Goal: Task Accomplishment & Management: Manage account settings

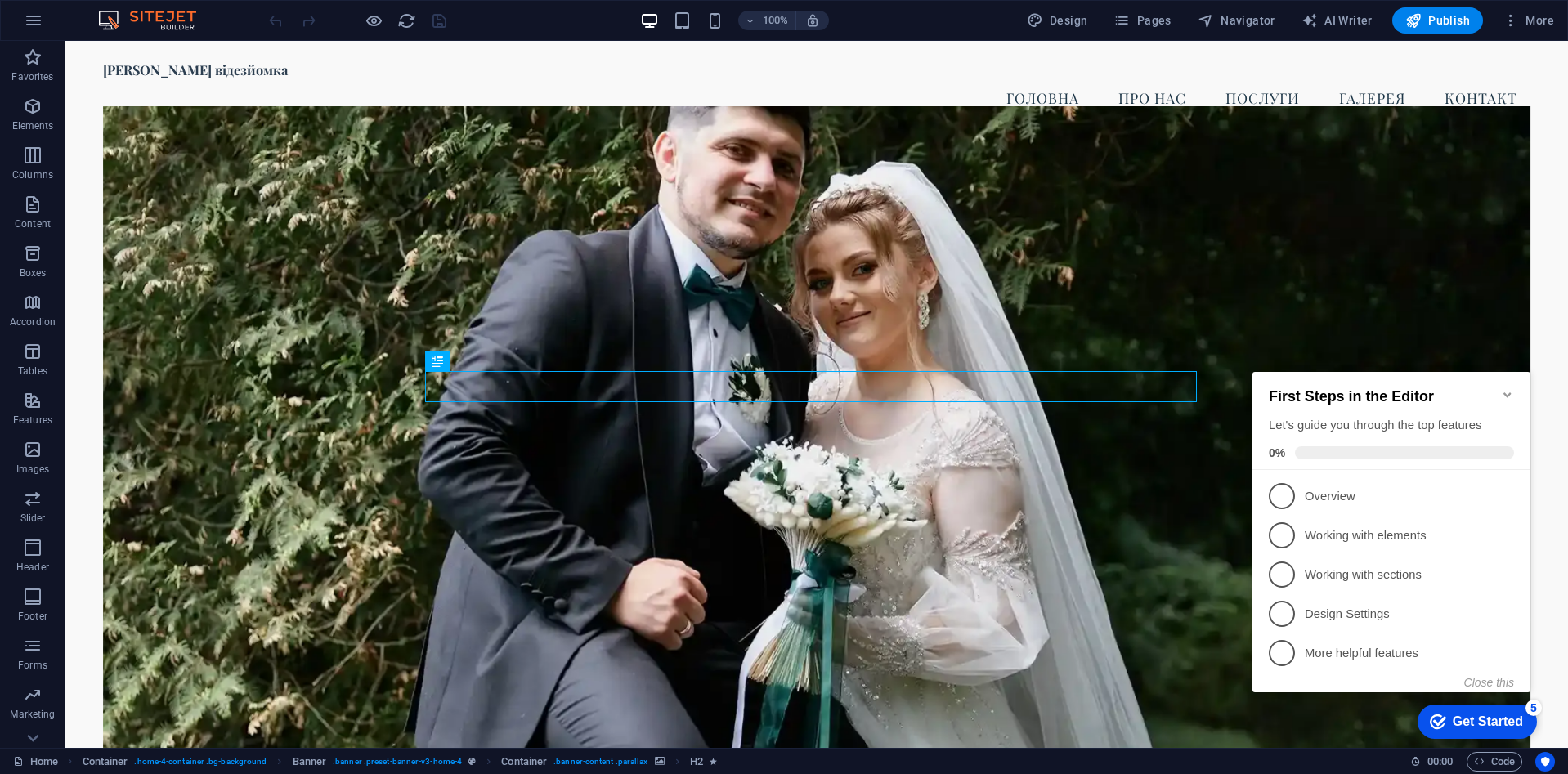
click at [1506, 392] on icon "Minimize checklist" at bounding box center [1507, 394] width 8 height 5
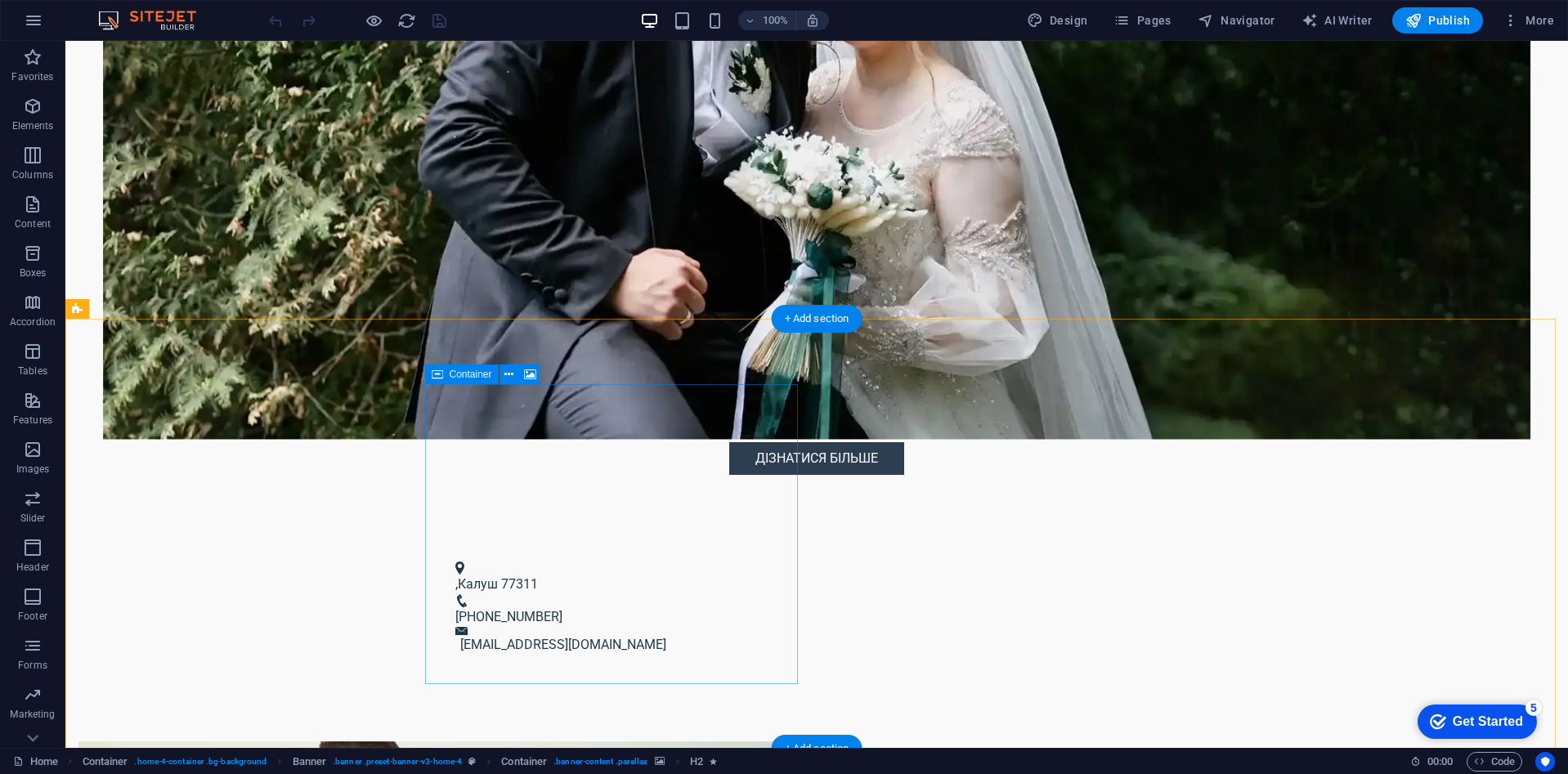
scroll to position [490, 0]
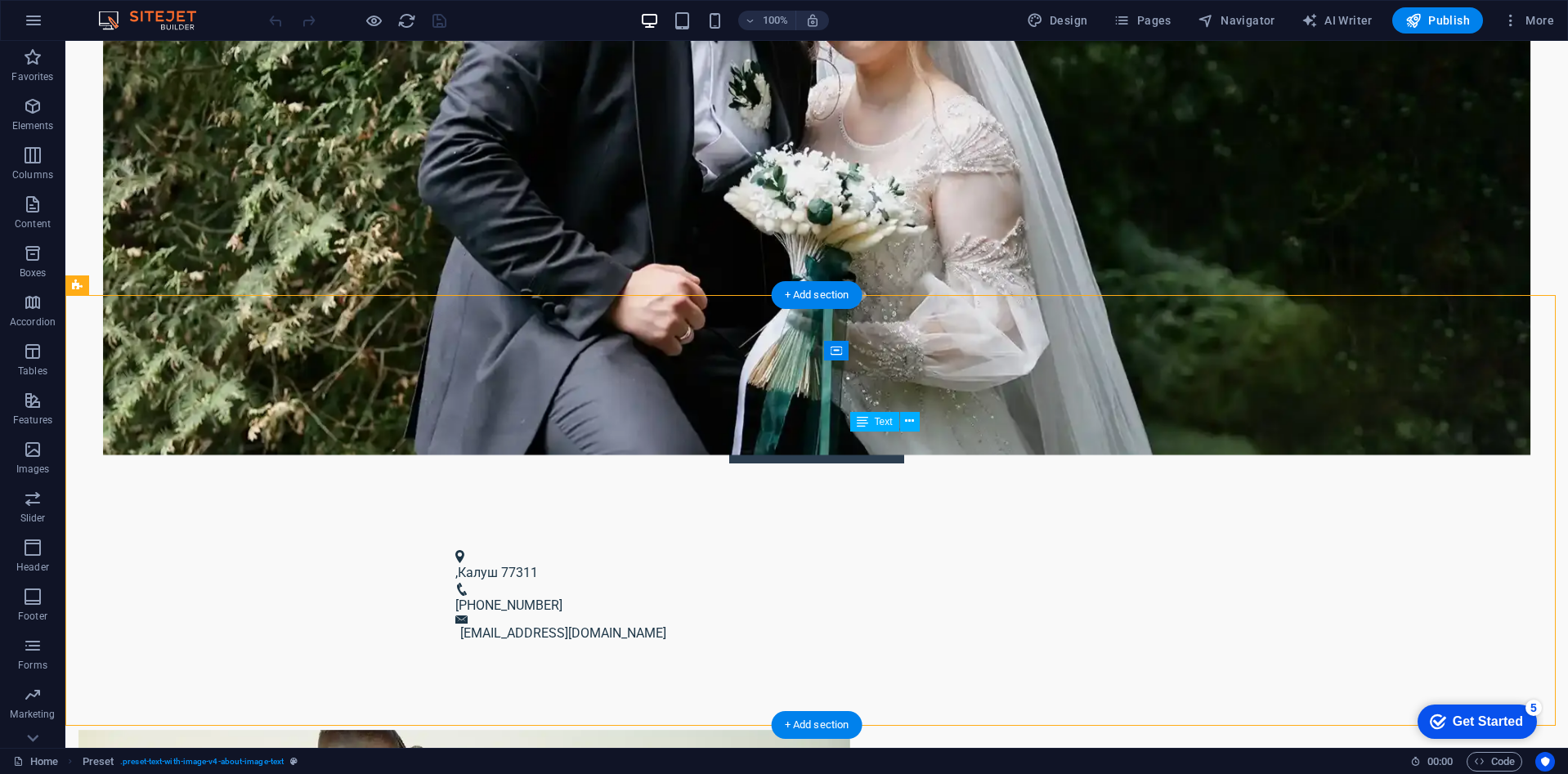
drag, startPoint x: 852, startPoint y: 444, endPoint x: 869, endPoint y: 447, distance: 17.3
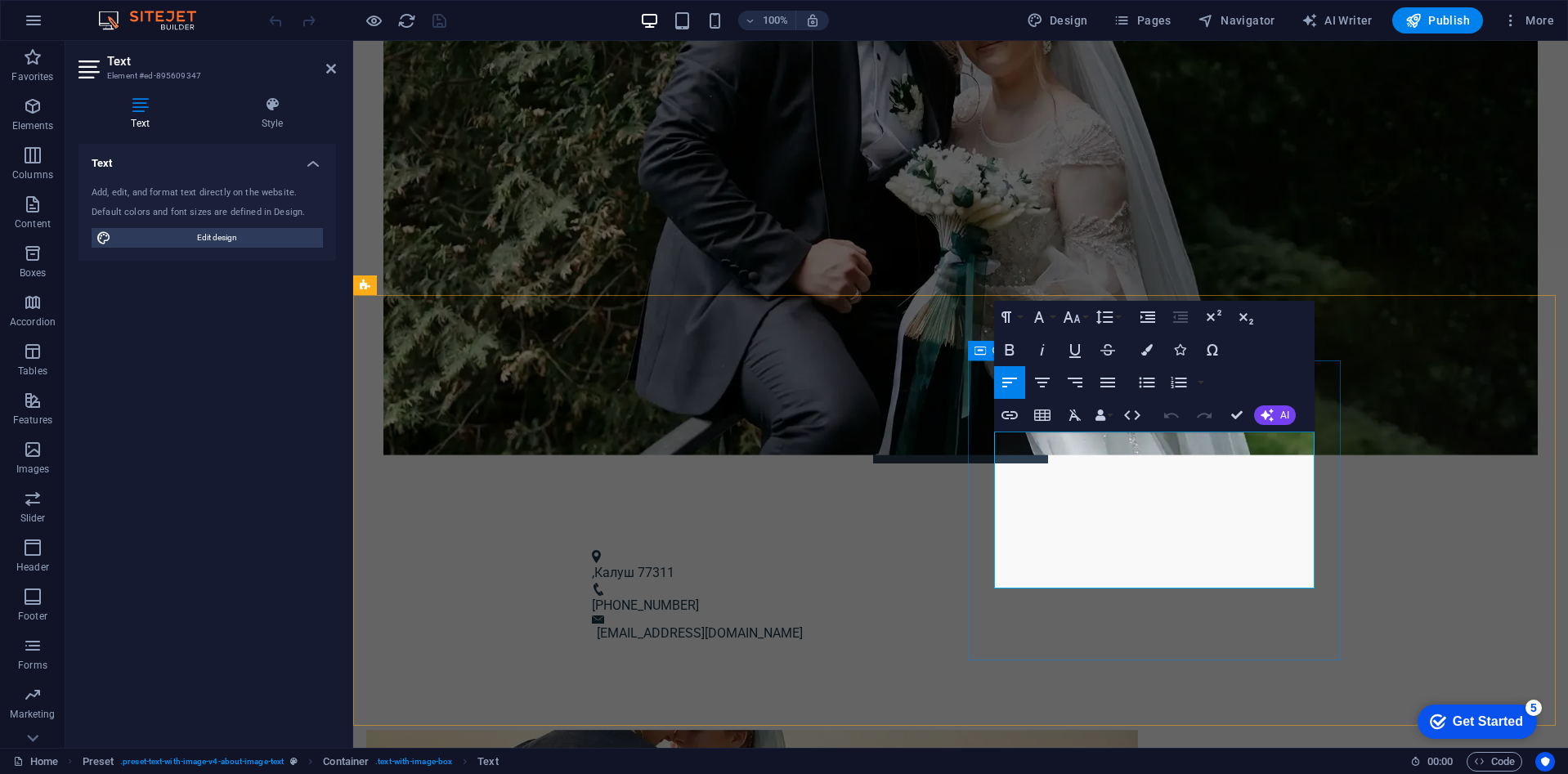
drag, startPoint x: 1186, startPoint y: 576, endPoint x: 976, endPoint y: 440, distance: 250.2
copy p "Юрій Долинський знімає весільні відео, щоб зберегти ваші найцінніші миті. Я ува…"
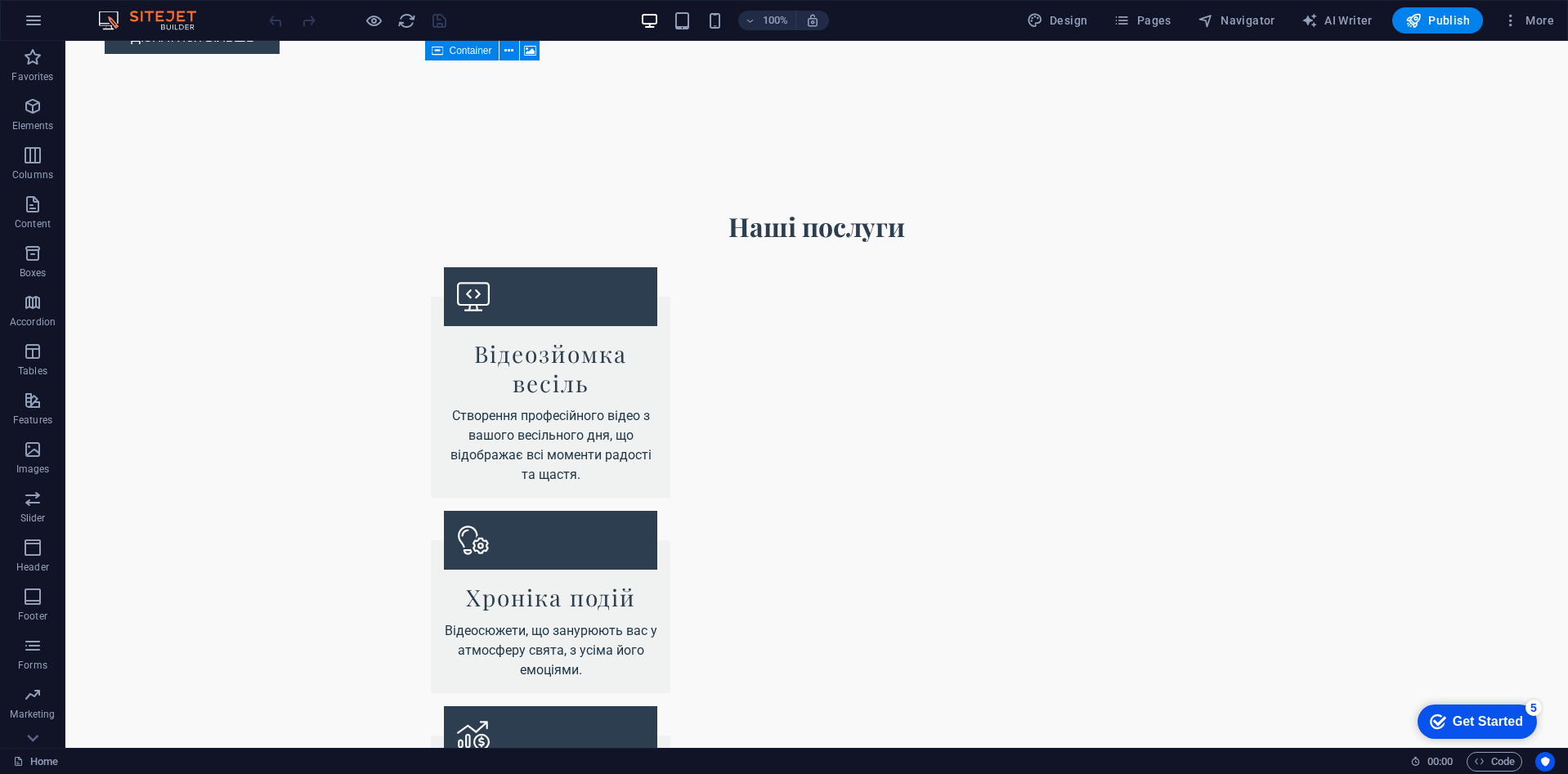
scroll to position [1798, 0]
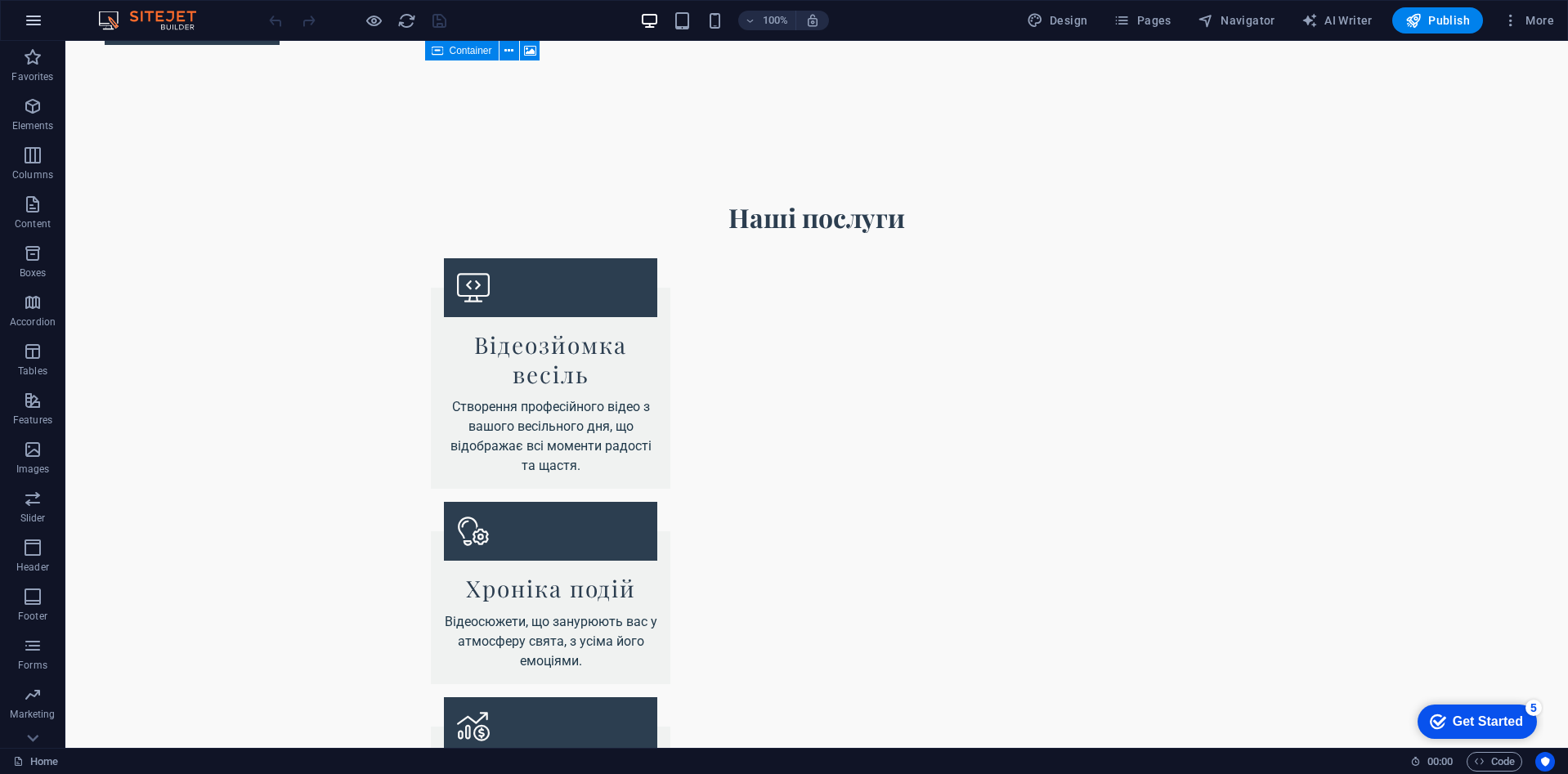
click at [35, 25] on icon "button" at bounding box center [33, 20] width 20 height 20
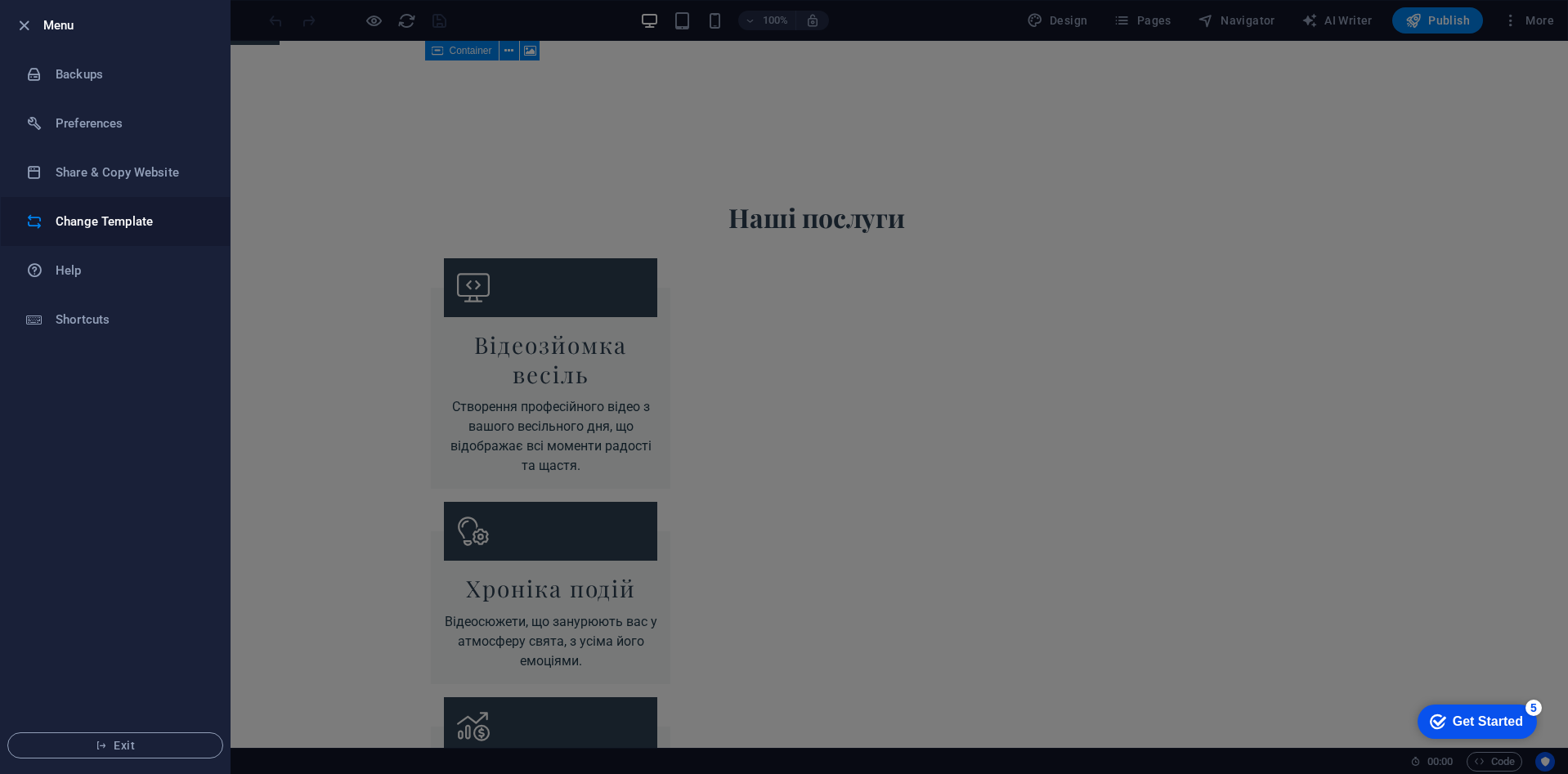
click at [156, 228] on h6 "Change Template" at bounding box center [131, 221] width 151 height 20
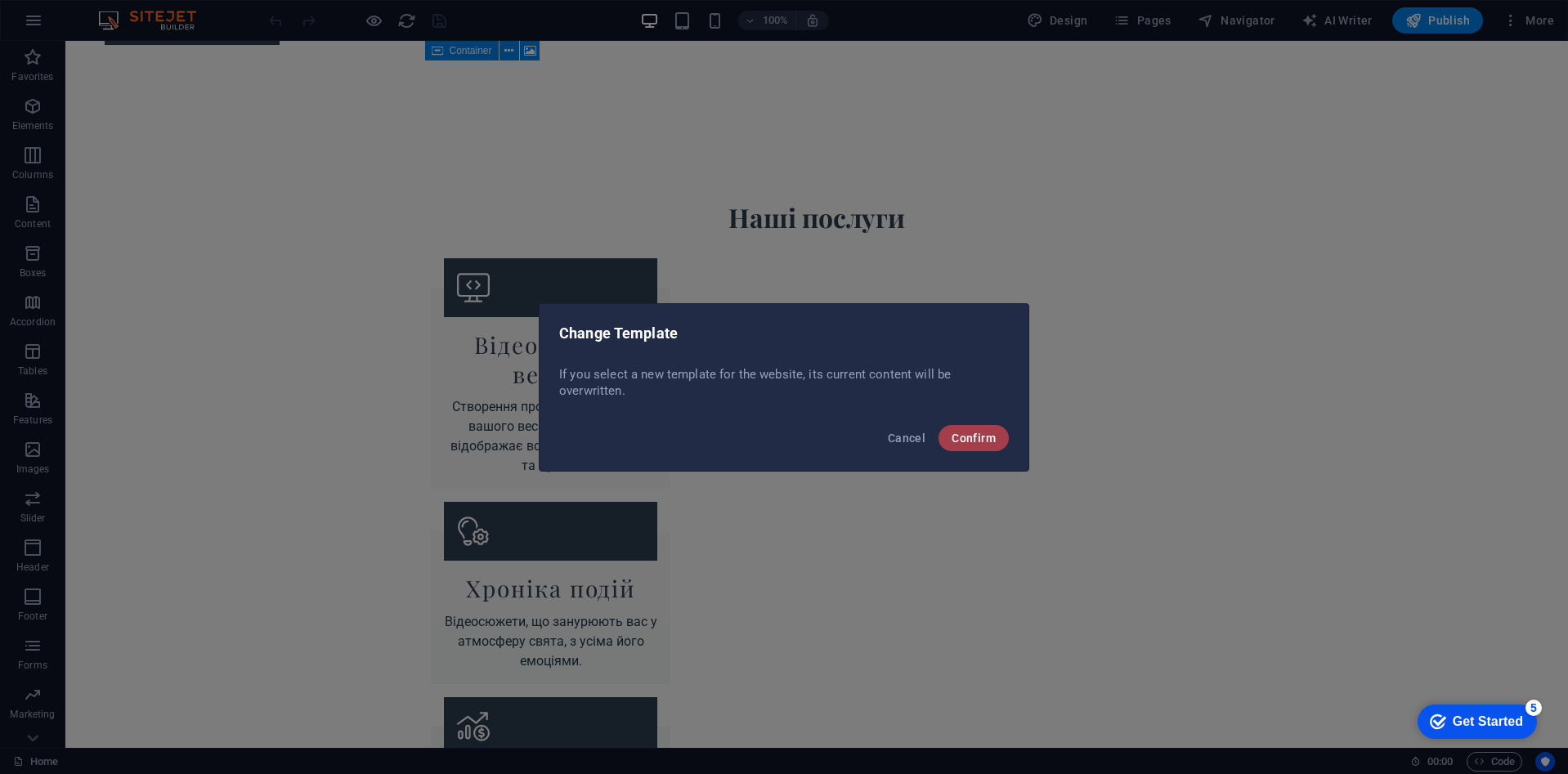
click at [1002, 441] on button "Confirm" at bounding box center [973, 439] width 70 height 27
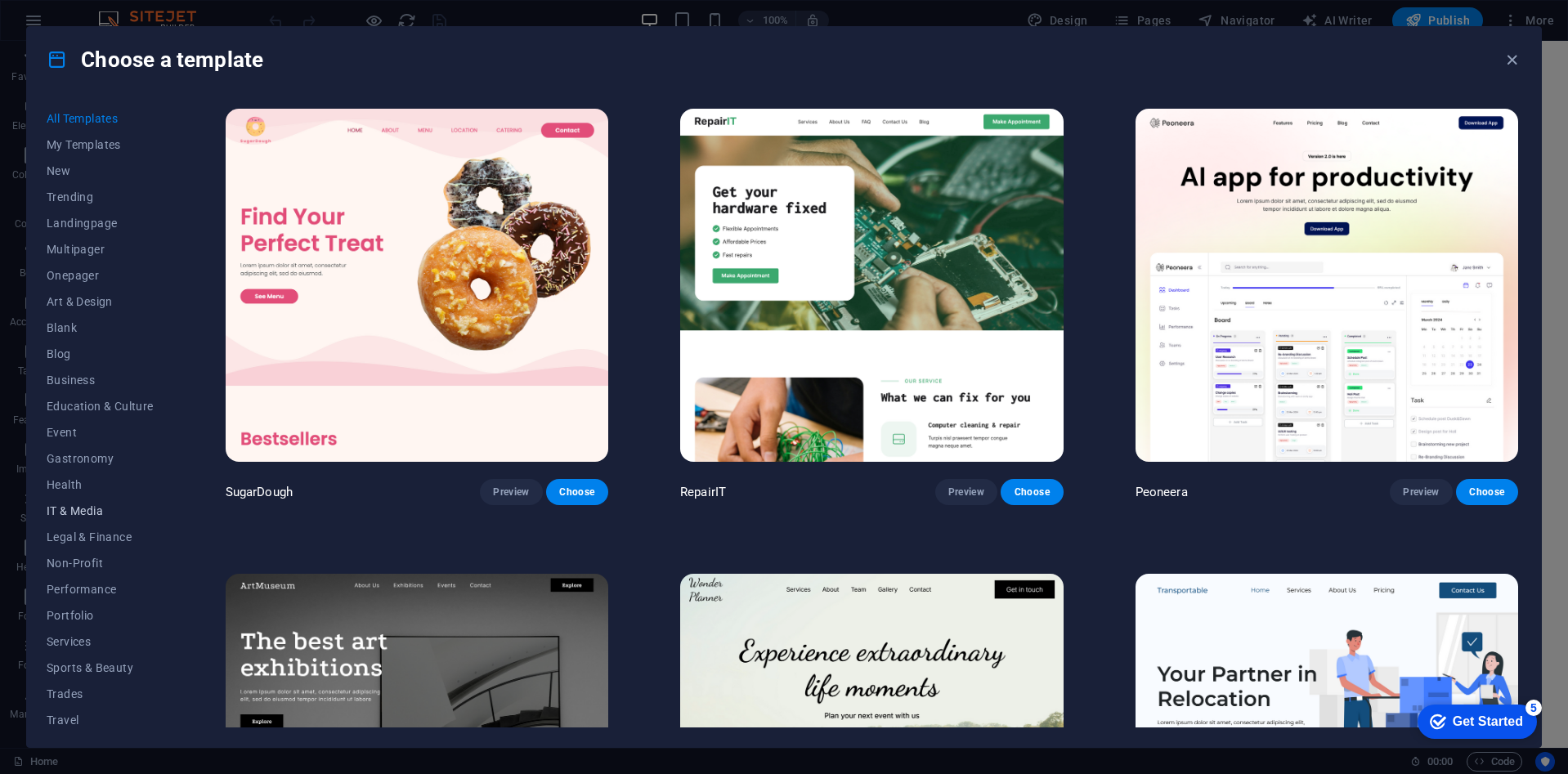
click at [90, 511] on span "IT & Media" at bounding box center [100, 511] width 107 height 13
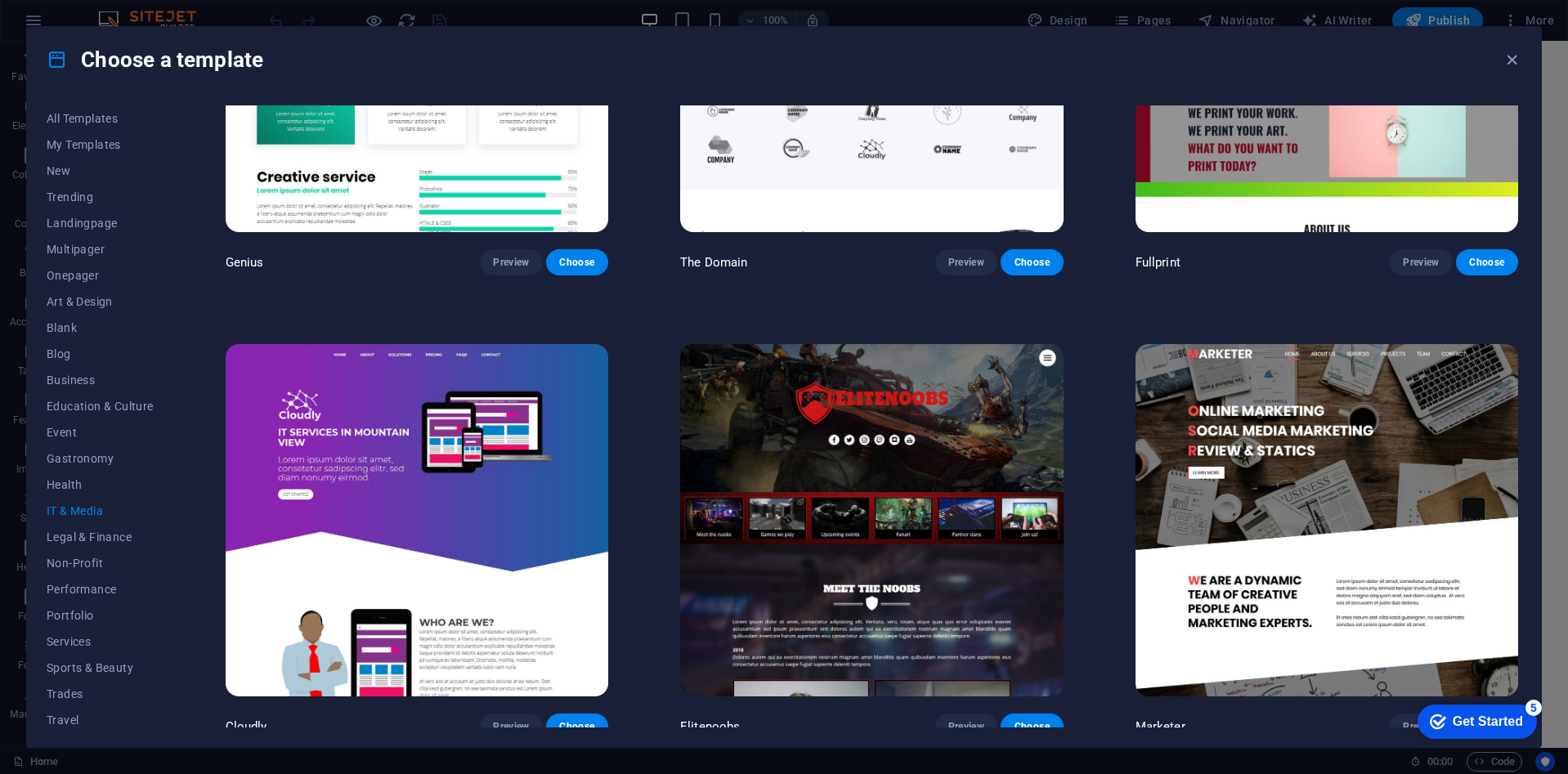
scroll to position [1164, 0]
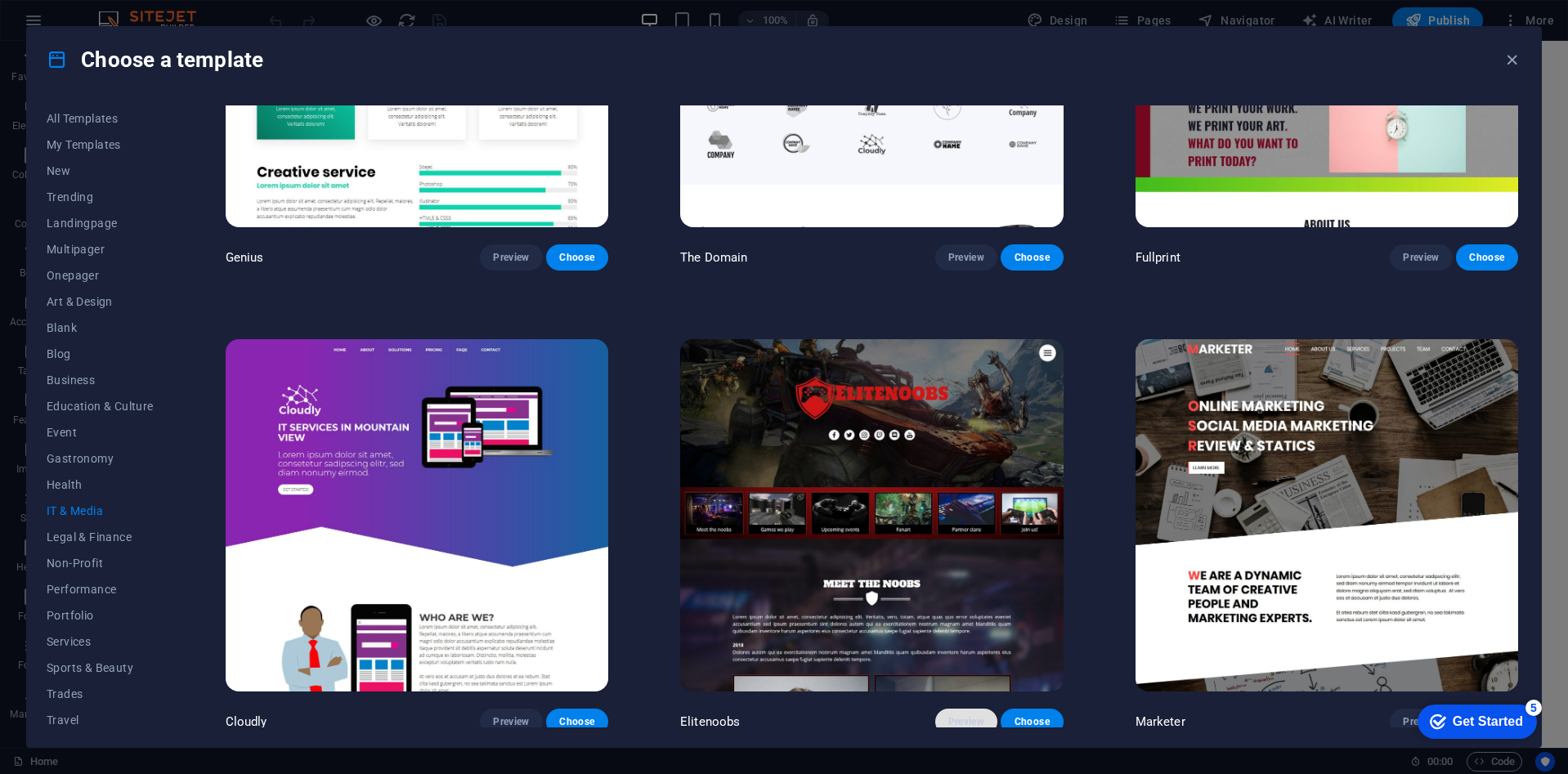
click at [959, 722] on button "Preview" at bounding box center [966, 722] width 62 height 27
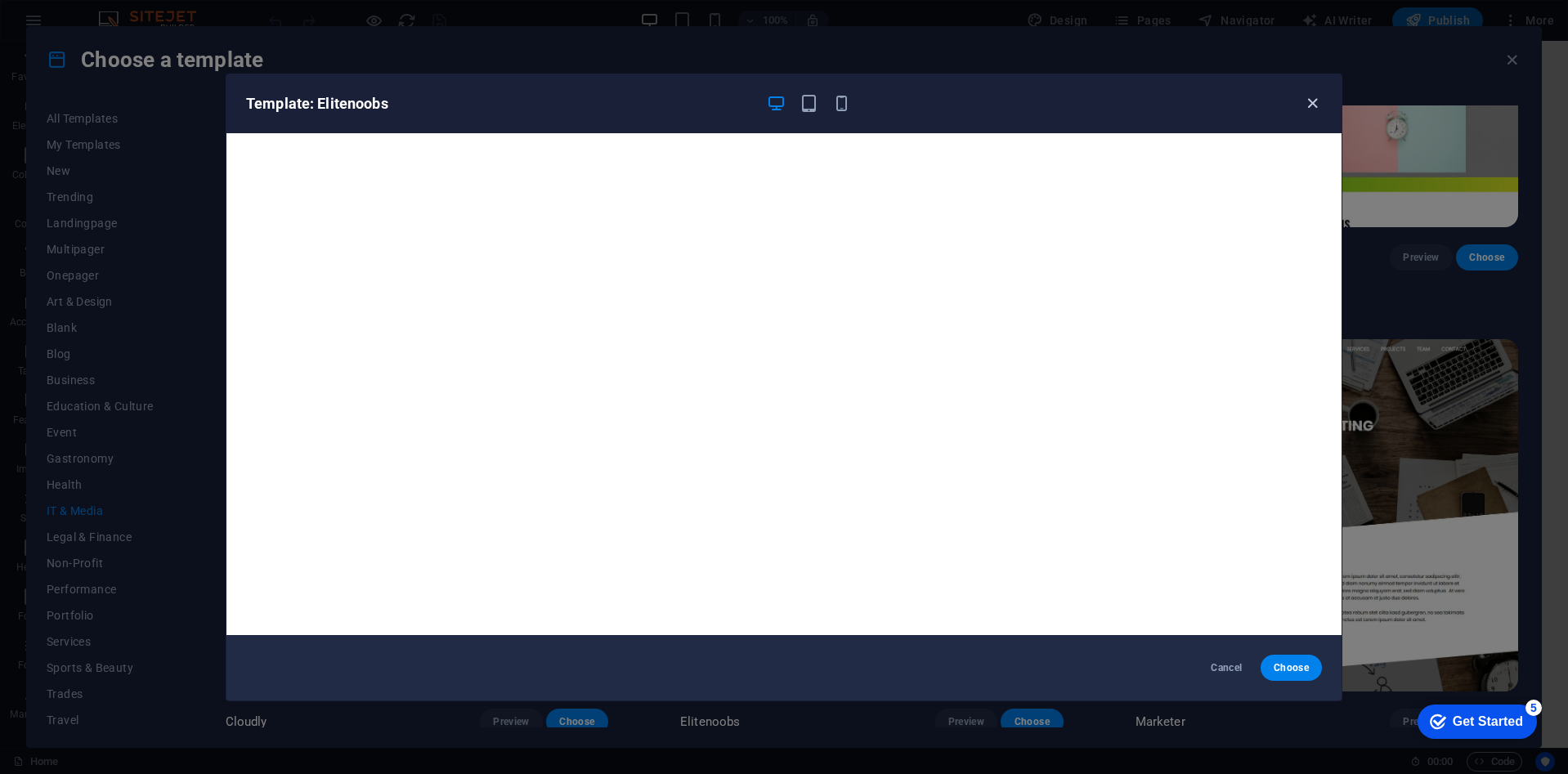
click at [1312, 103] on icon "button" at bounding box center [1313, 104] width 19 height 19
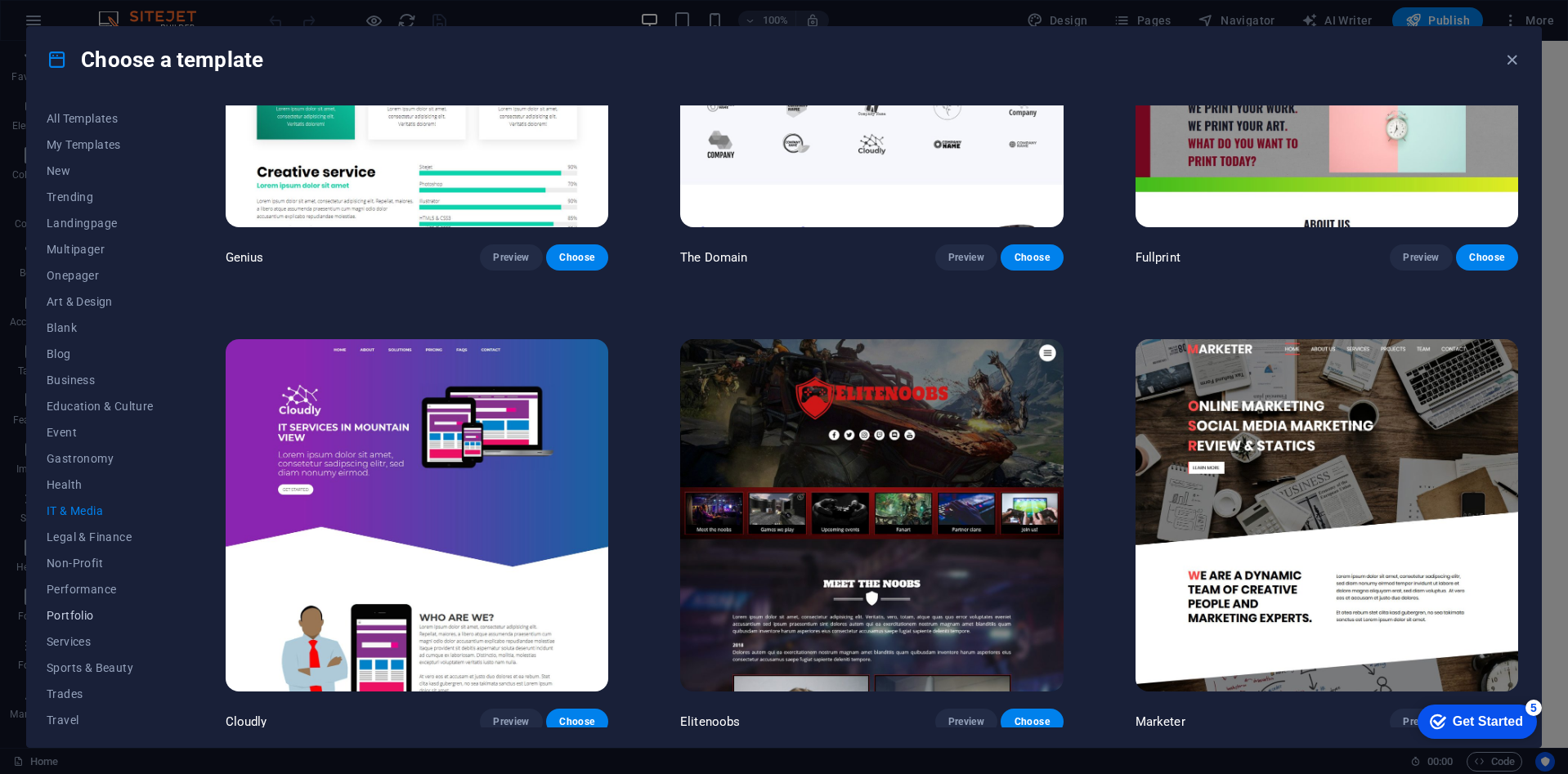
click at [79, 609] on span "Portfolio" at bounding box center [100, 615] width 107 height 13
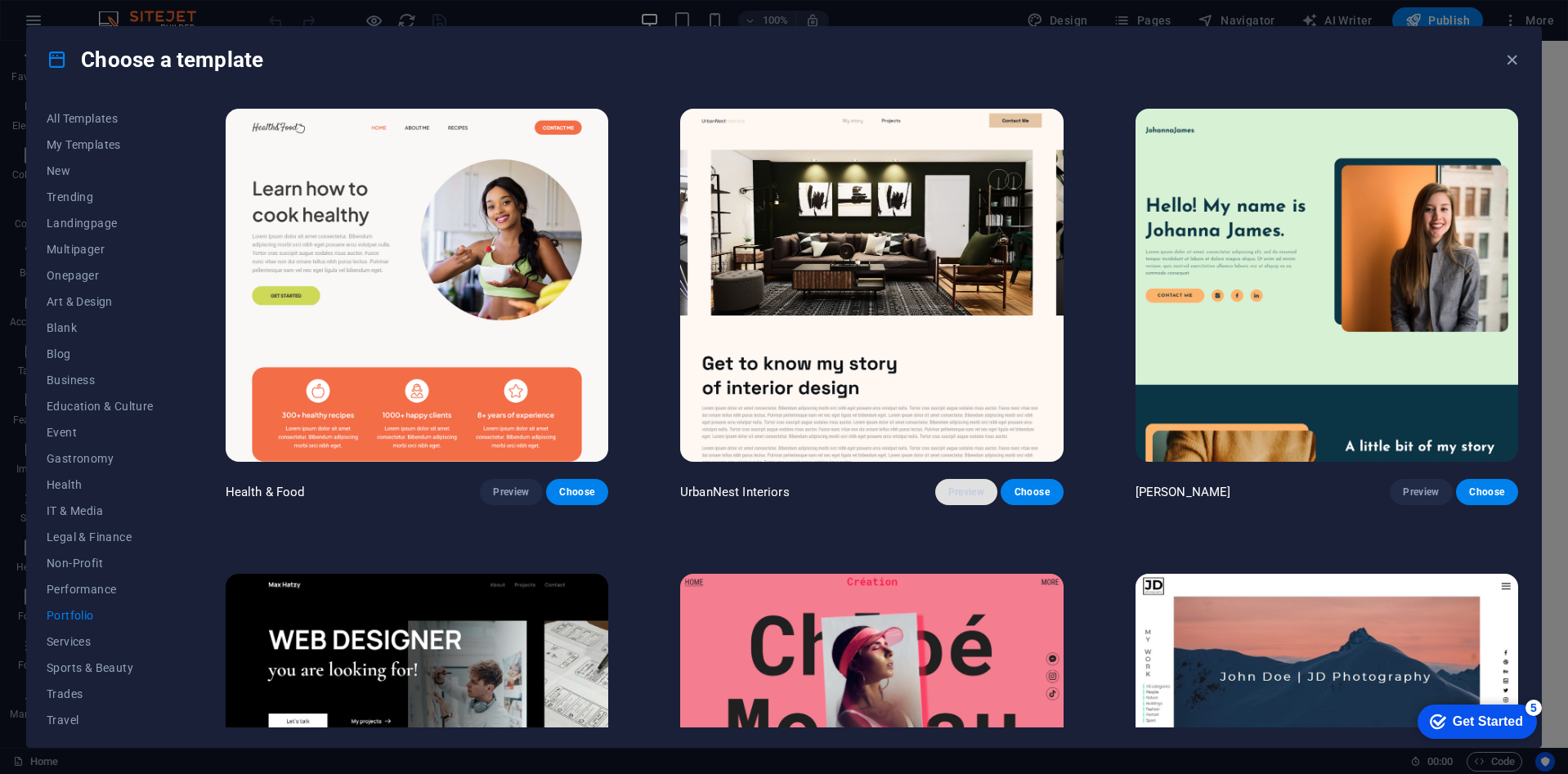
click at [948, 487] on span "Preview" at bounding box center [966, 492] width 36 height 13
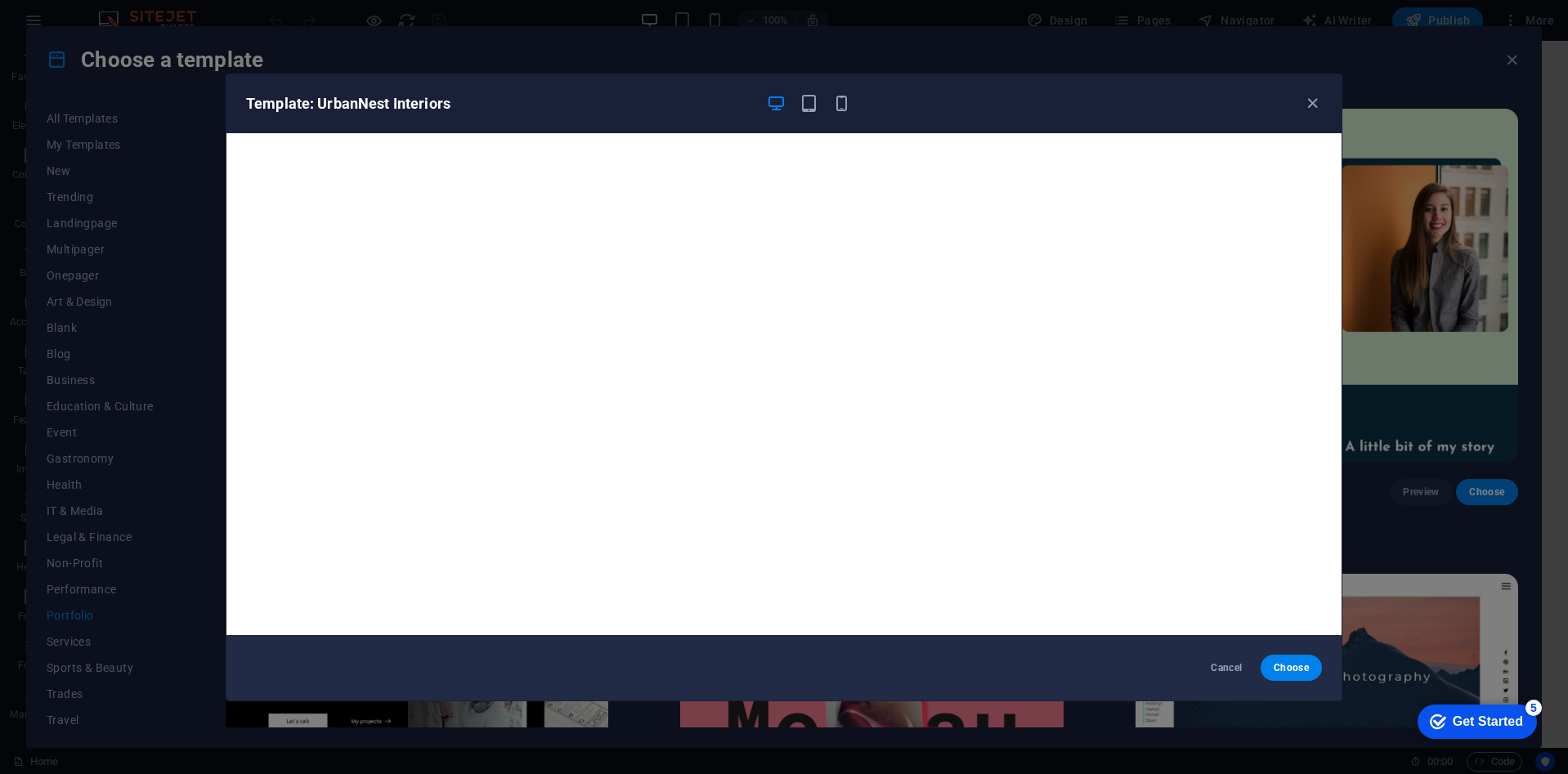
scroll to position [4, 0]
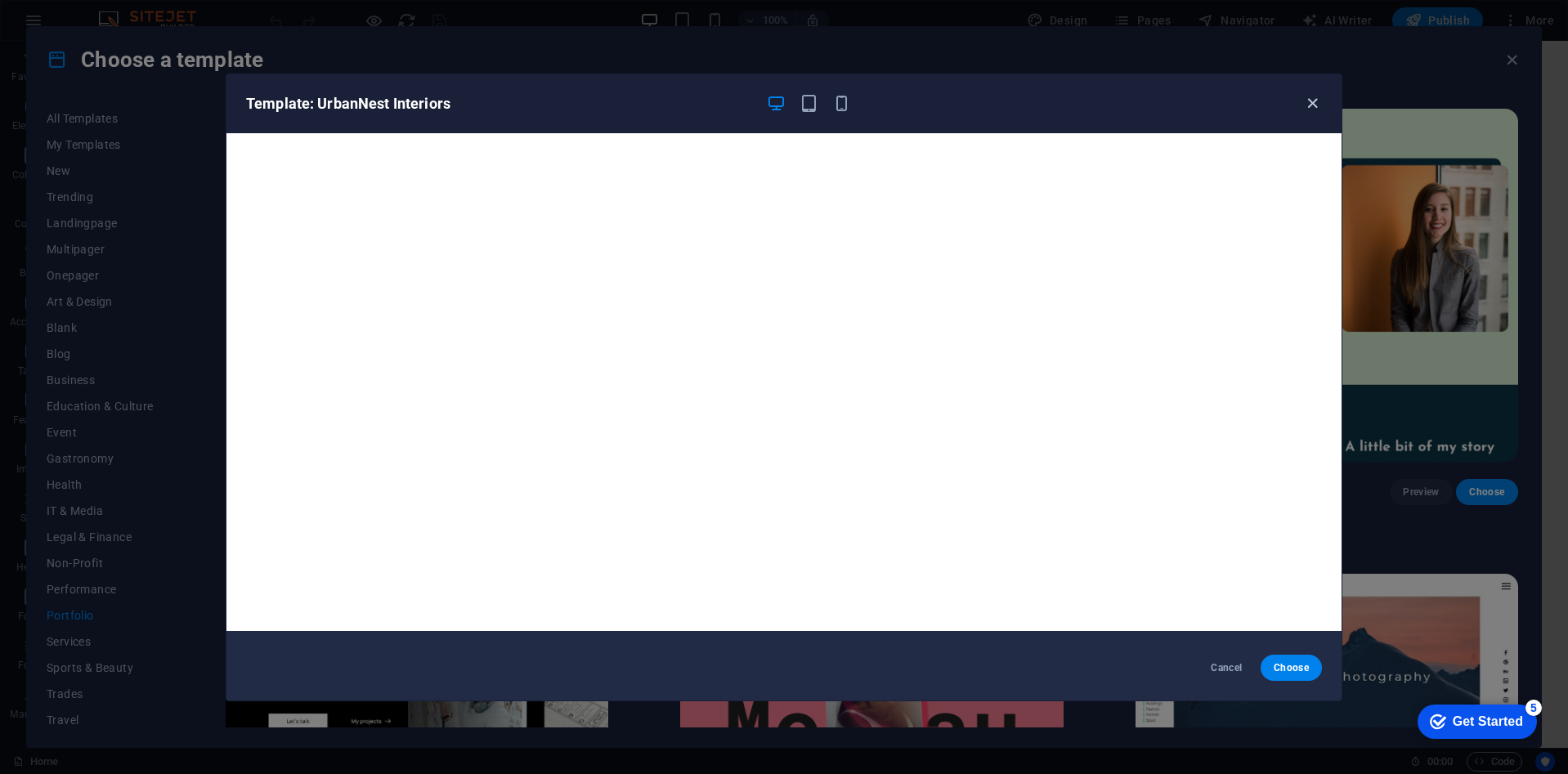
click at [1310, 98] on icon "button" at bounding box center [1313, 104] width 19 height 19
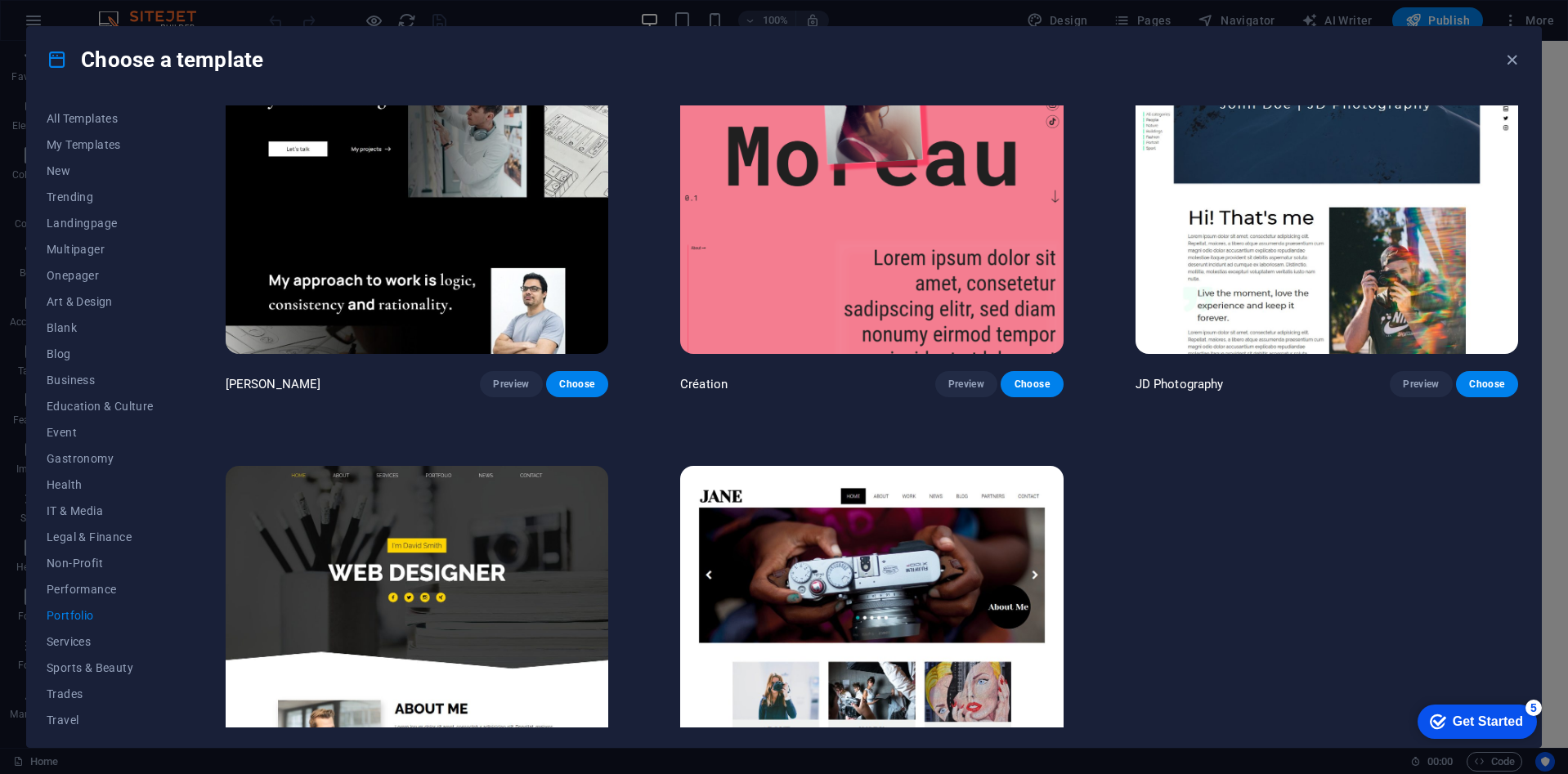
scroll to position [701, 0]
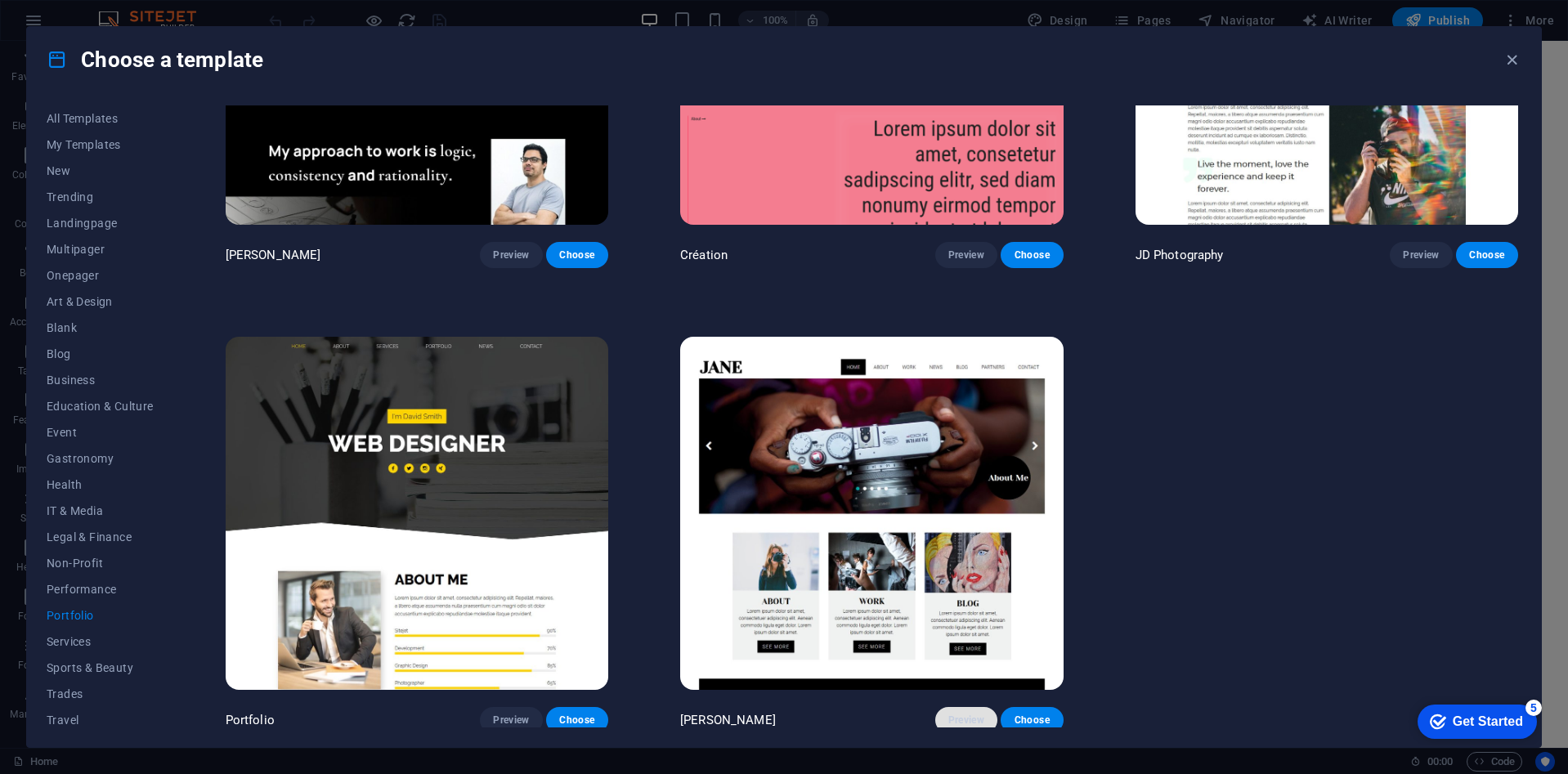
click at [953, 714] on span "Preview" at bounding box center [966, 720] width 36 height 13
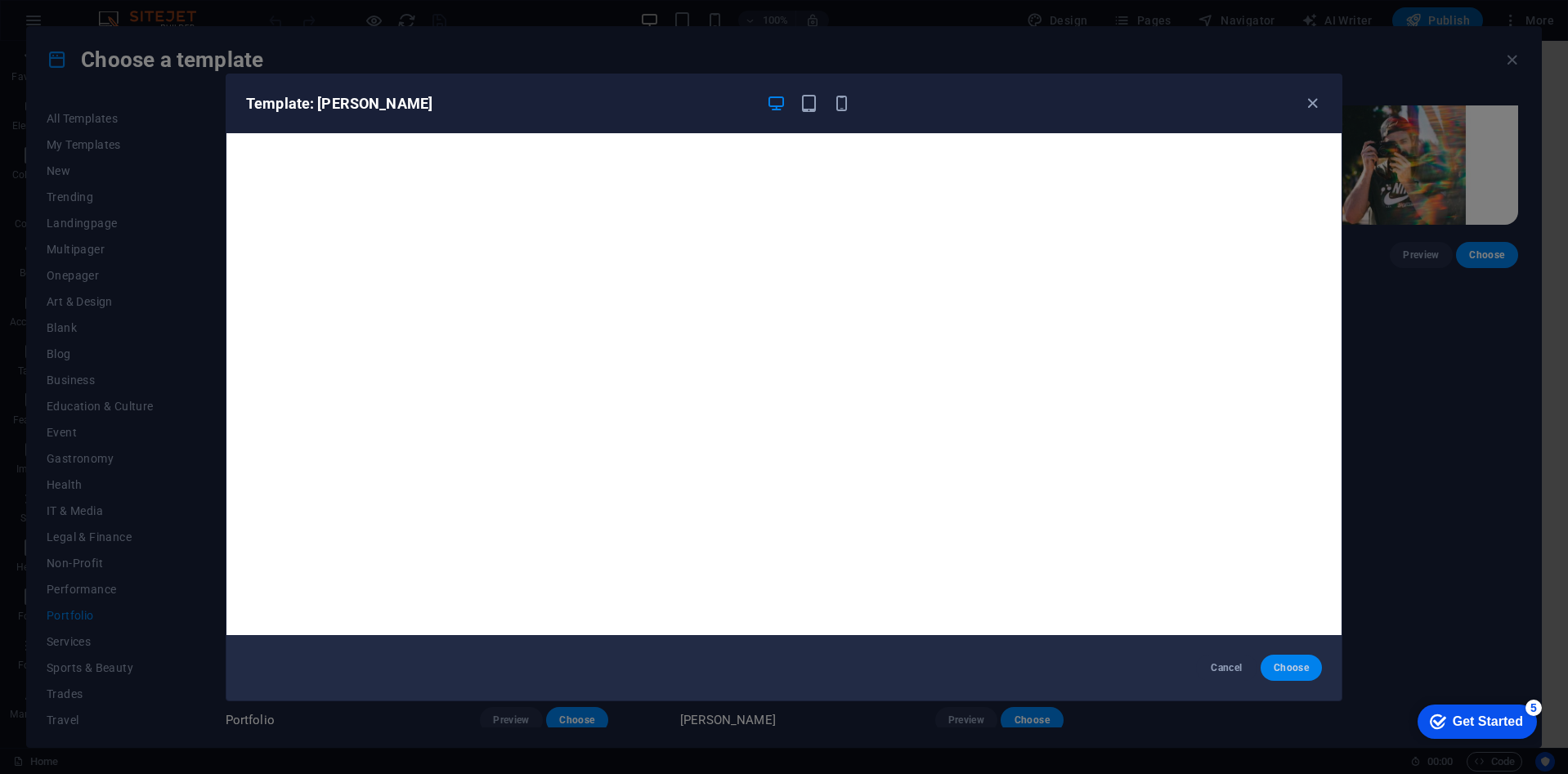
click at [1299, 670] on span "Choose" at bounding box center [1291, 668] width 35 height 13
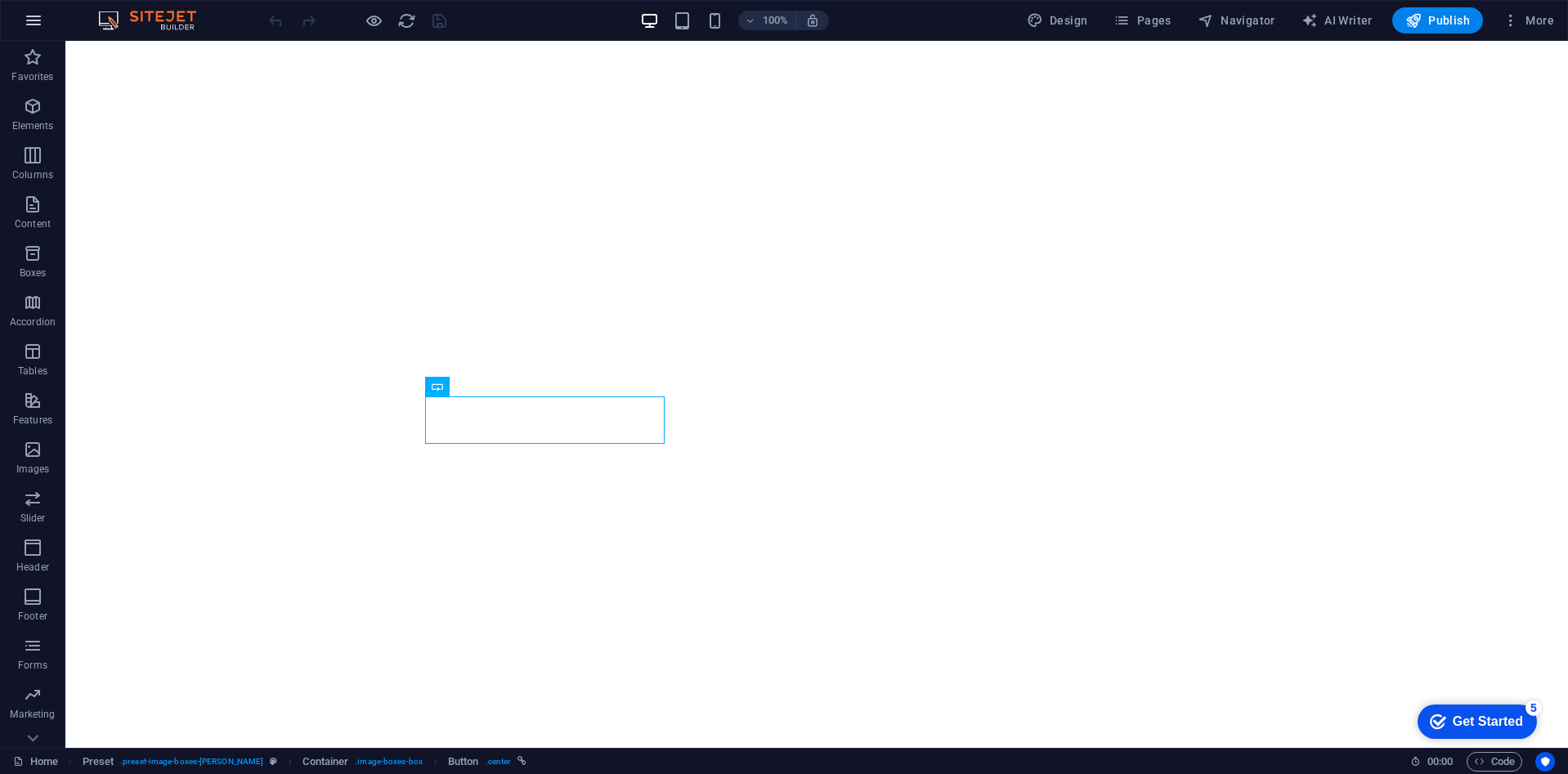
click at [26, 28] on icon "button" at bounding box center [33, 20] width 20 height 20
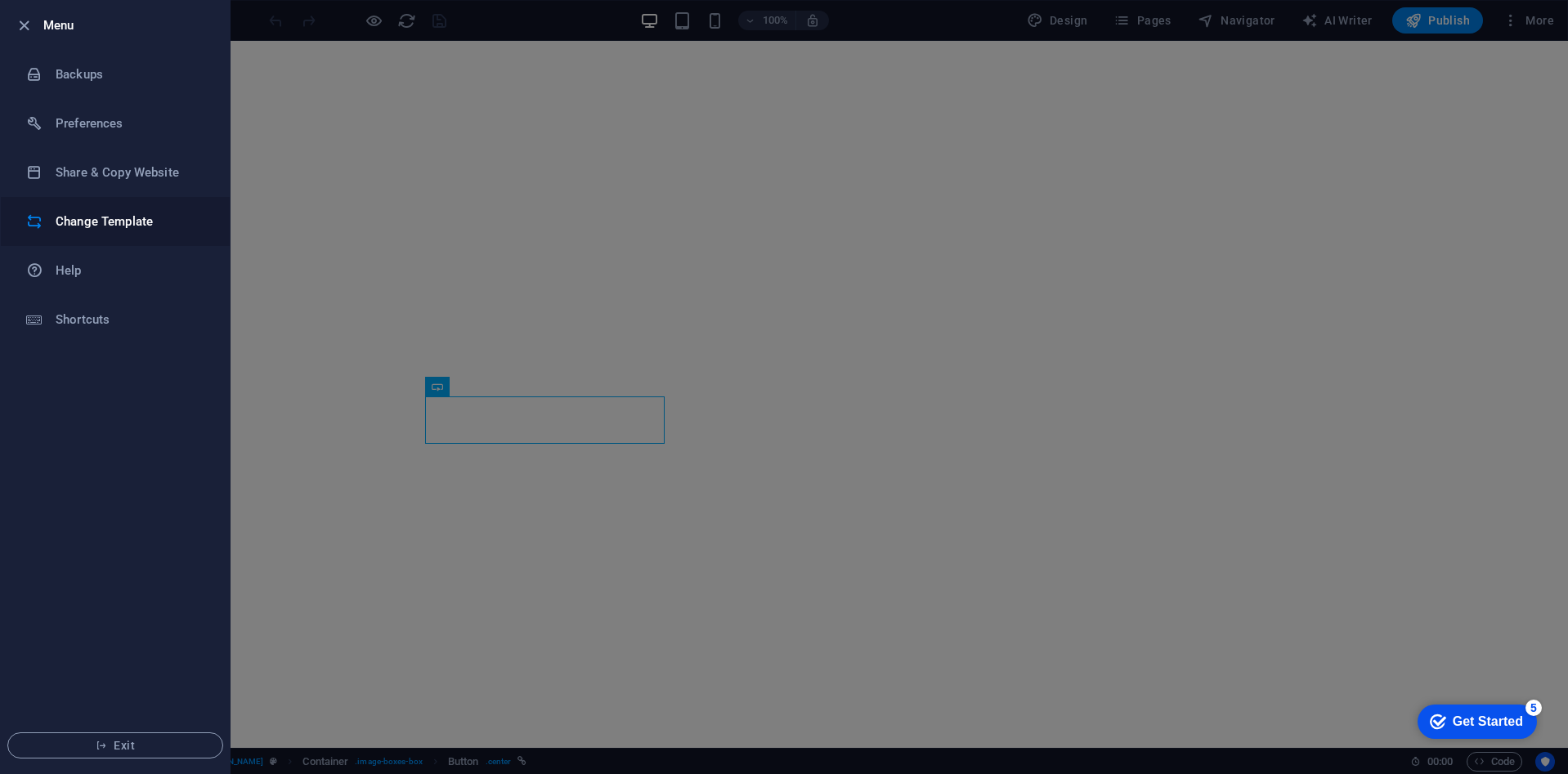
click at [111, 215] on h6 "Change Template" at bounding box center [131, 221] width 151 height 20
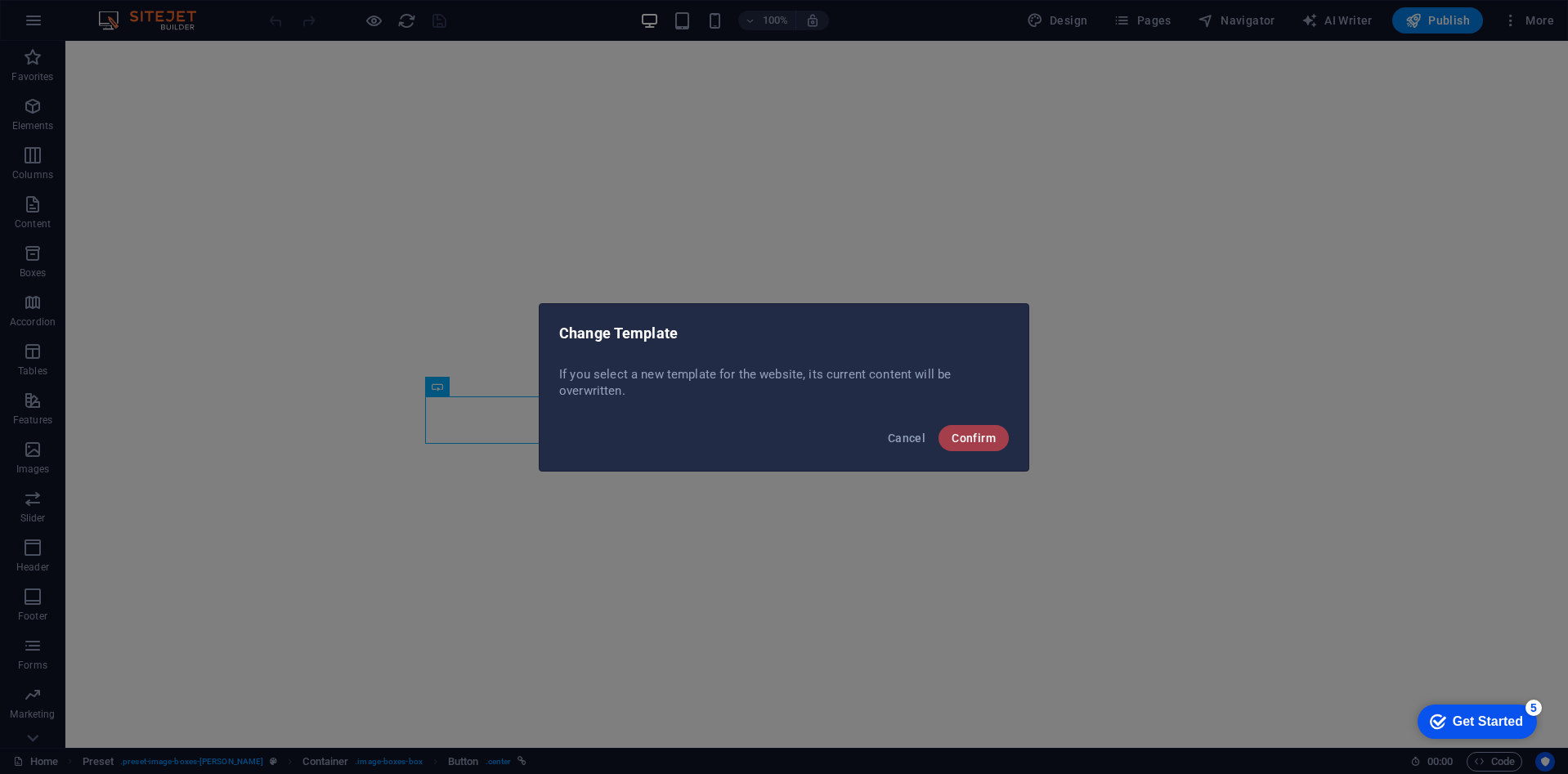
click at [955, 434] on span "Confirm" at bounding box center [973, 438] width 44 height 13
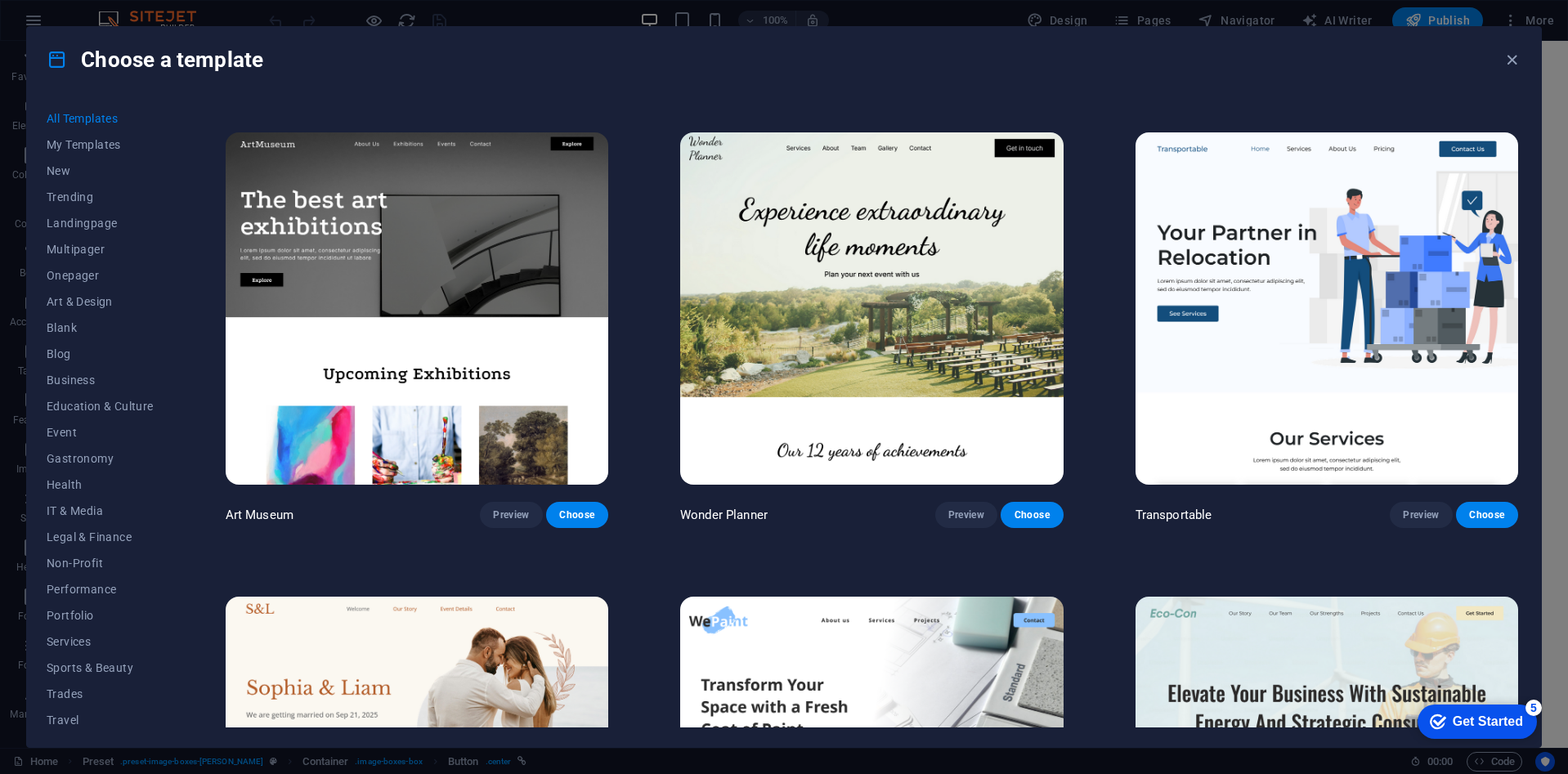
scroll to position [490, 0]
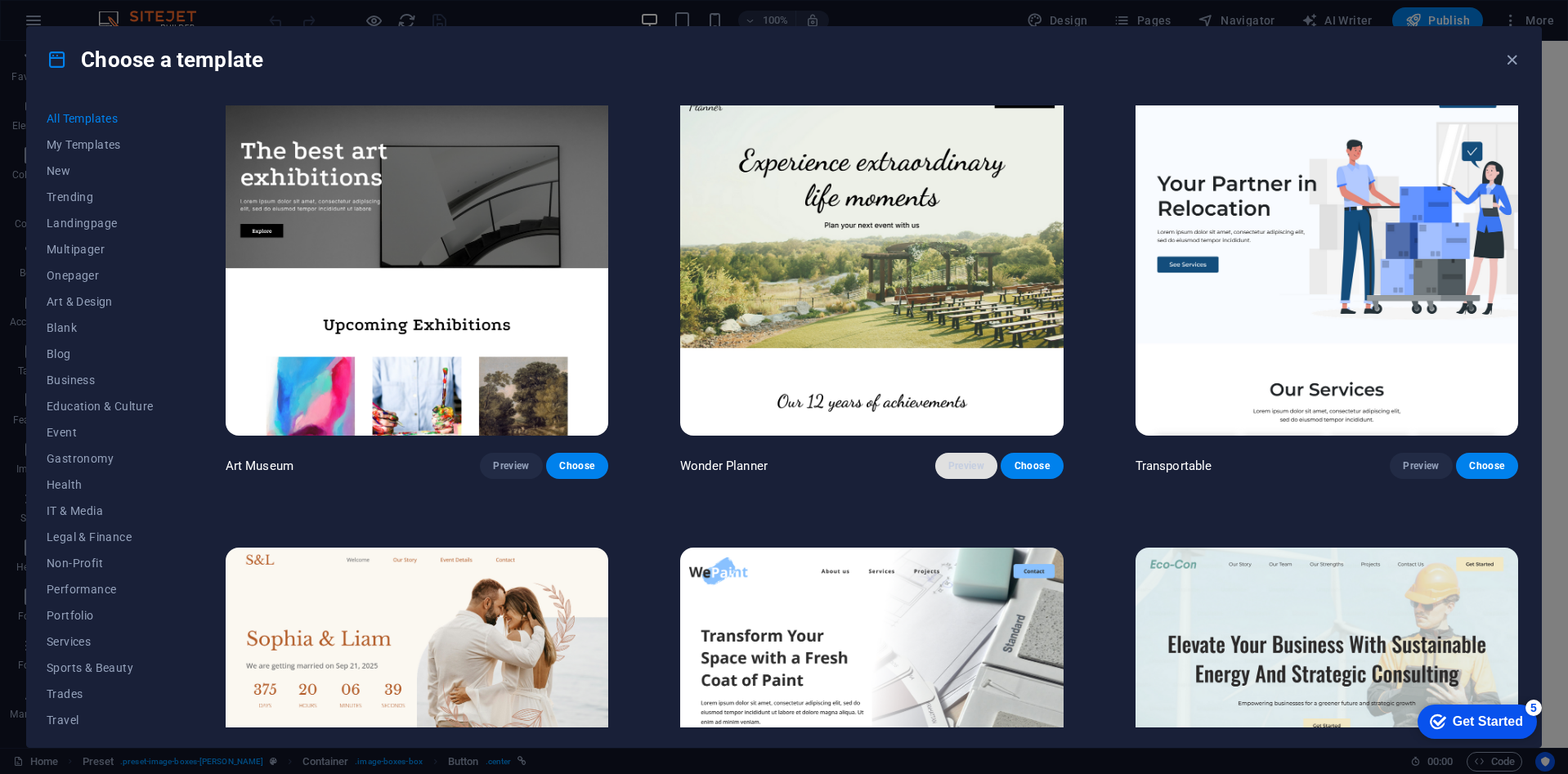
click at [969, 462] on span "Preview" at bounding box center [966, 466] width 36 height 13
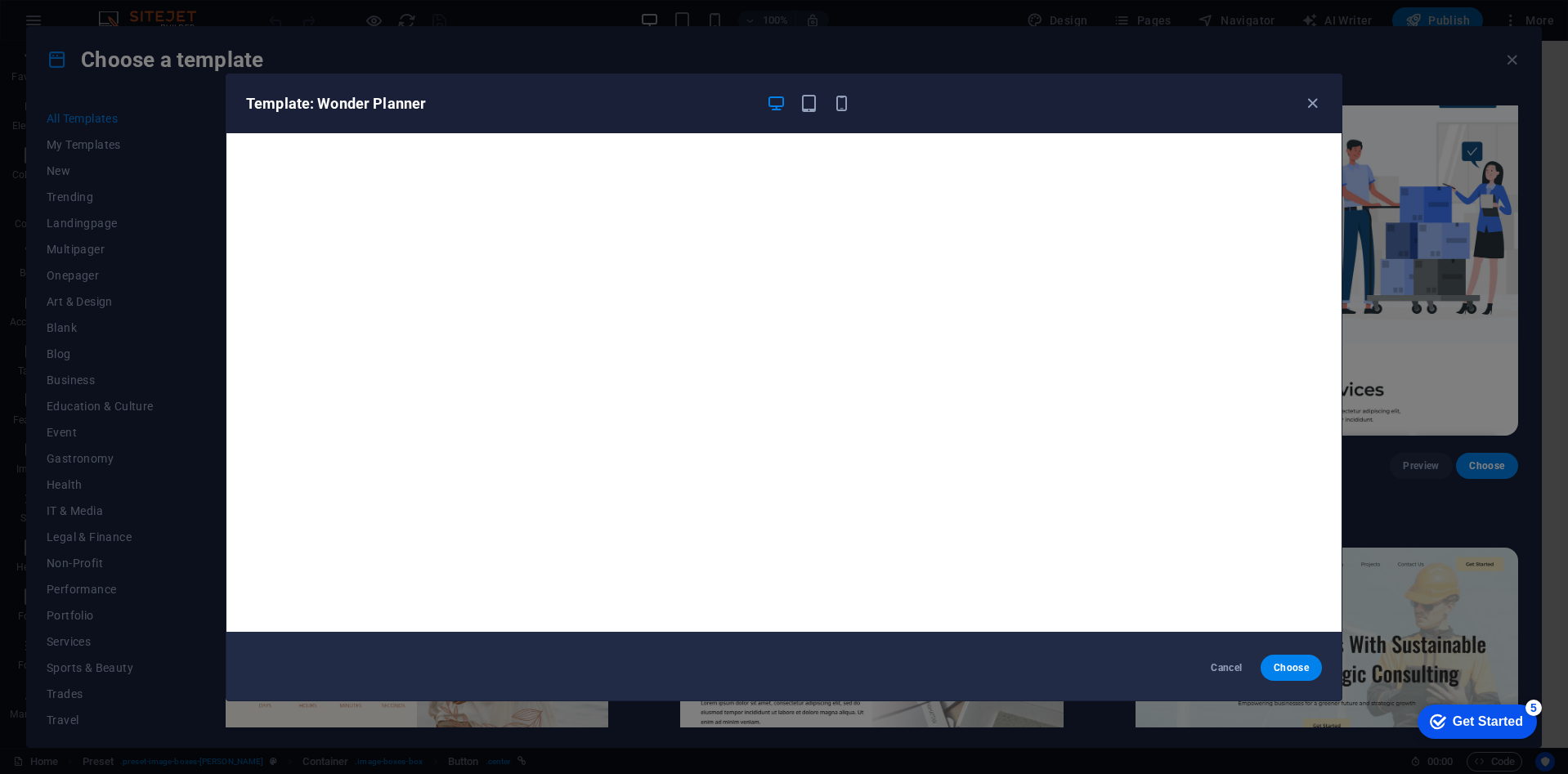
scroll to position [4, 0]
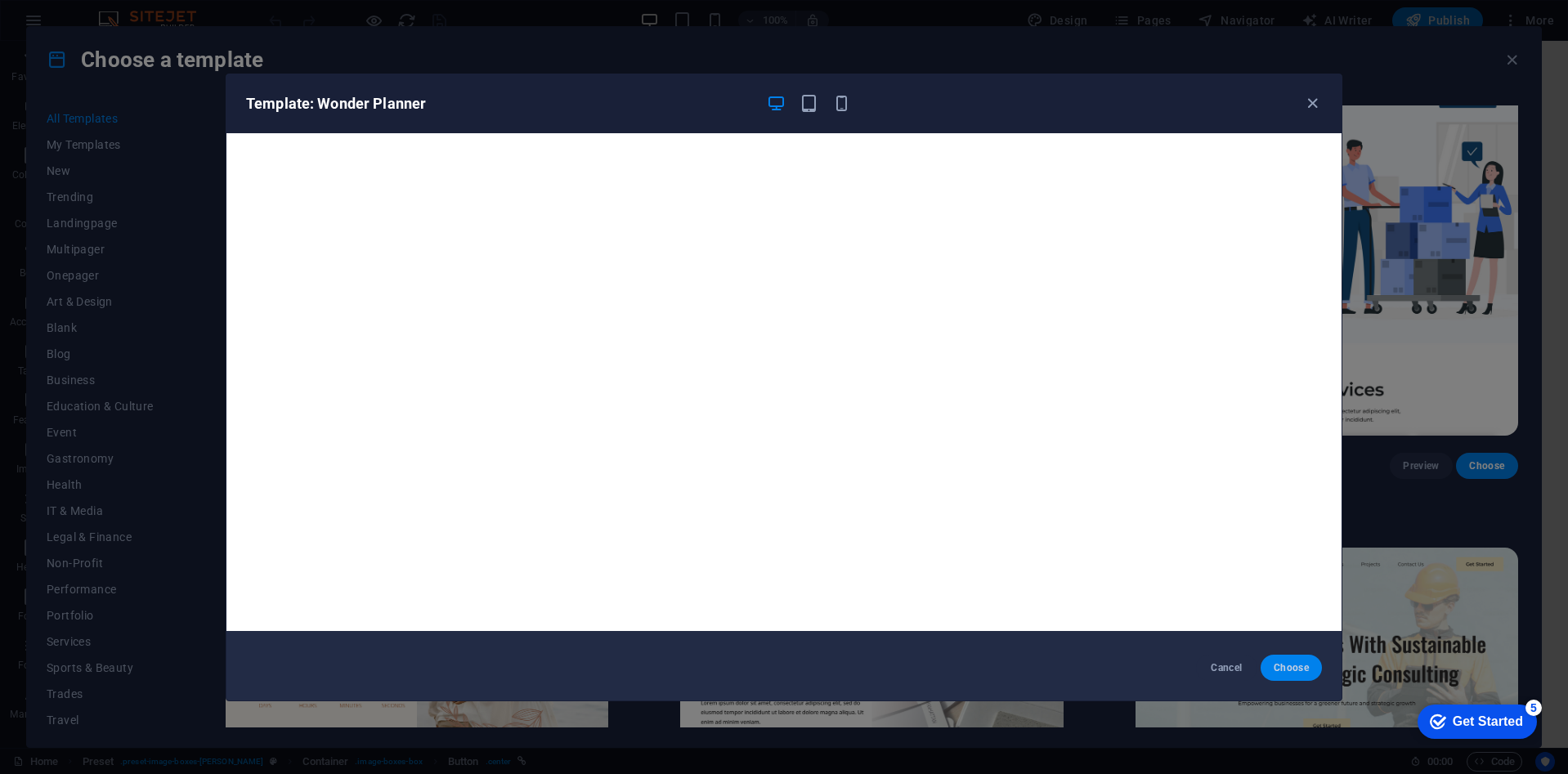
click at [1292, 661] on span "Choose" at bounding box center [1291, 668] width 35 height 13
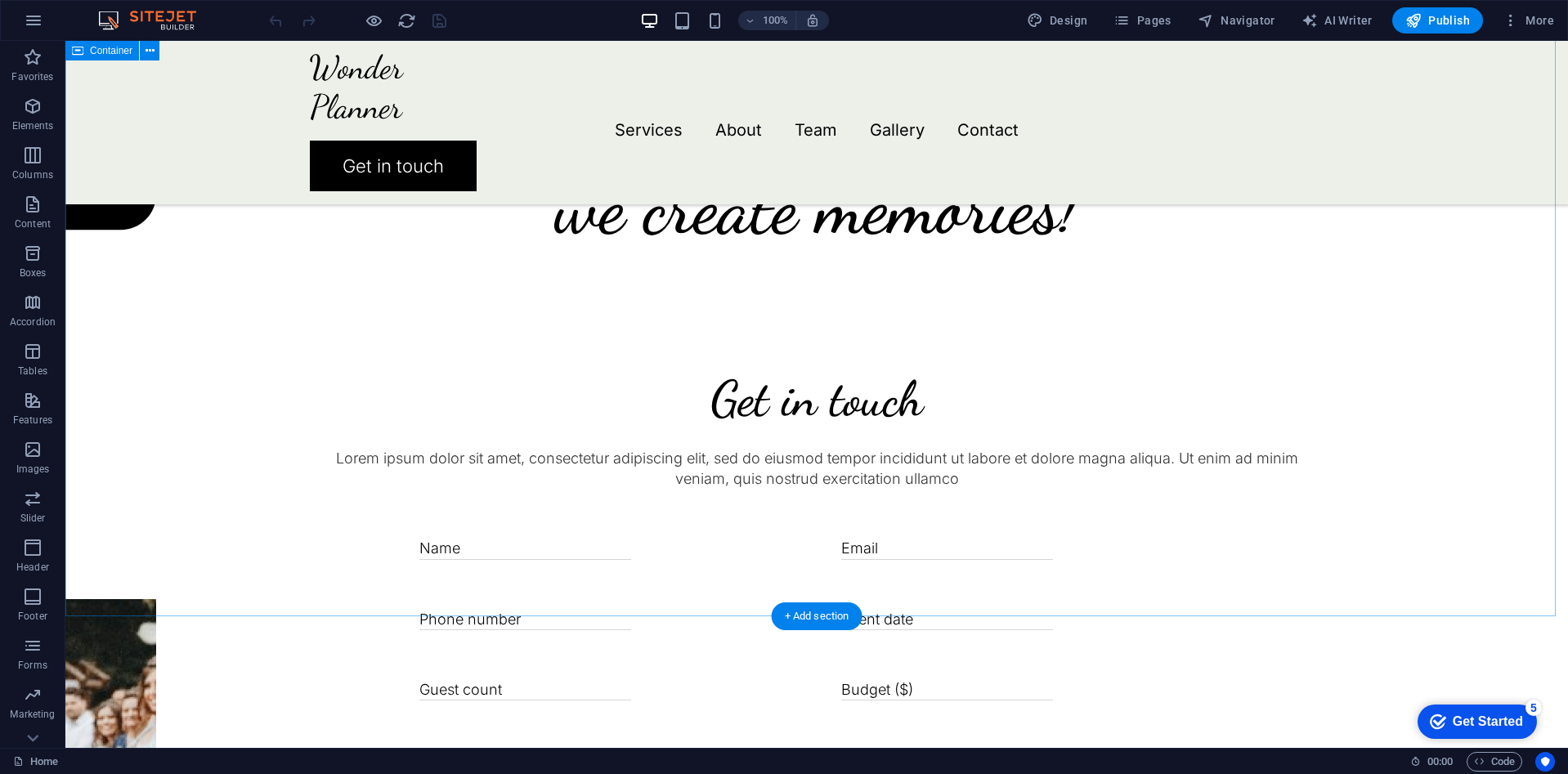
scroll to position [3322, 0]
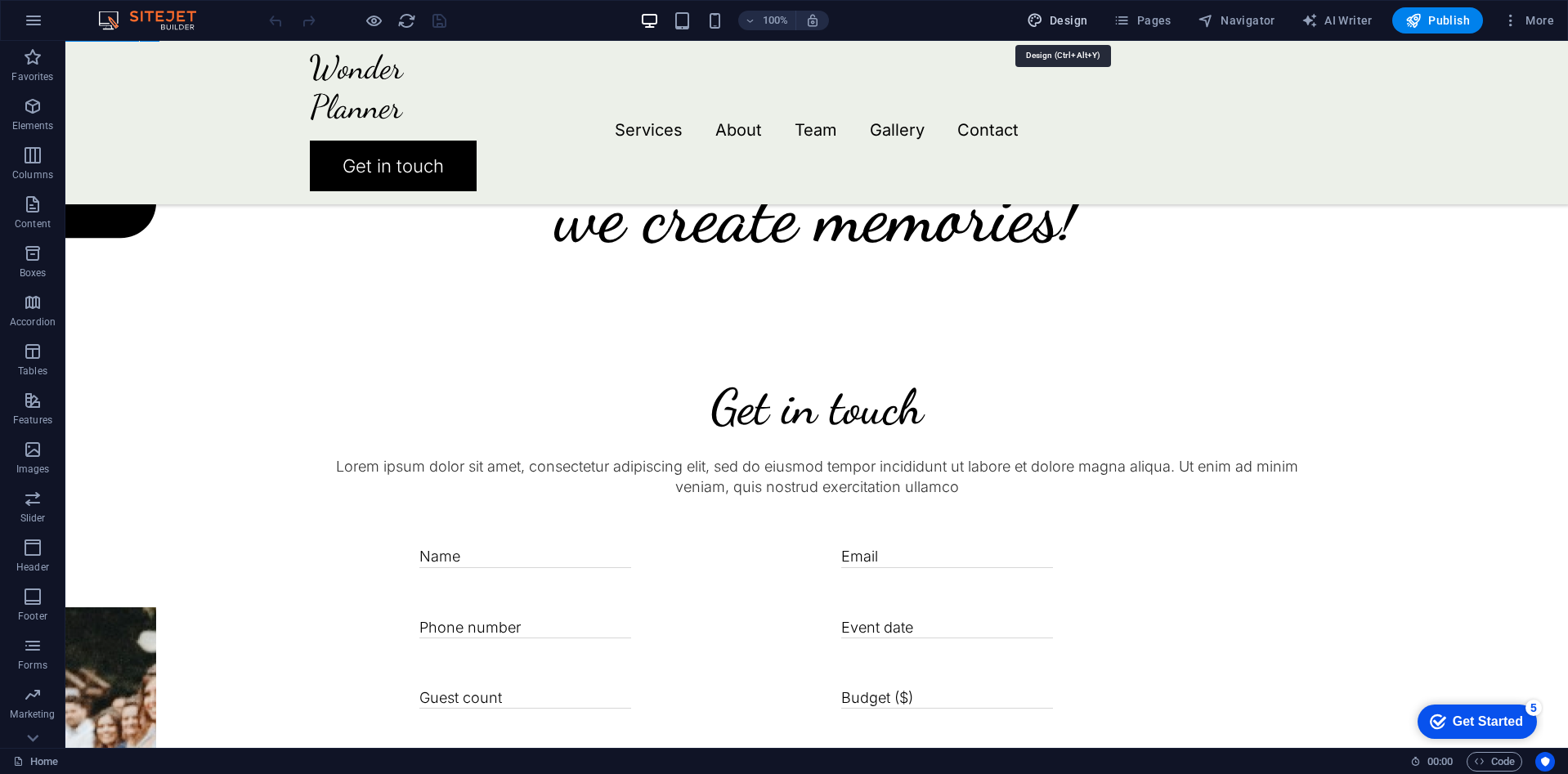
click at [1051, 16] on span "Design" at bounding box center [1057, 20] width 62 height 16
select select "px"
select select "300"
select select "px"
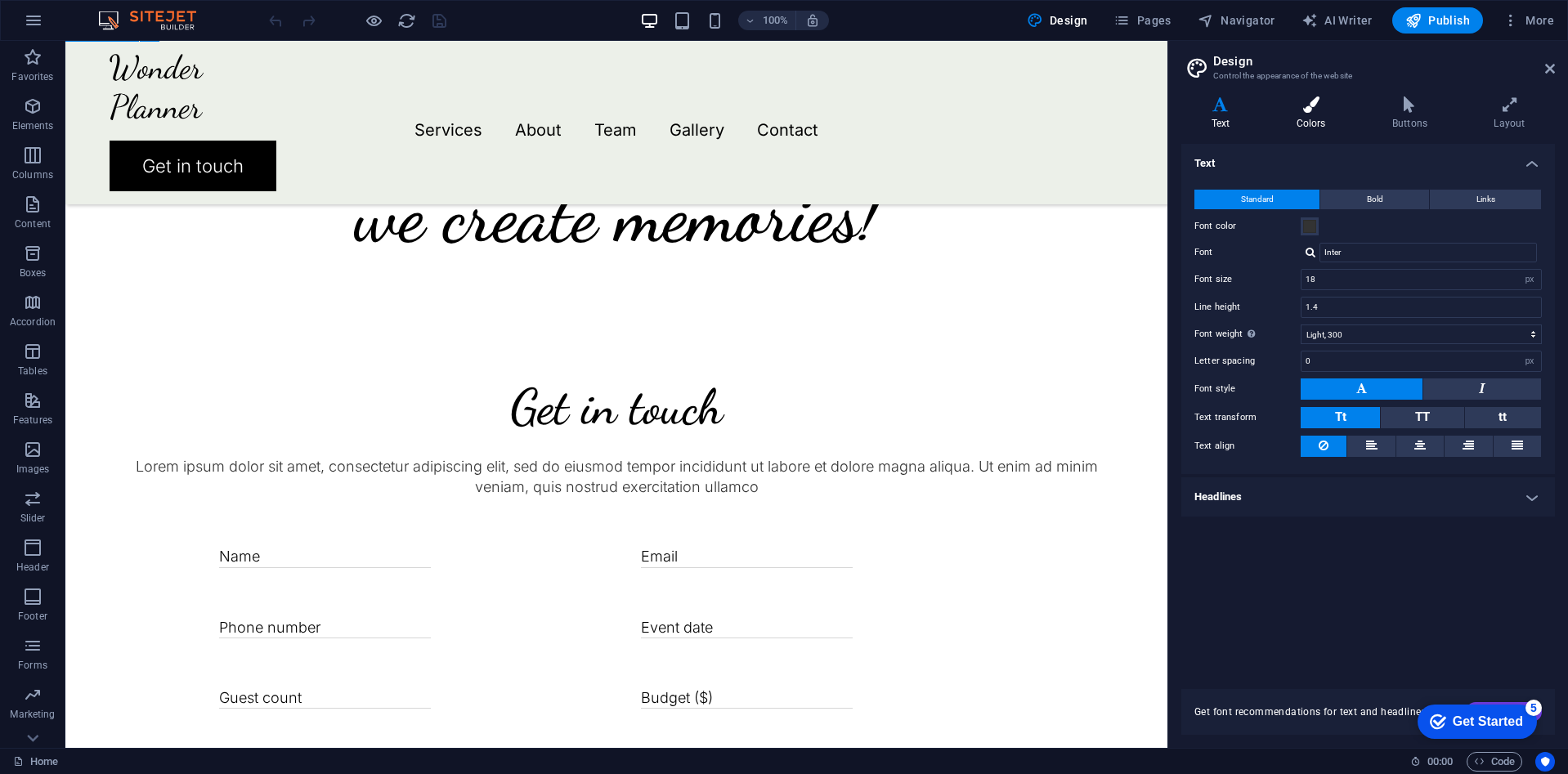
click at [1307, 110] on icon at bounding box center [1311, 104] width 89 height 16
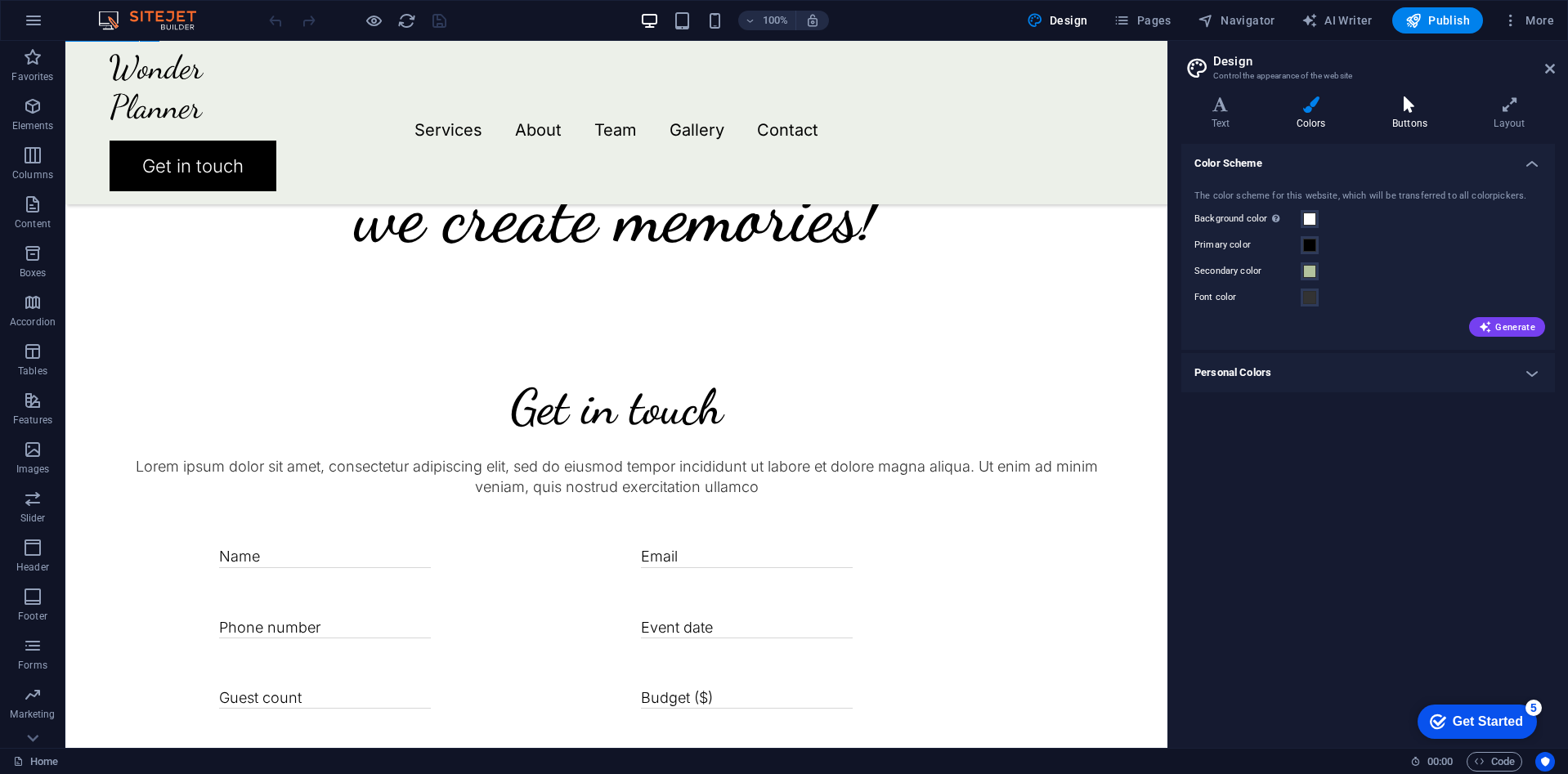
click at [1402, 114] on h4 "Buttons" at bounding box center [1412, 114] width 102 height 34
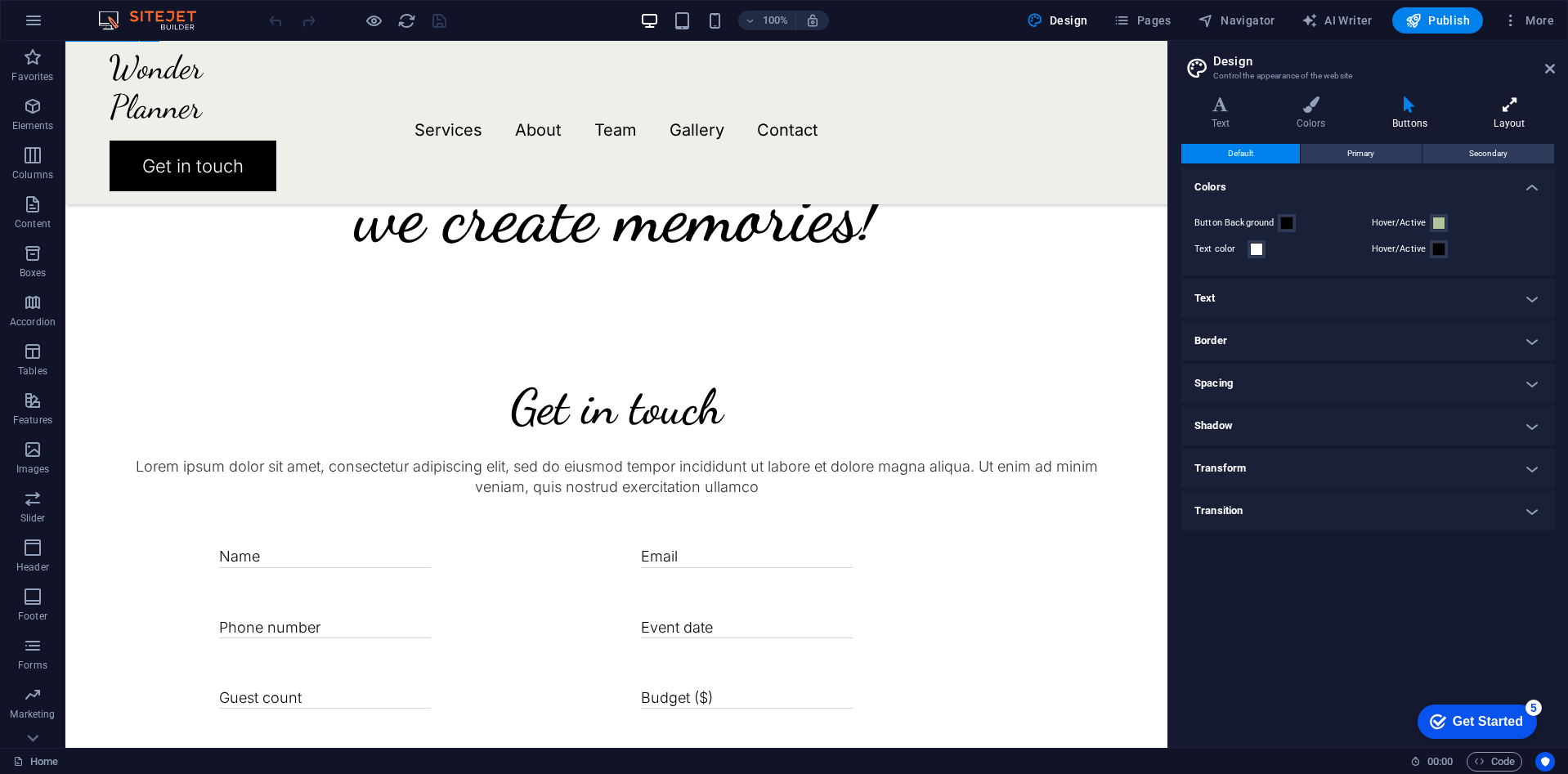
click at [1501, 114] on h4 "Layout" at bounding box center [1509, 114] width 91 height 34
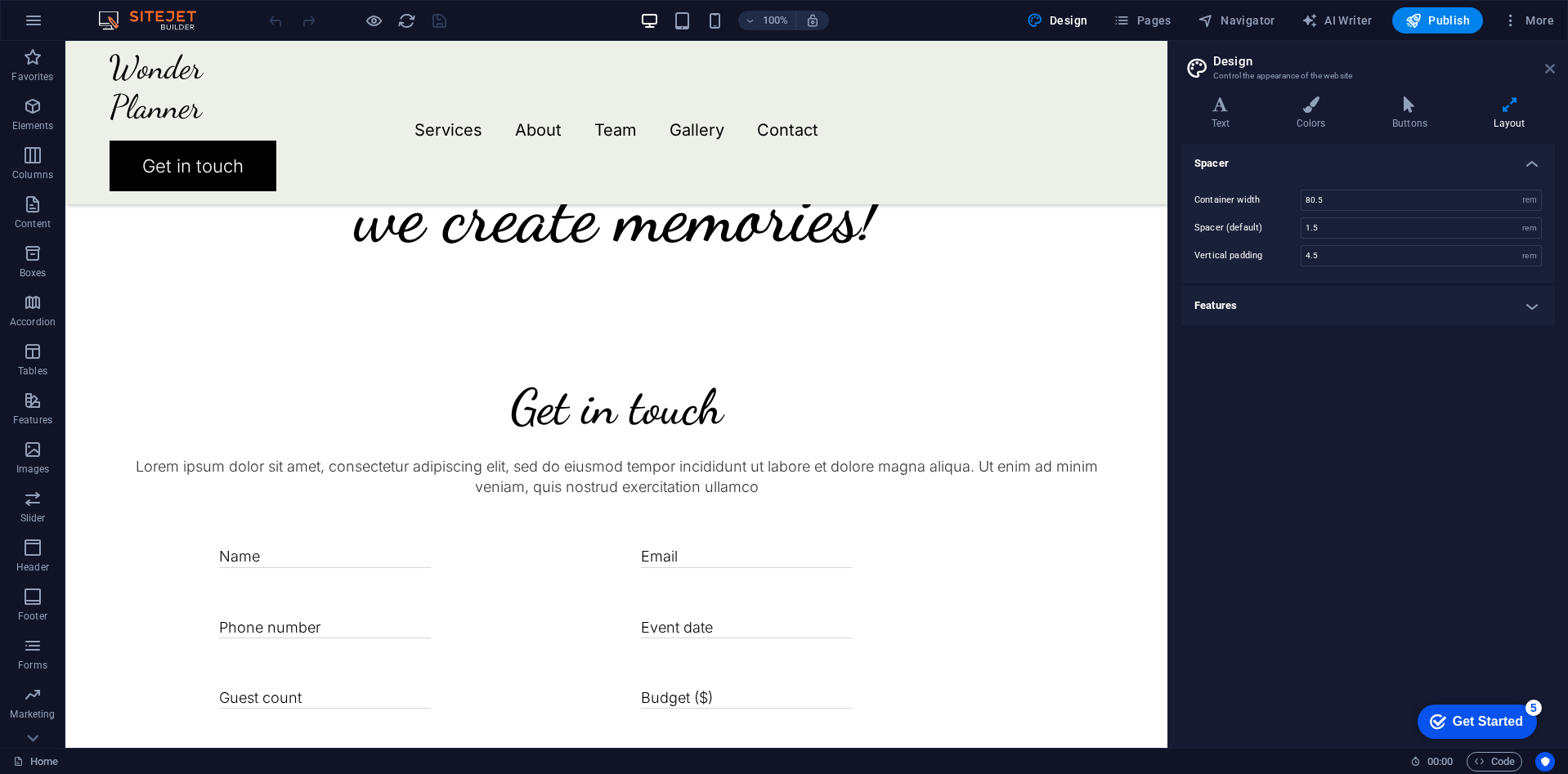
click at [1552, 70] on icon at bounding box center [1550, 68] width 9 height 13
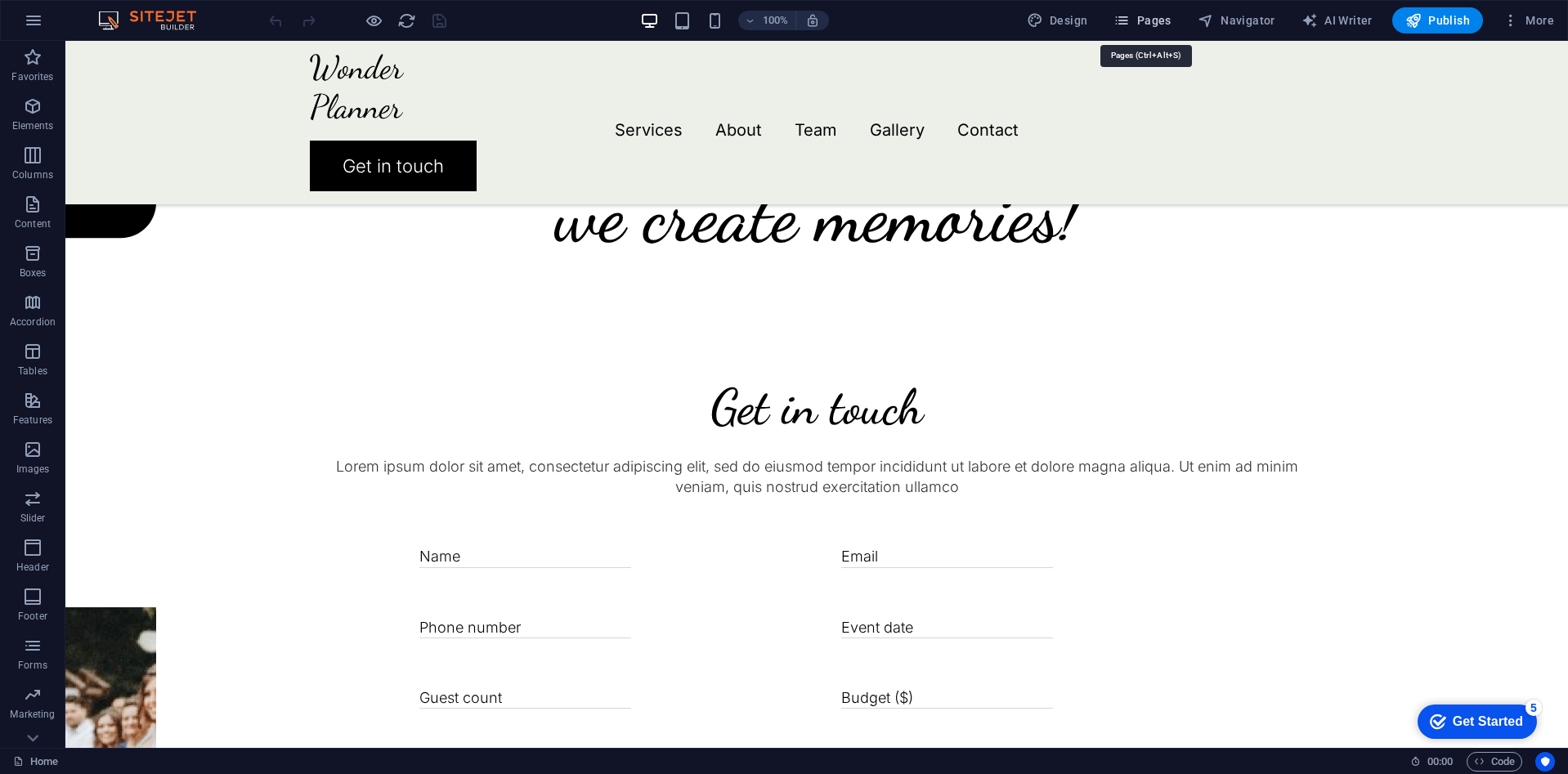
click at [1147, 21] on span "Pages" at bounding box center [1142, 20] width 57 height 16
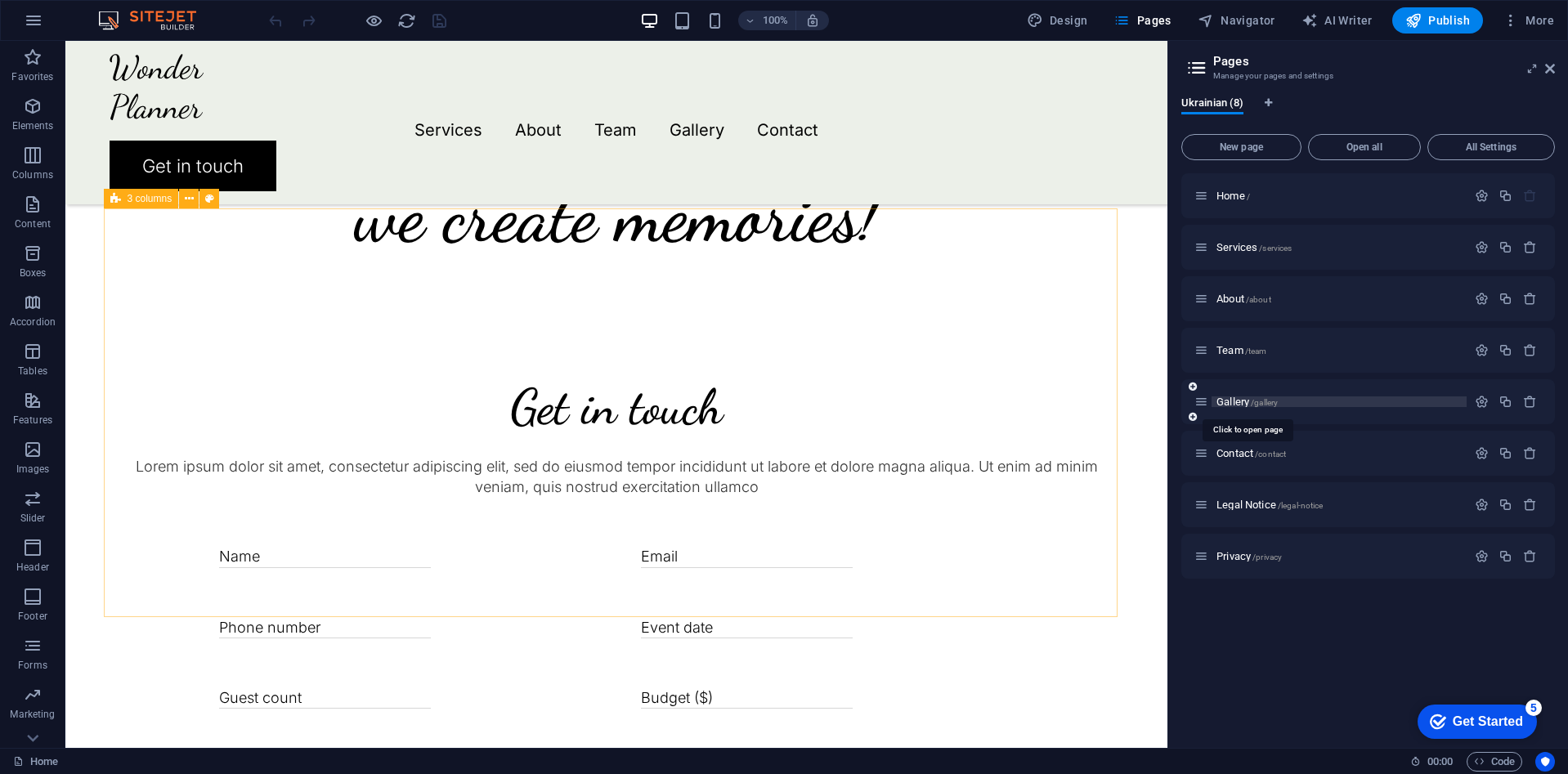
click at [1236, 405] on span "Gallery /gallery" at bounding box center [1247, 402] width 62 height 12
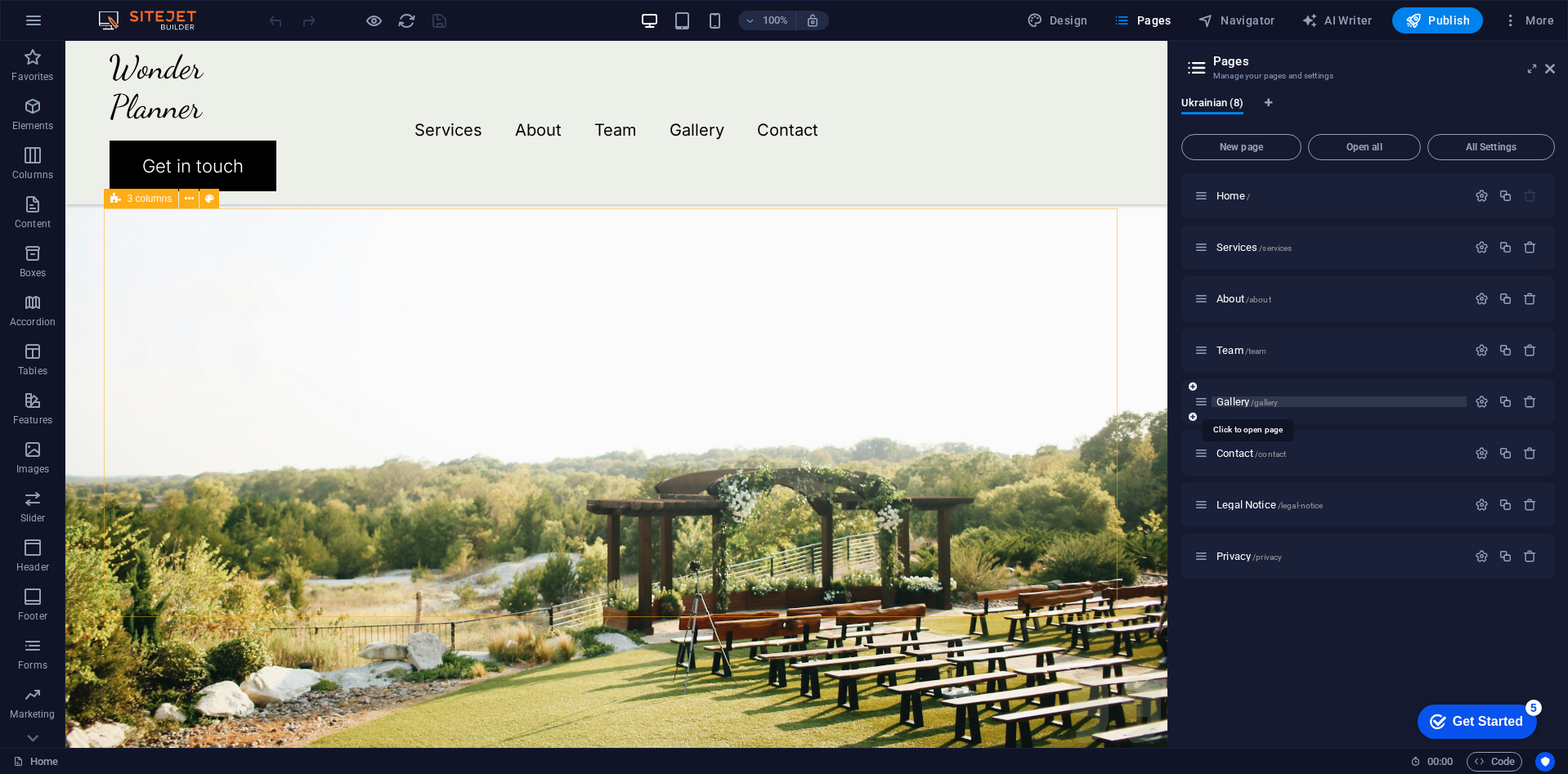
click at [1236, 405] on div "Gallery /gallery" at bounding box center [1368, 401] width 373 height 45
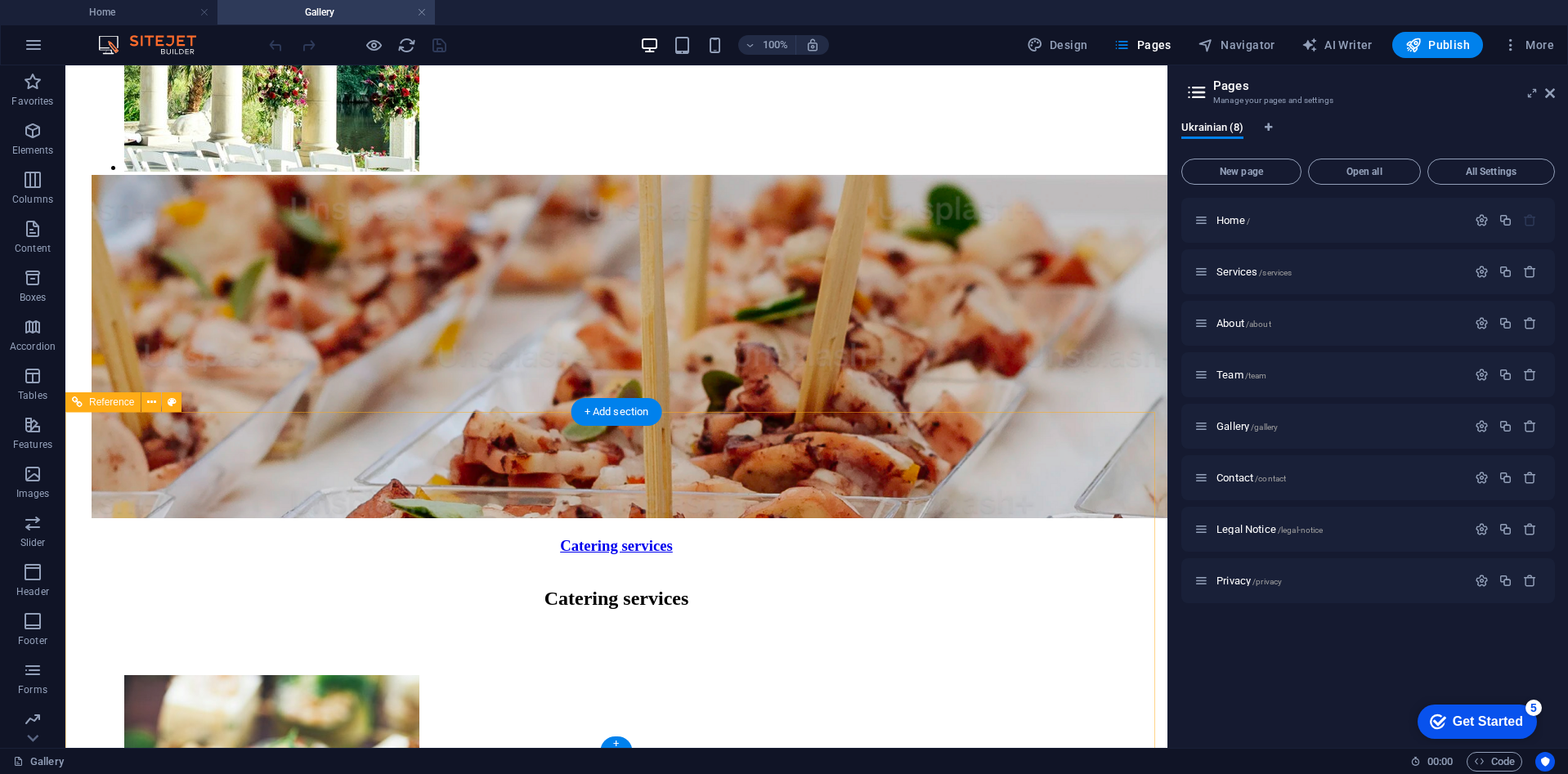
scroll to position [4674, 0]
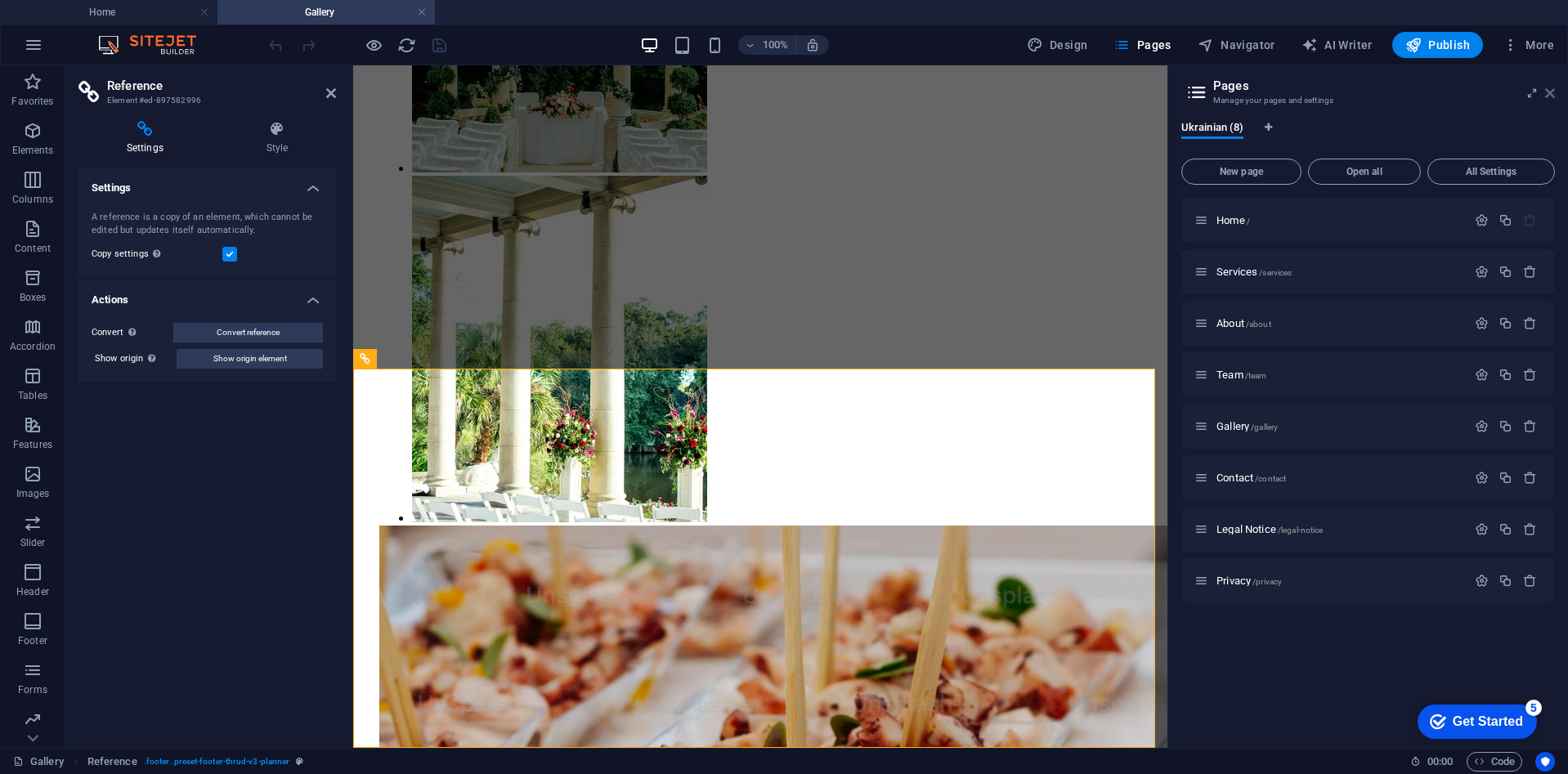
drag, startPoint x: 1550, startPoint y: 91, endPoint x: 1198, endPoint y: 26, distance: 358.0
click at [1550, 91] on icon at bounding box center [1550, 93] width 9 height 13
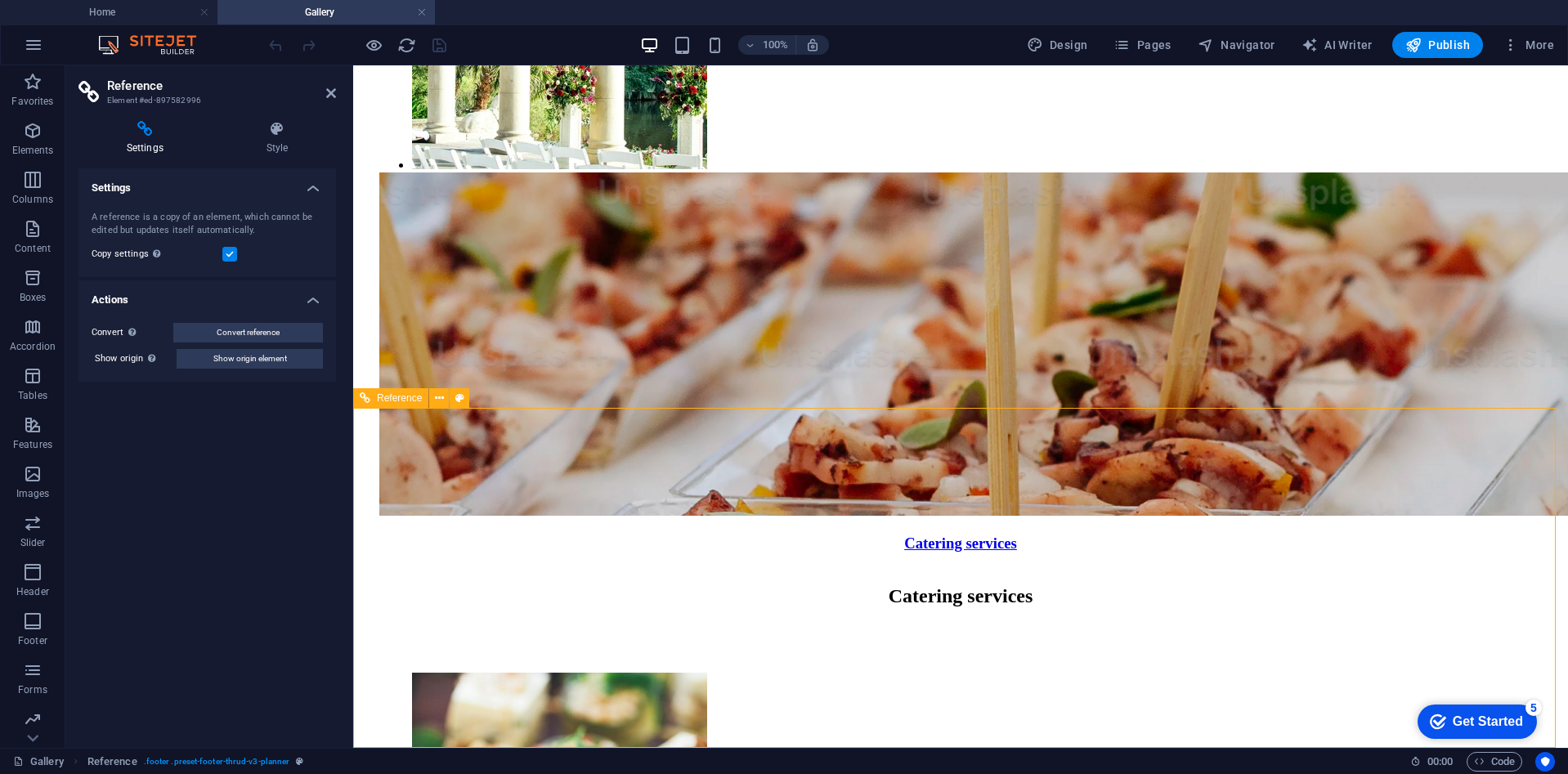
drag, startPoint x: 754, startPoint y: 632, endPoint x: 910, endPoint y: 642, distance: 156.3
click at [442, 400] on icon at bounding box center [439, 399] width 9 height 17
click at [1527, 48] on span "More" at bounding box center [1528, 45] width 51 height 16
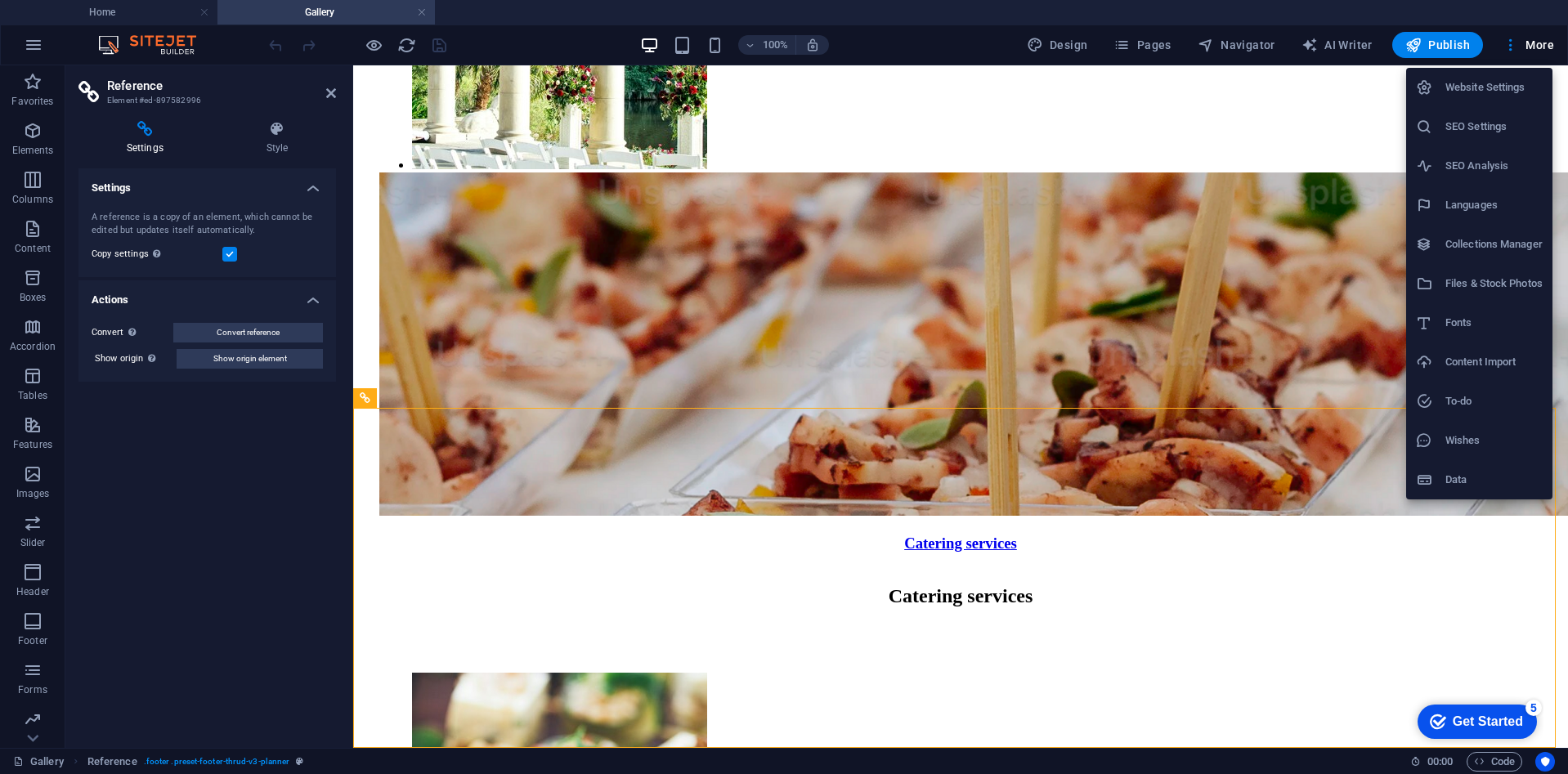
click at [1515, 79] on h6 "Website Settings" at bounding box center [1494, 87] width 97 height 20
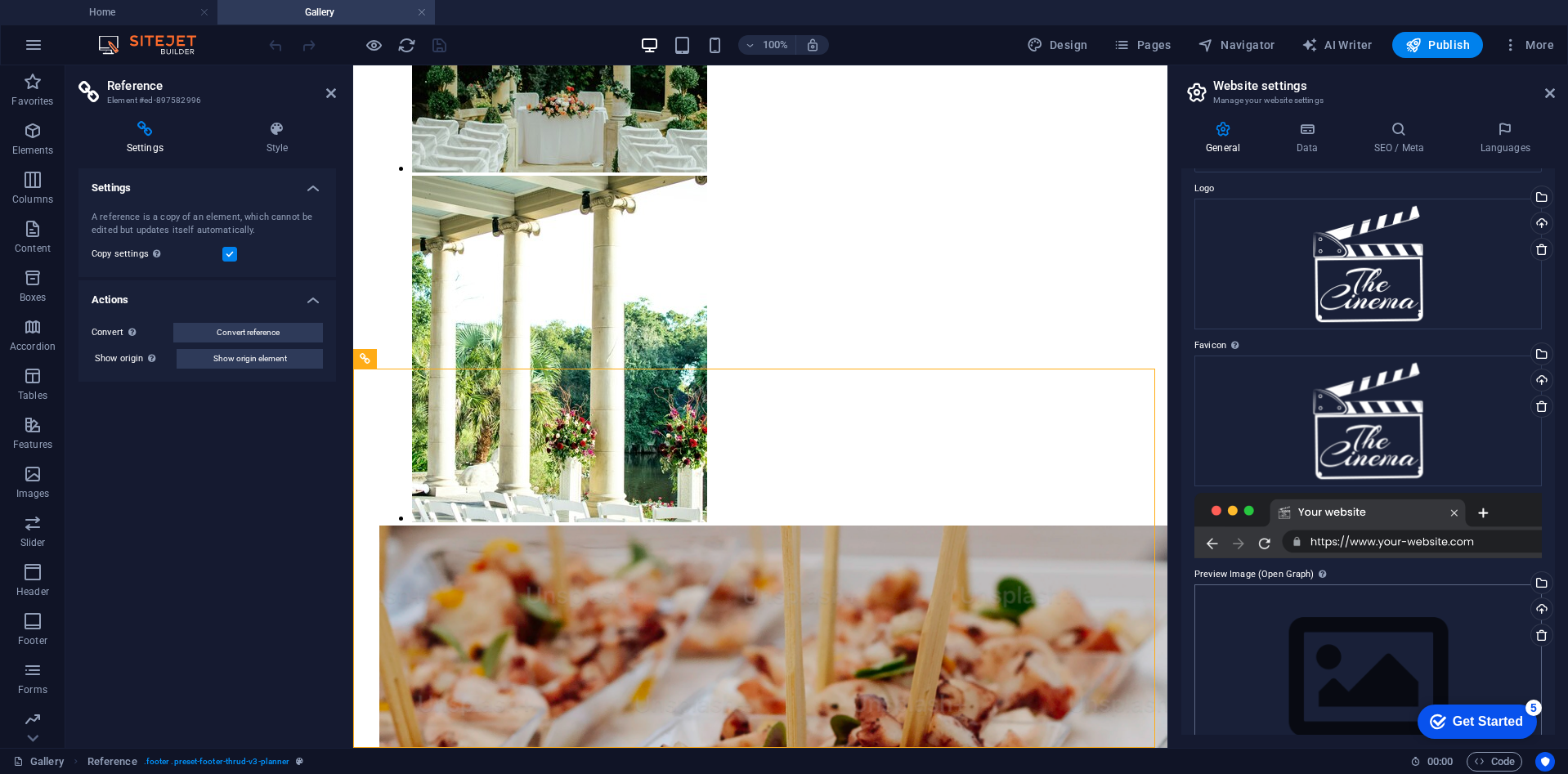
scroll to position [0, 0]
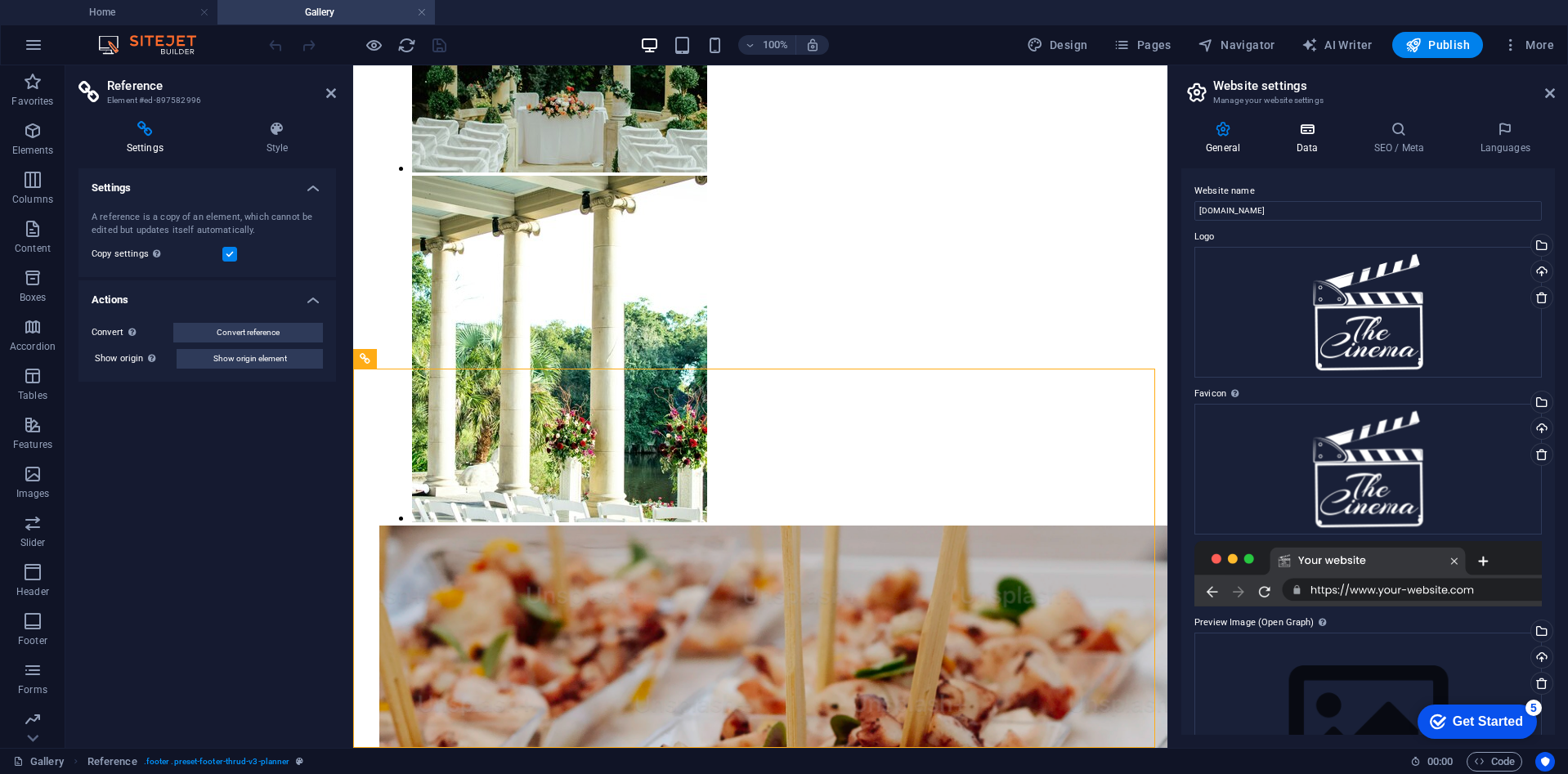
click at [1305, 146] on h4 "Data" at bounding box center [1310, 138] width 78 height 34
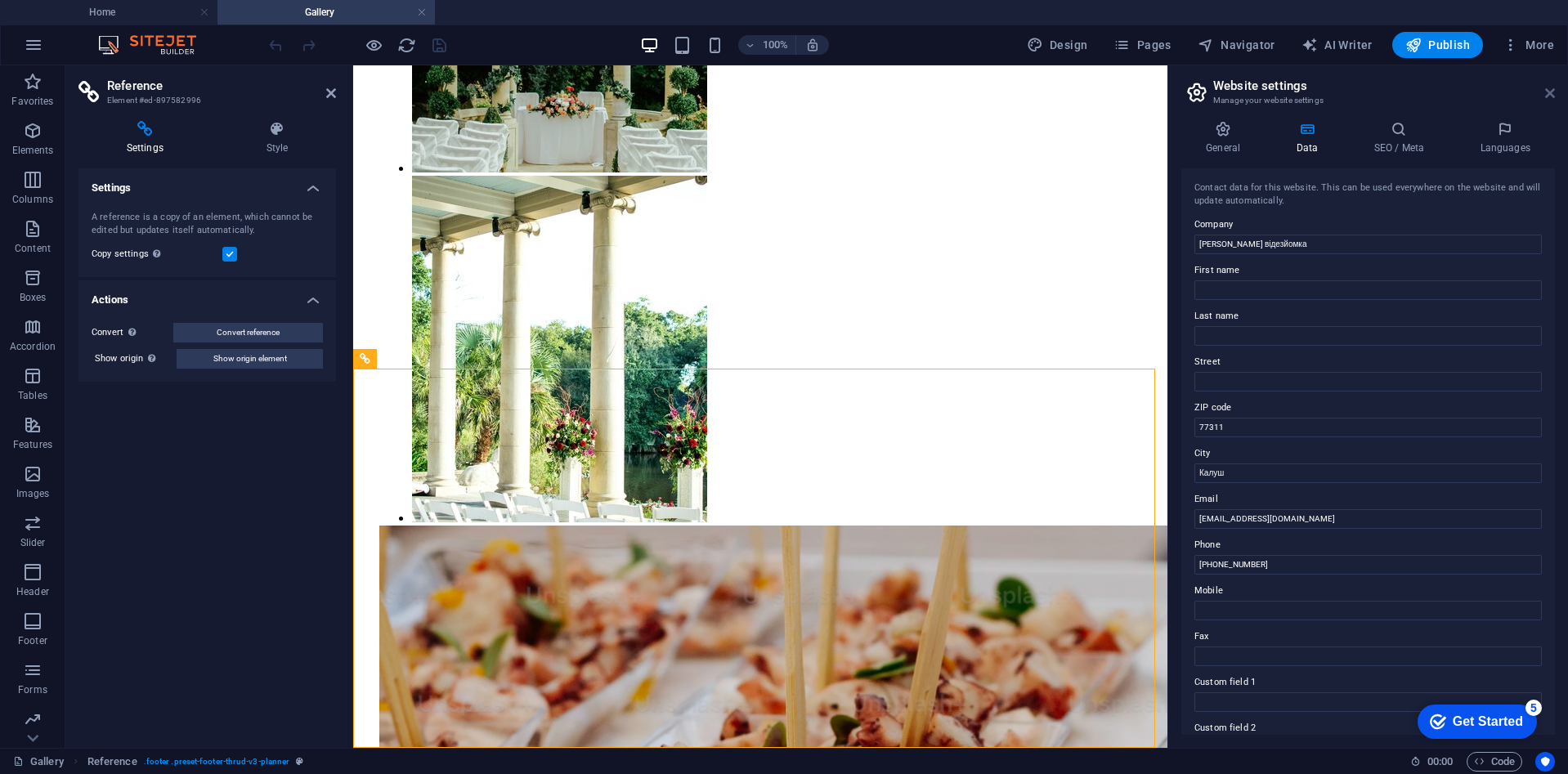
click at [1551, 89] on icon at bounding box center [1550, 93] width 9 height 13
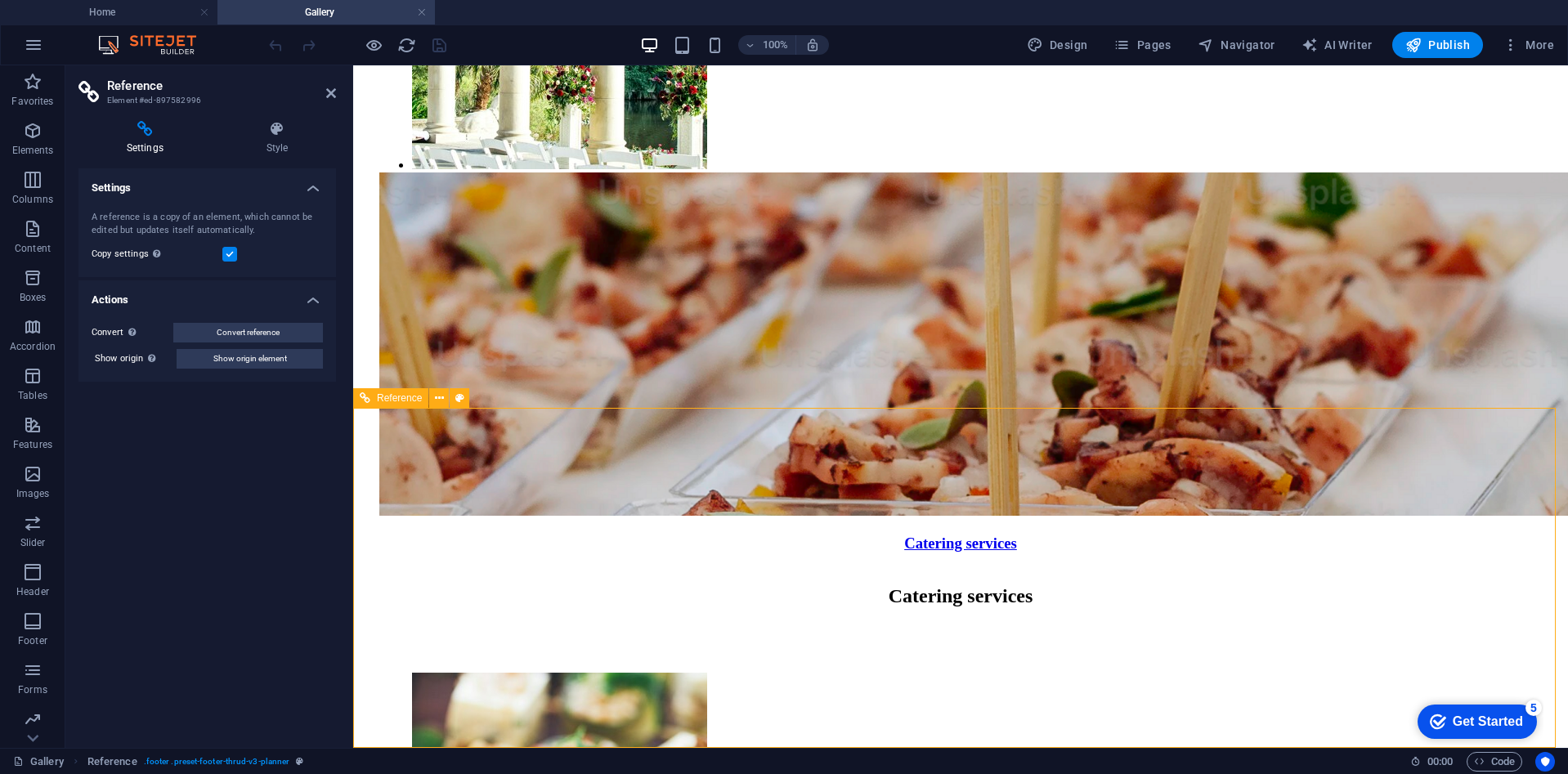
click at [311, 302] on h4 "Actions" at bounding box center [207, 294] width 257 height 29
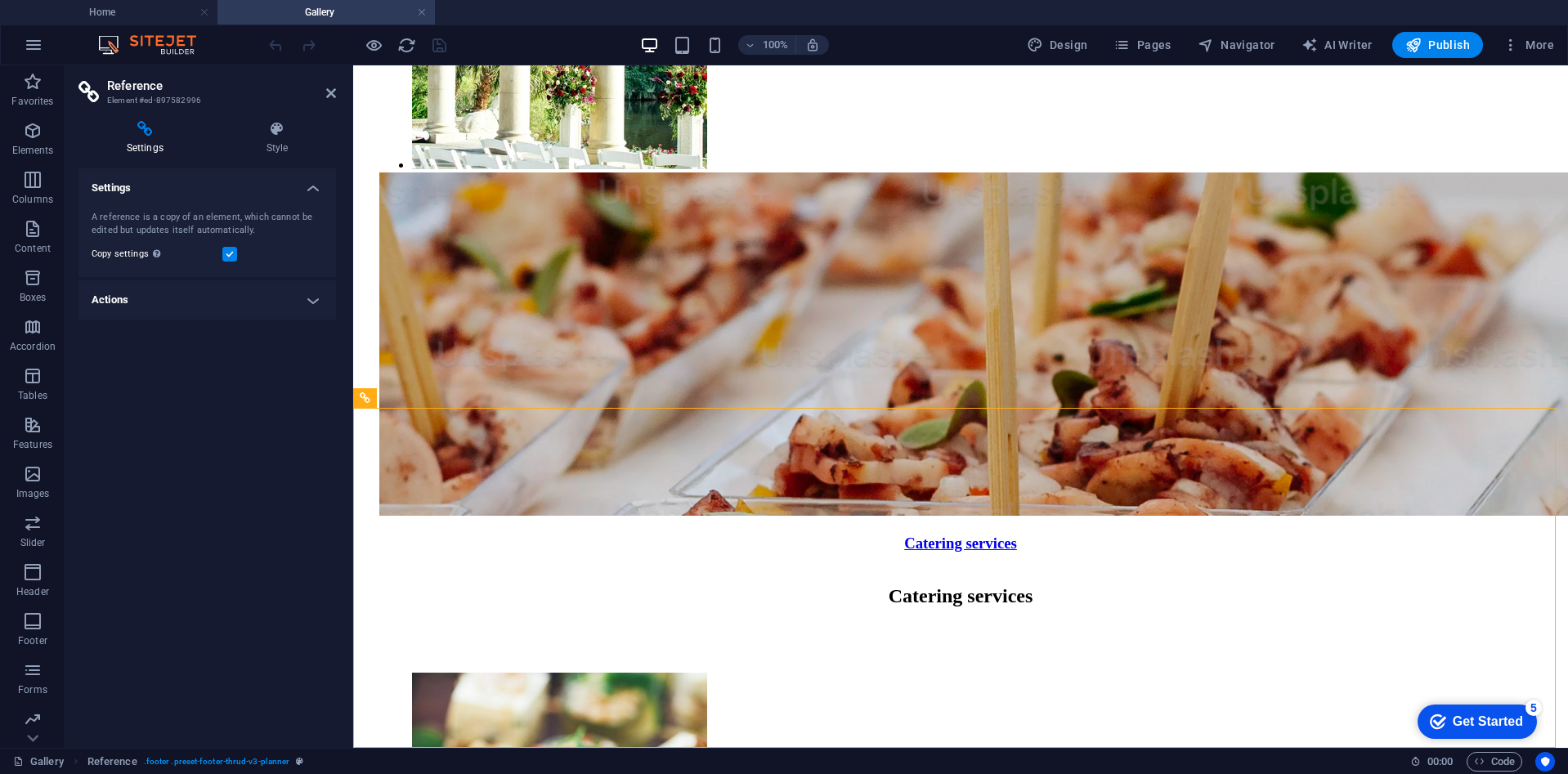
click at [311, 302] on h4 "Actions" at bounding box center [207, 299] width 257 height 39
click at [278, 152] on h4 "Style" at bounding box center [277, 138] width 118 height 34
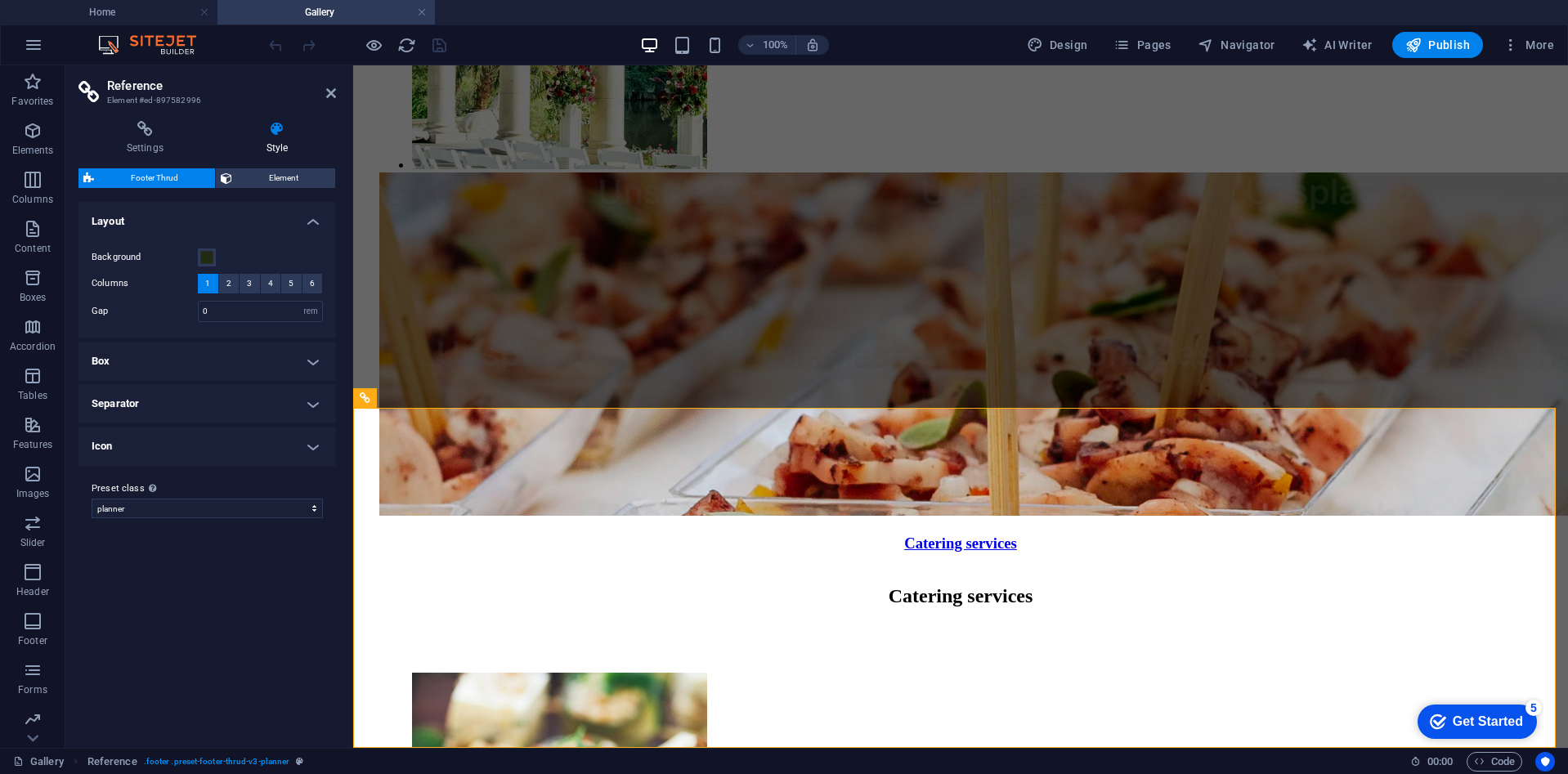
click at [313, 366] on h4 "Box" at bounding box center [207, 361] width 257 height 39
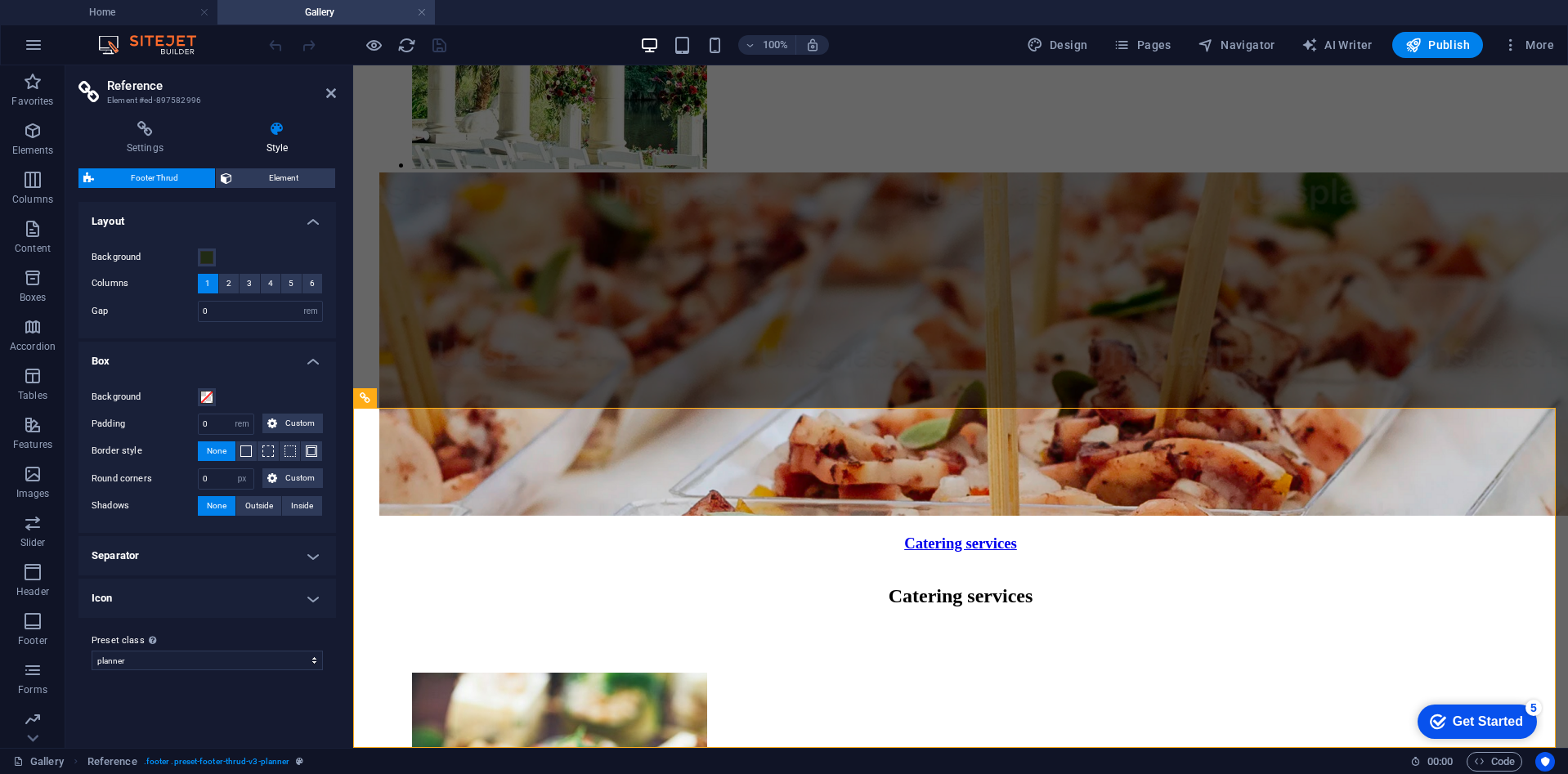
click at [313, 366] on h4 "Box" at bounding box center [207, 356] width 257 height 29
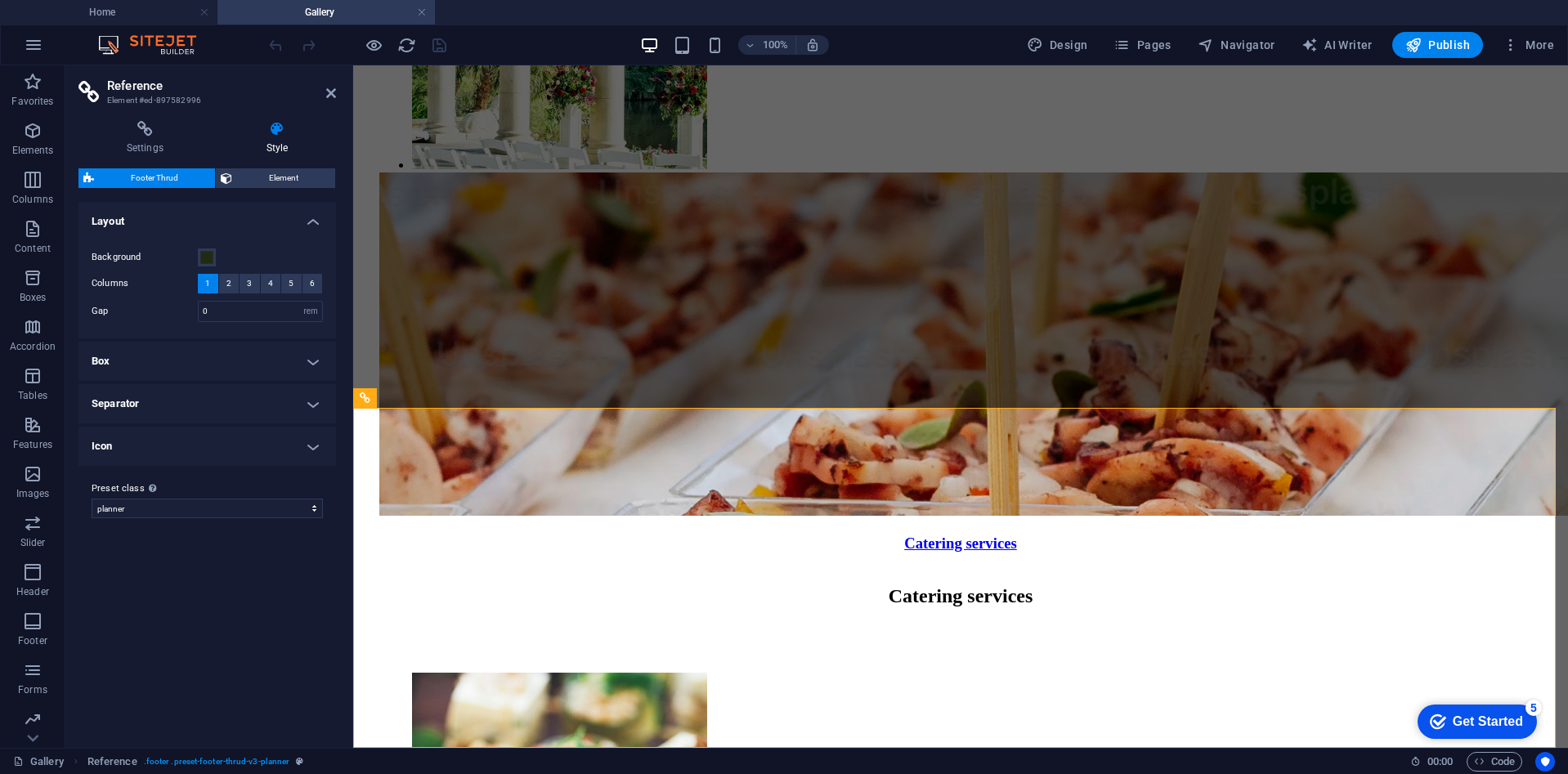
click at [308, 401] on h4 "Separator" at bounding box center [207, 404] width 257 height 39
click at [308, 401] on h4 "Separator" at bounding box center [207, 399] width 257 height 29
click at [135, 144] on h4 "Settings" at bounding box center [148, 138] width 140 height 34
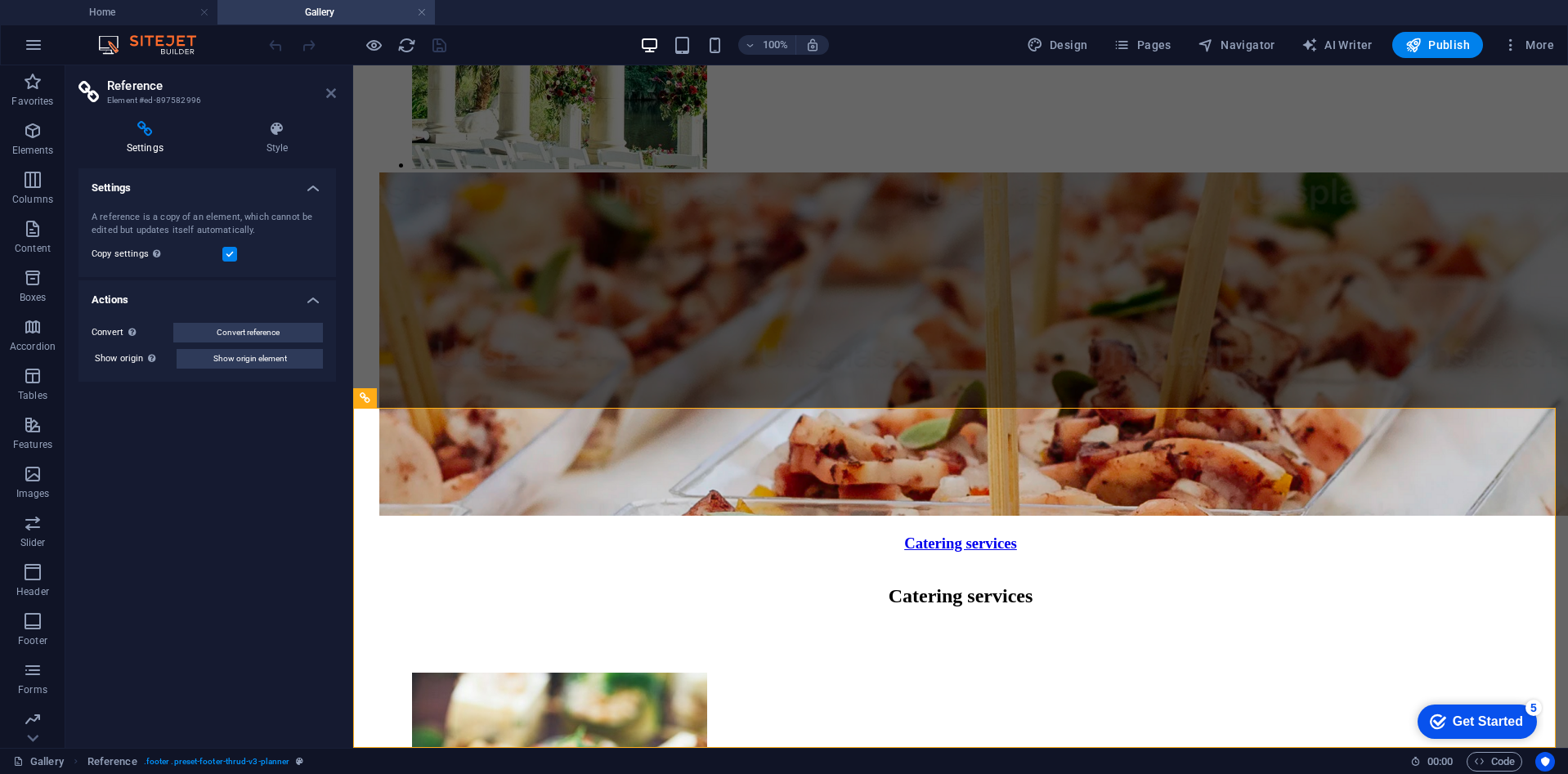
click at [330, 96] on icon at bounding box center [331, 93] width 9 height 13
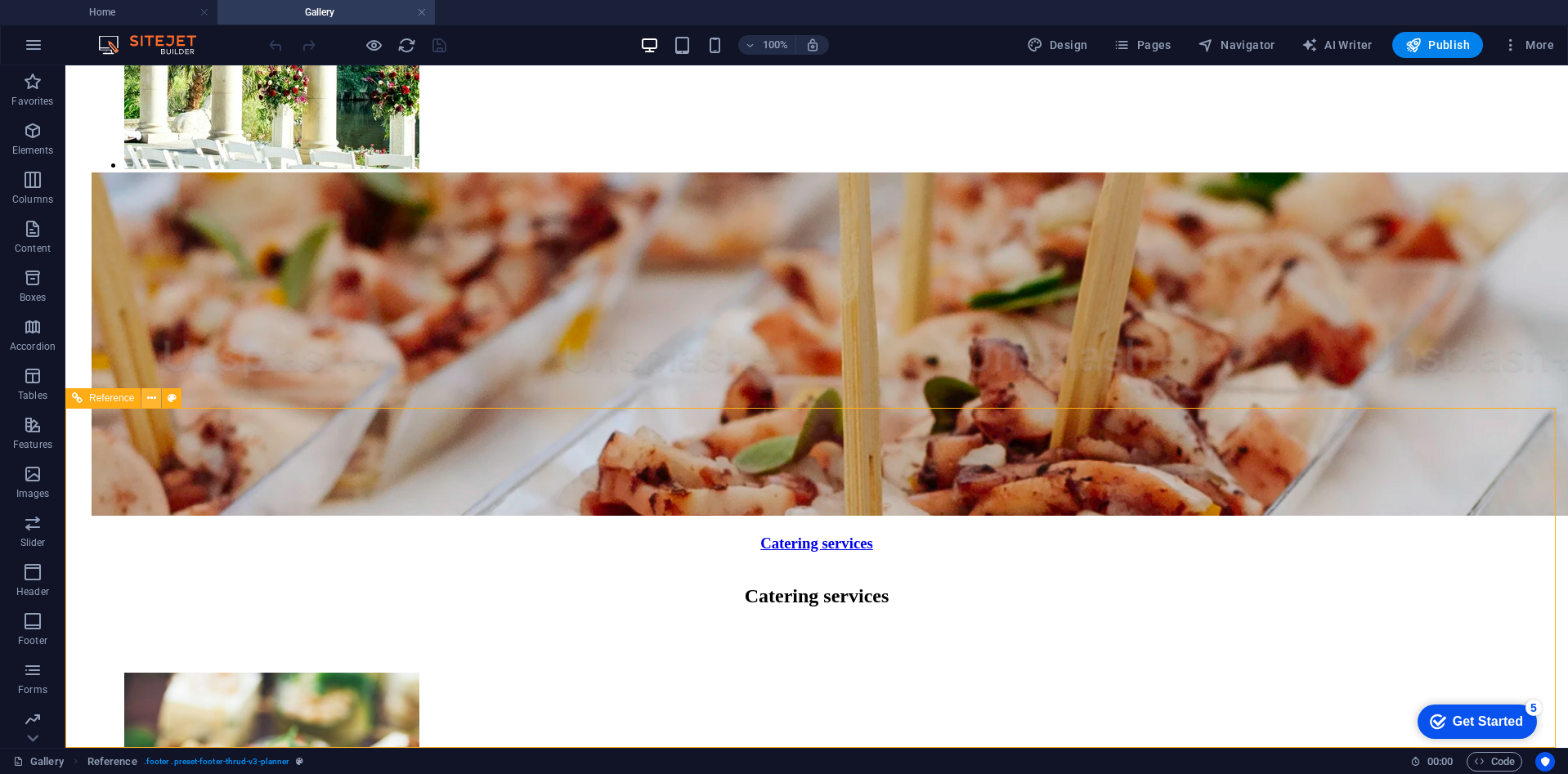
click at [153, 402] on icon at bounding box center [151, 399] width 9 height 17
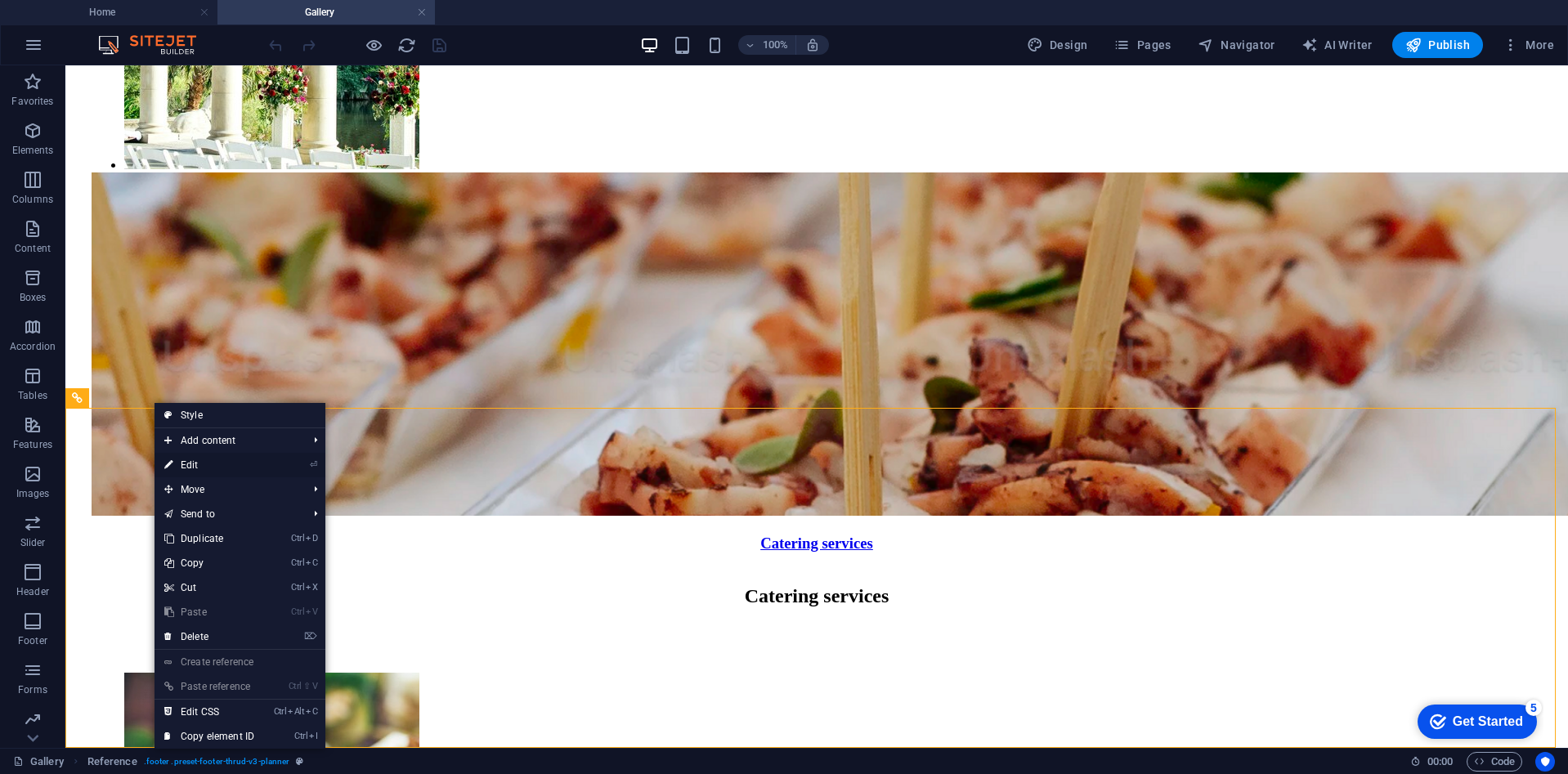
click at [215, 464] on link "⏎ Edit" at bounding box center [209, 465] width 109 height 25
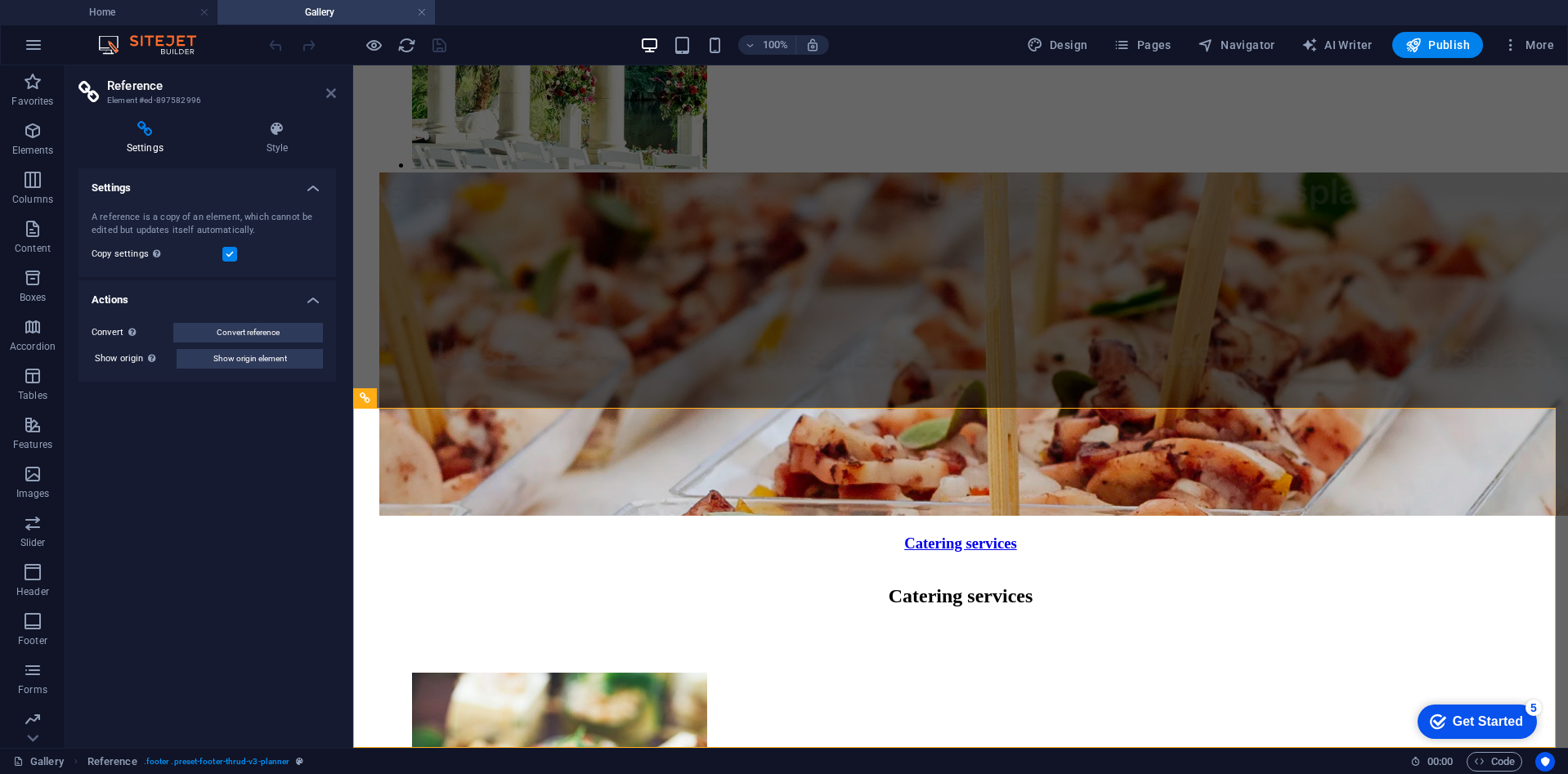
click at [327, 95] on icon at bounding box center [331, 93] width 9 height 13
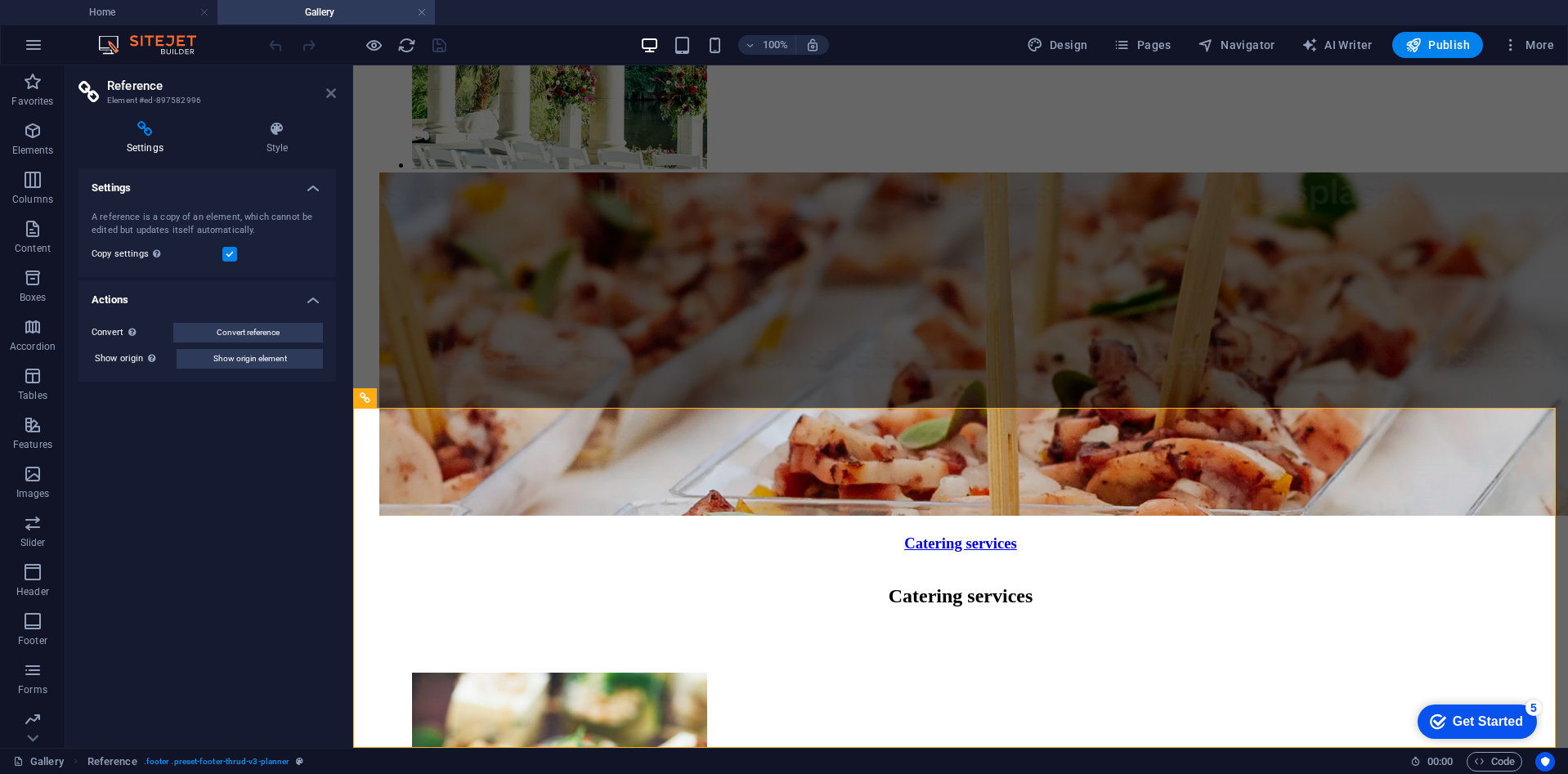
click at [331, 90] on icon at bounding box center [331, 93] width 9 height 13
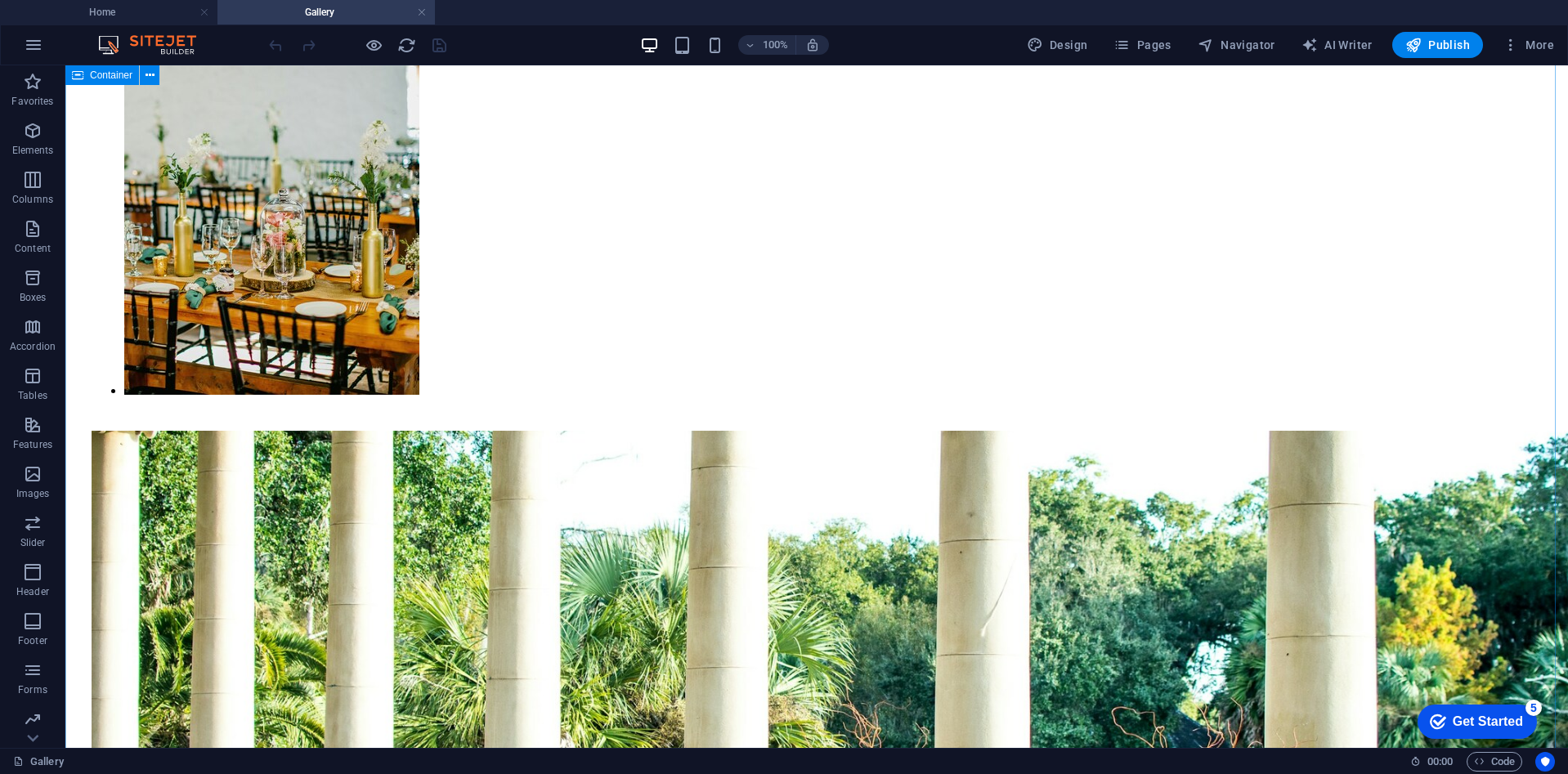
scroll to position [2877, 0]
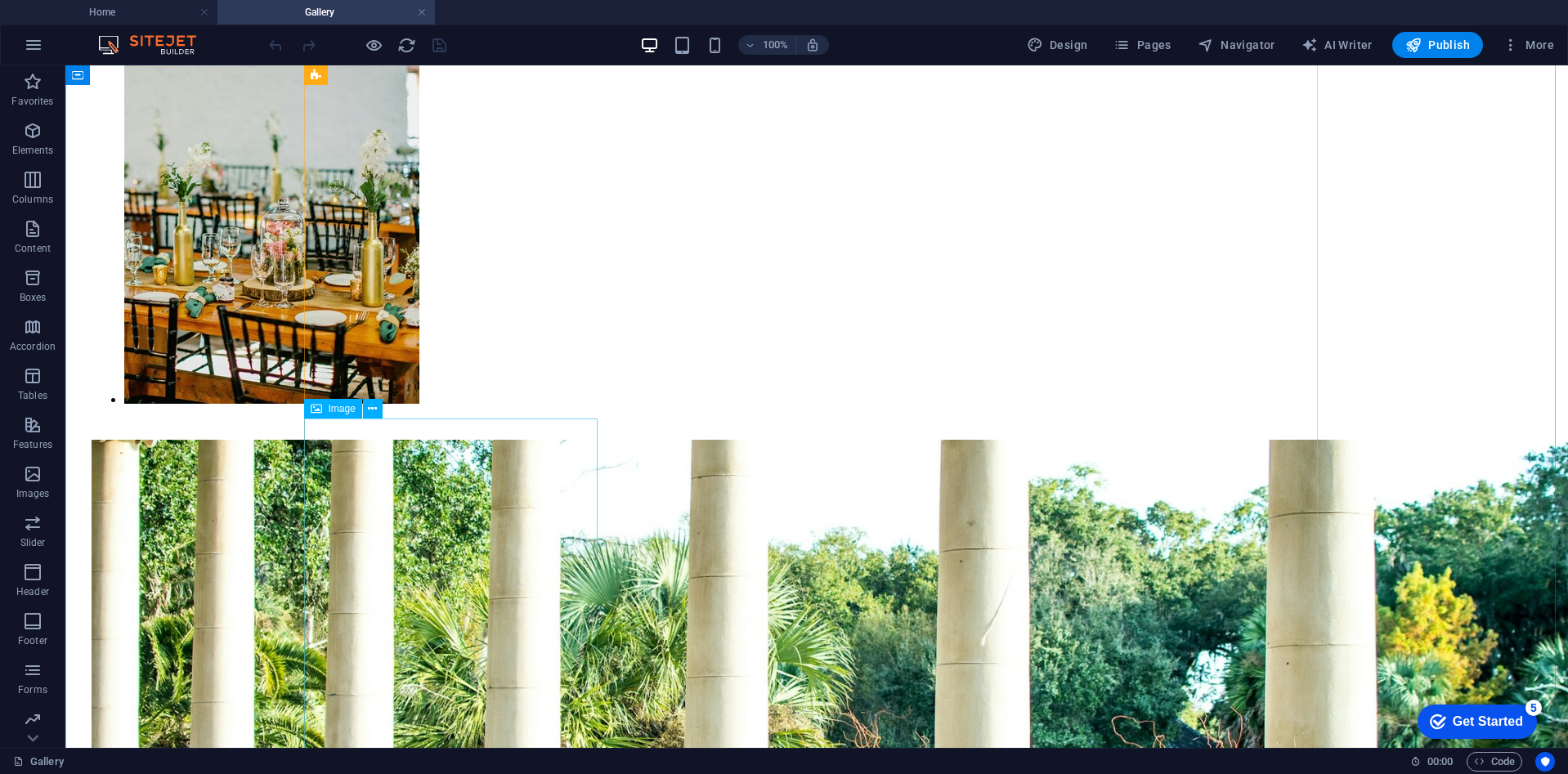
click at [374, 413] on icon at bounding box center [371, 409] width 9 height 17
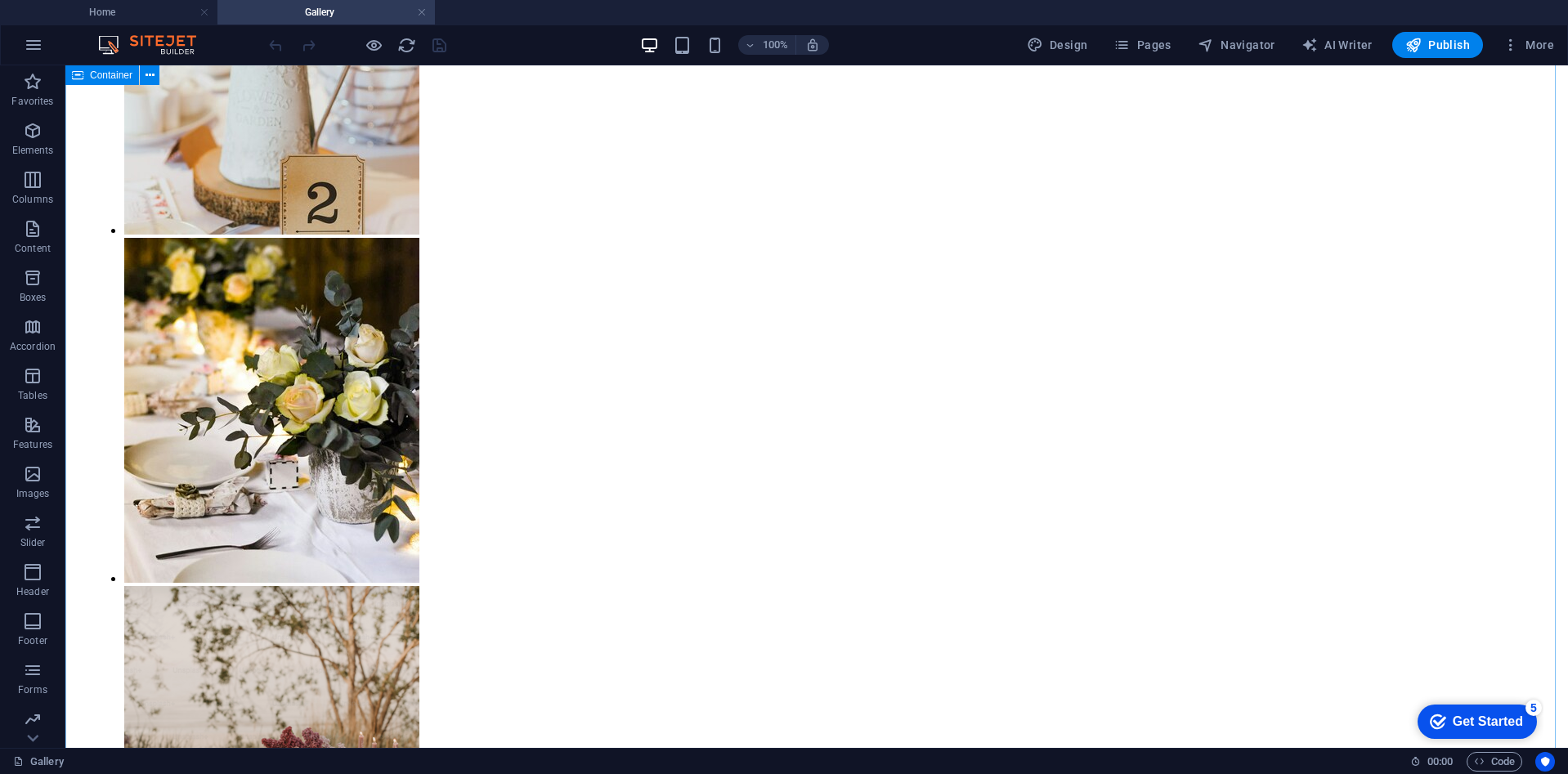
scroll to position [1977, 0]
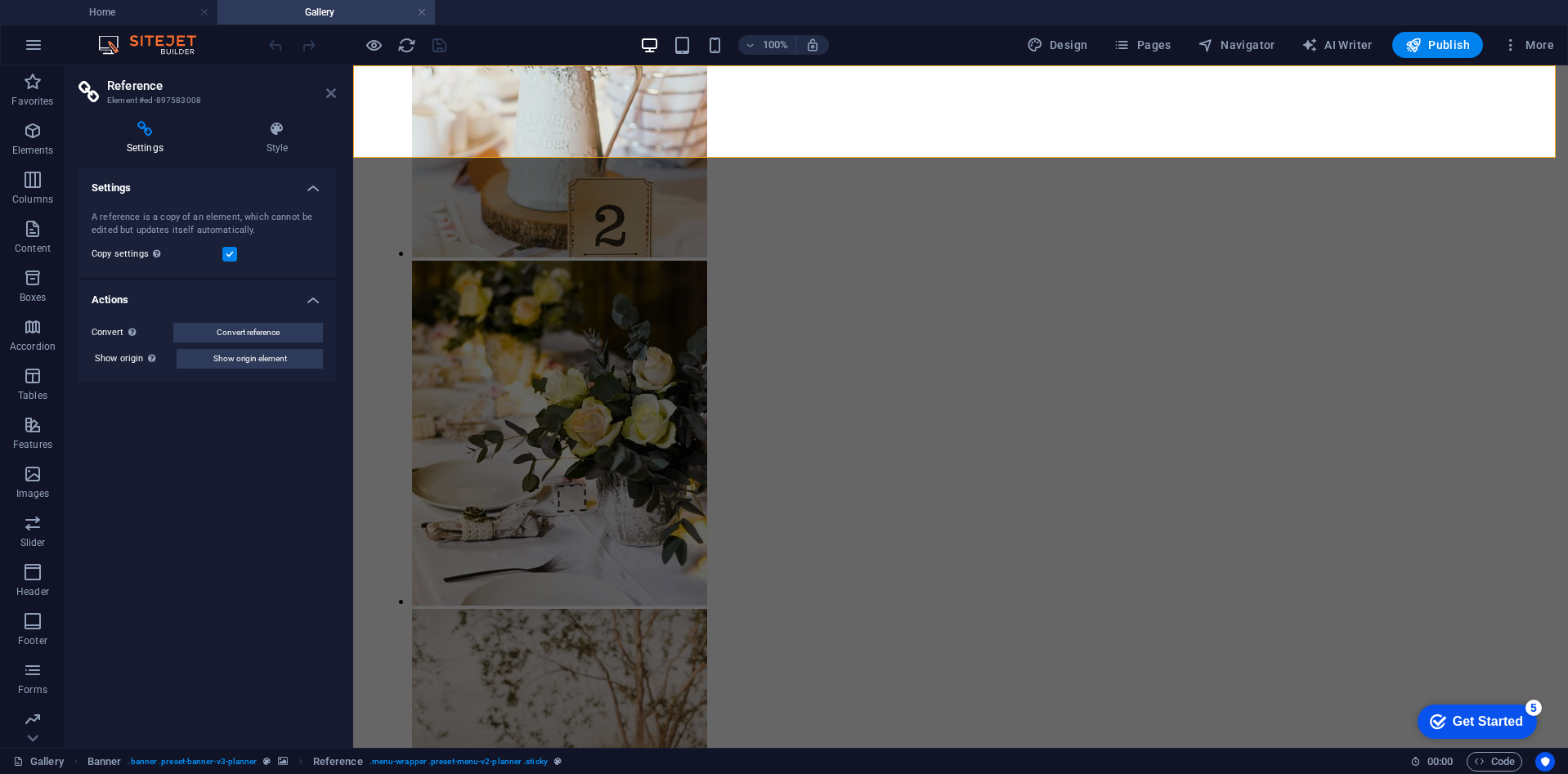
click at [331, 93] on icon at bounding box center [331, 93] width 9 height 13
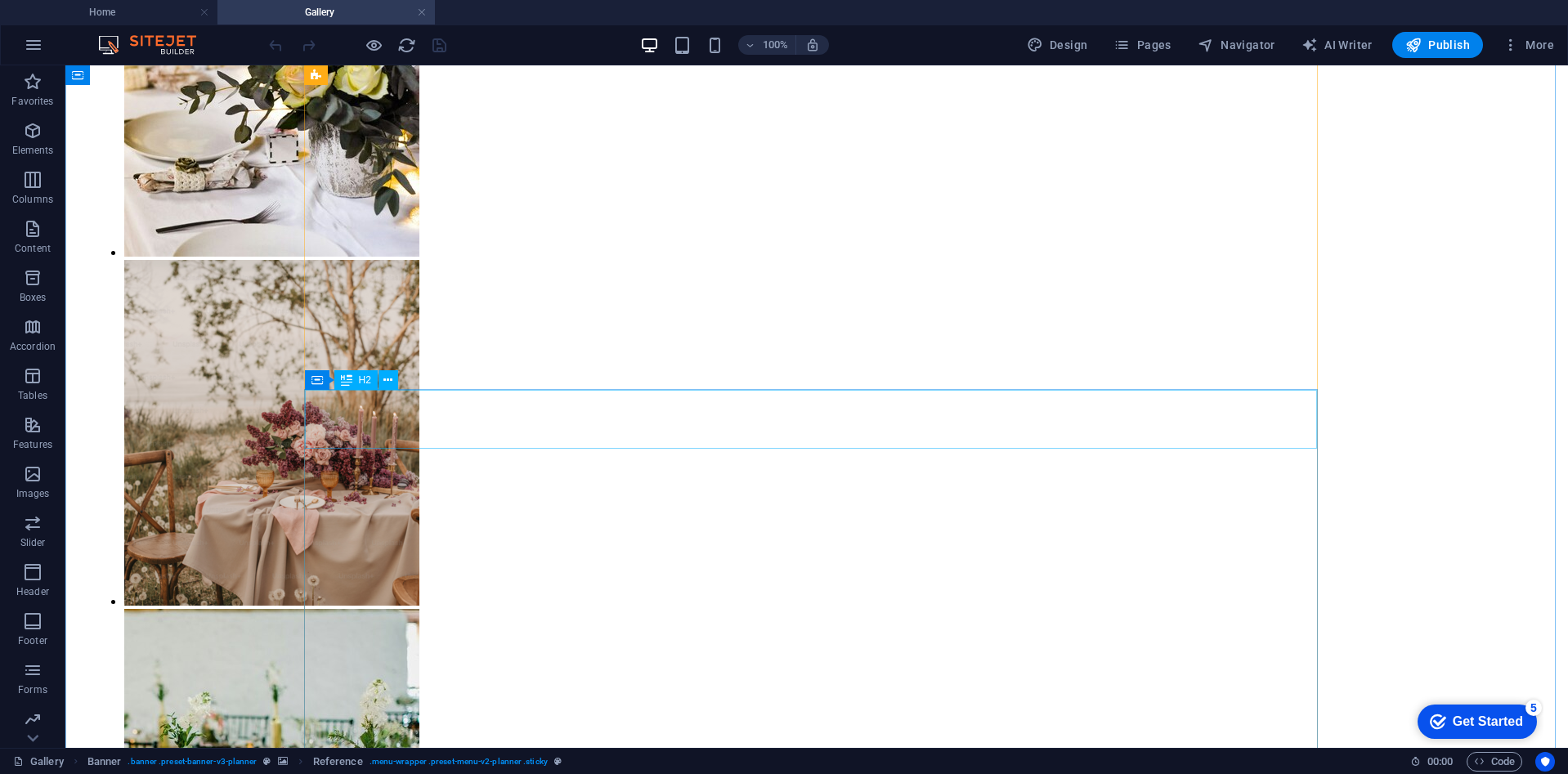
scroll to position [2386, 0]
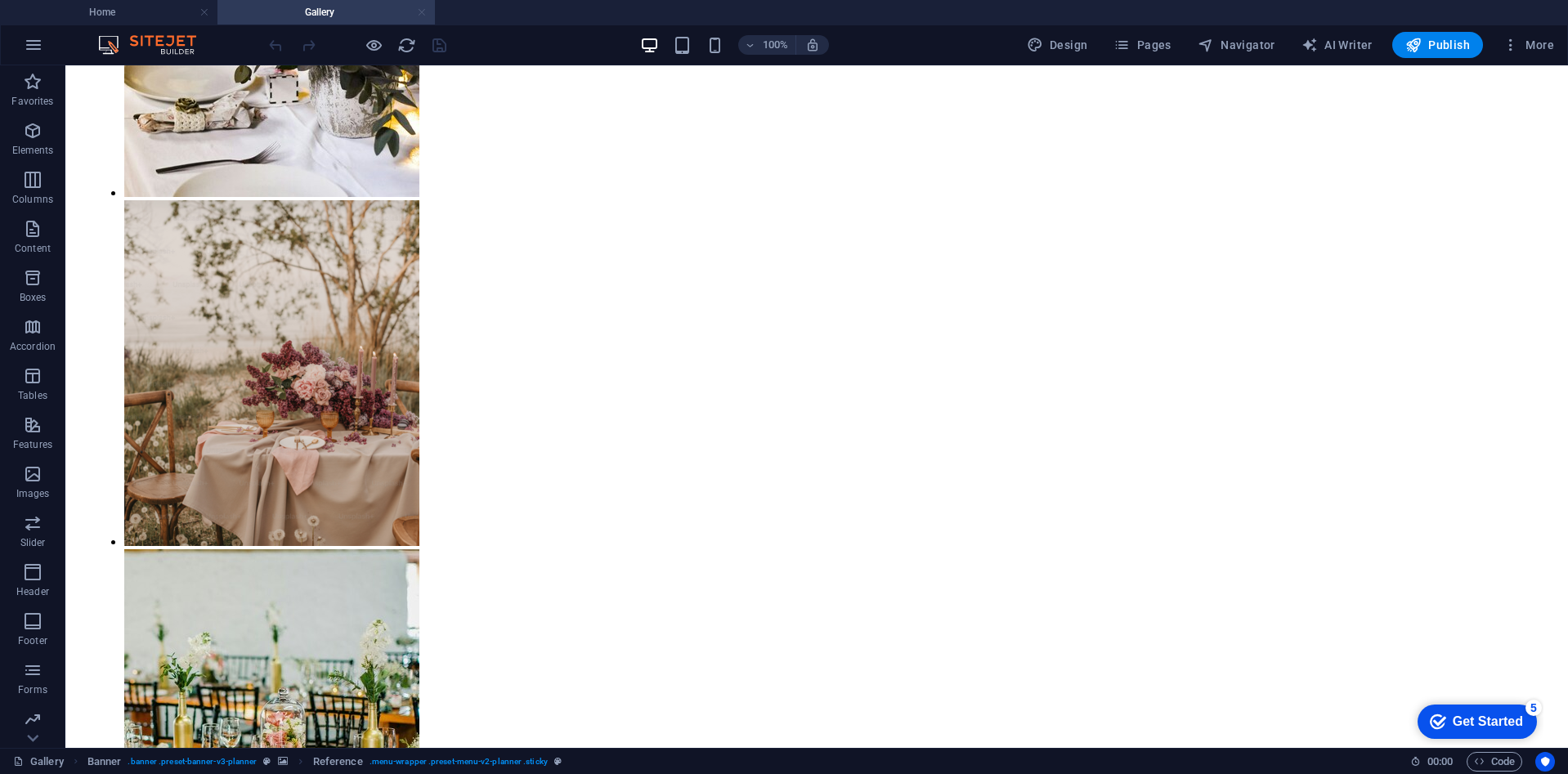
click at [423, 14] on link at bounding box center [422, 12] width 9 height 15
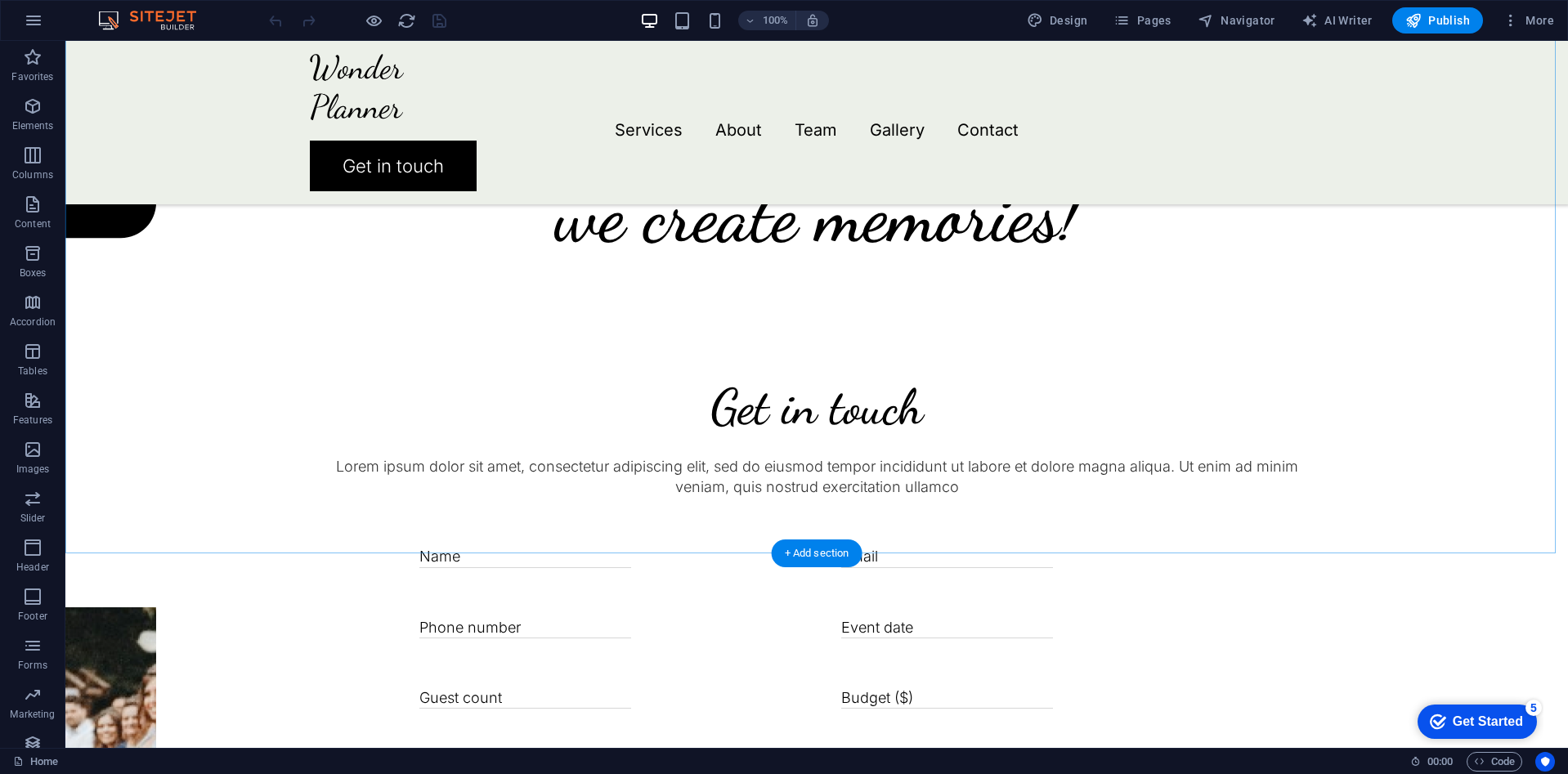
scroll to position [3649, 0]
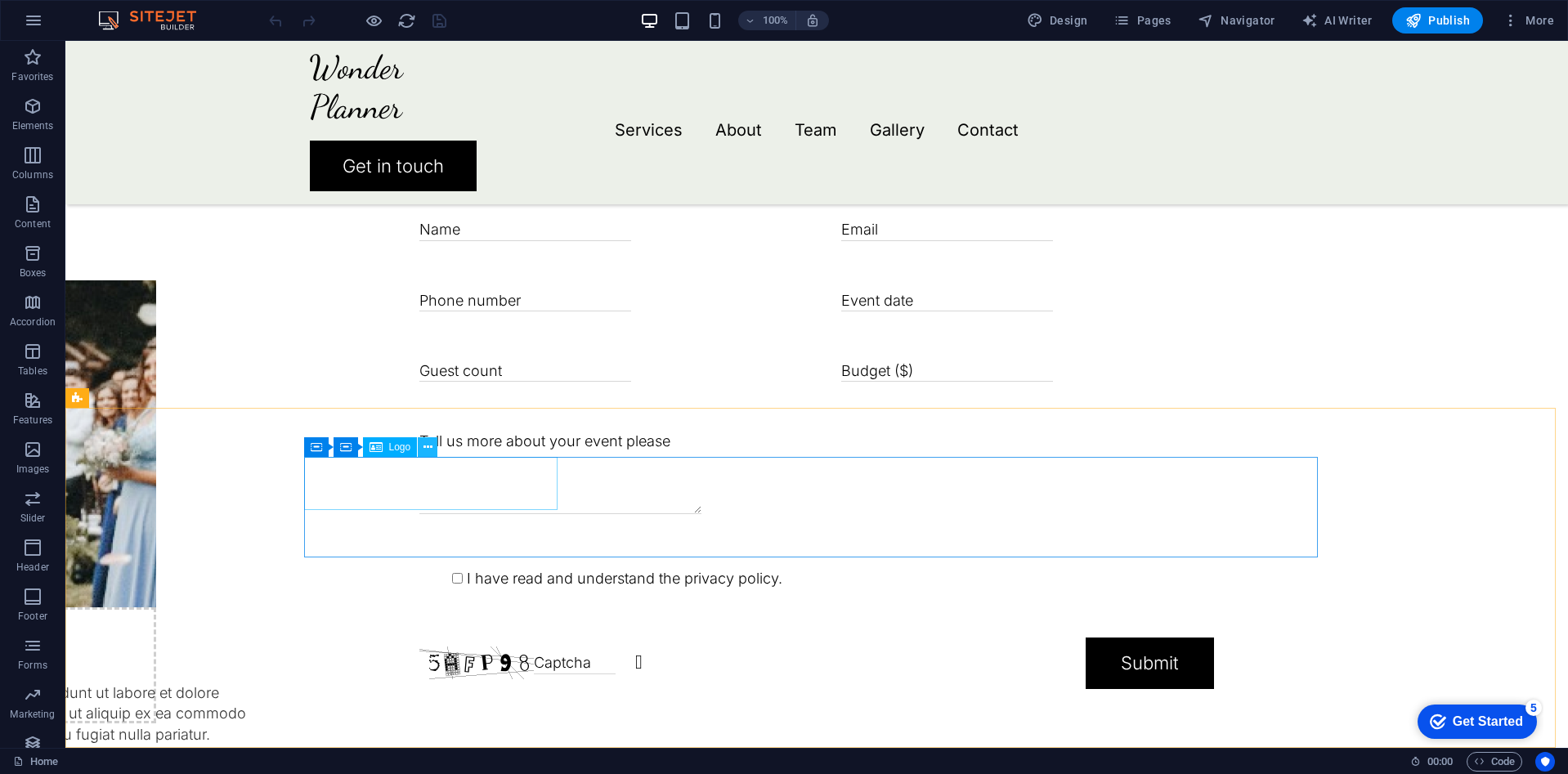
click at [435, 449] on button at bounding box center [427, 446] width 20 height 20
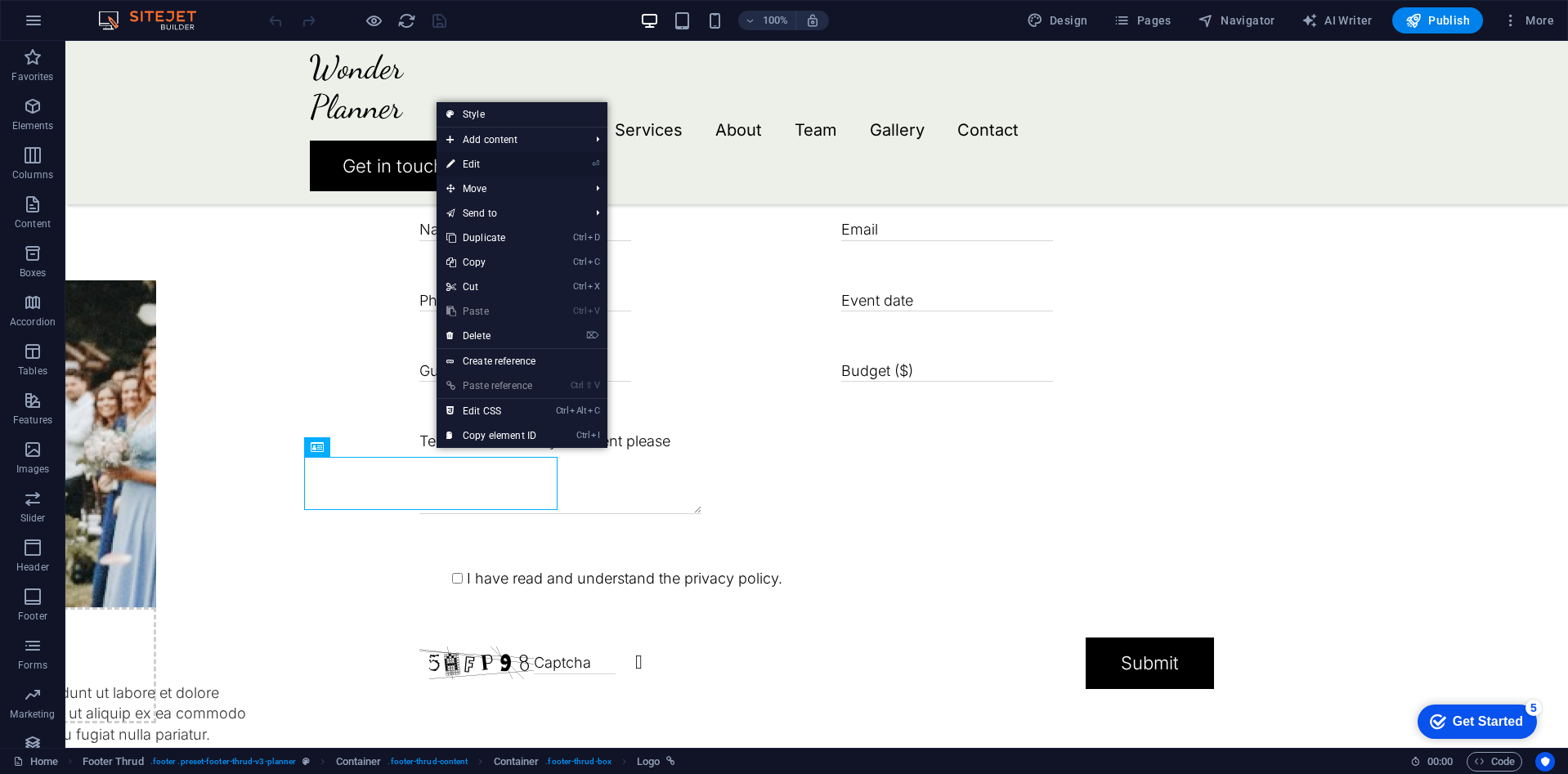
click at [471, 164] on link "⏎ Edit" at bounding box center [491, 164] width 109 height 25
select select "px"
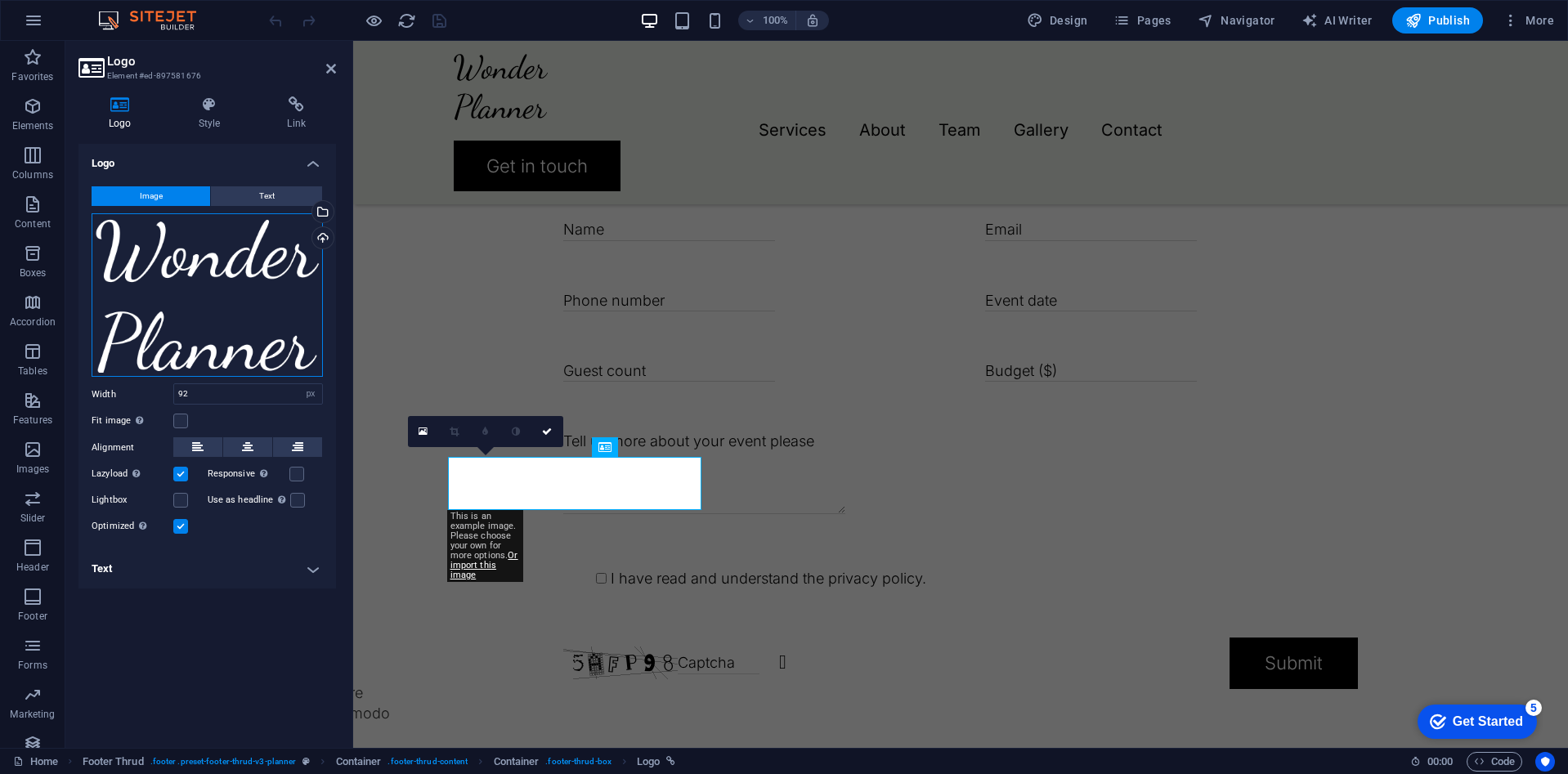
click at [226, 301] on div "Drag files here, click to choose files or select files from Files or our free s…" at bounding box center [207, 295] width 232 height 164
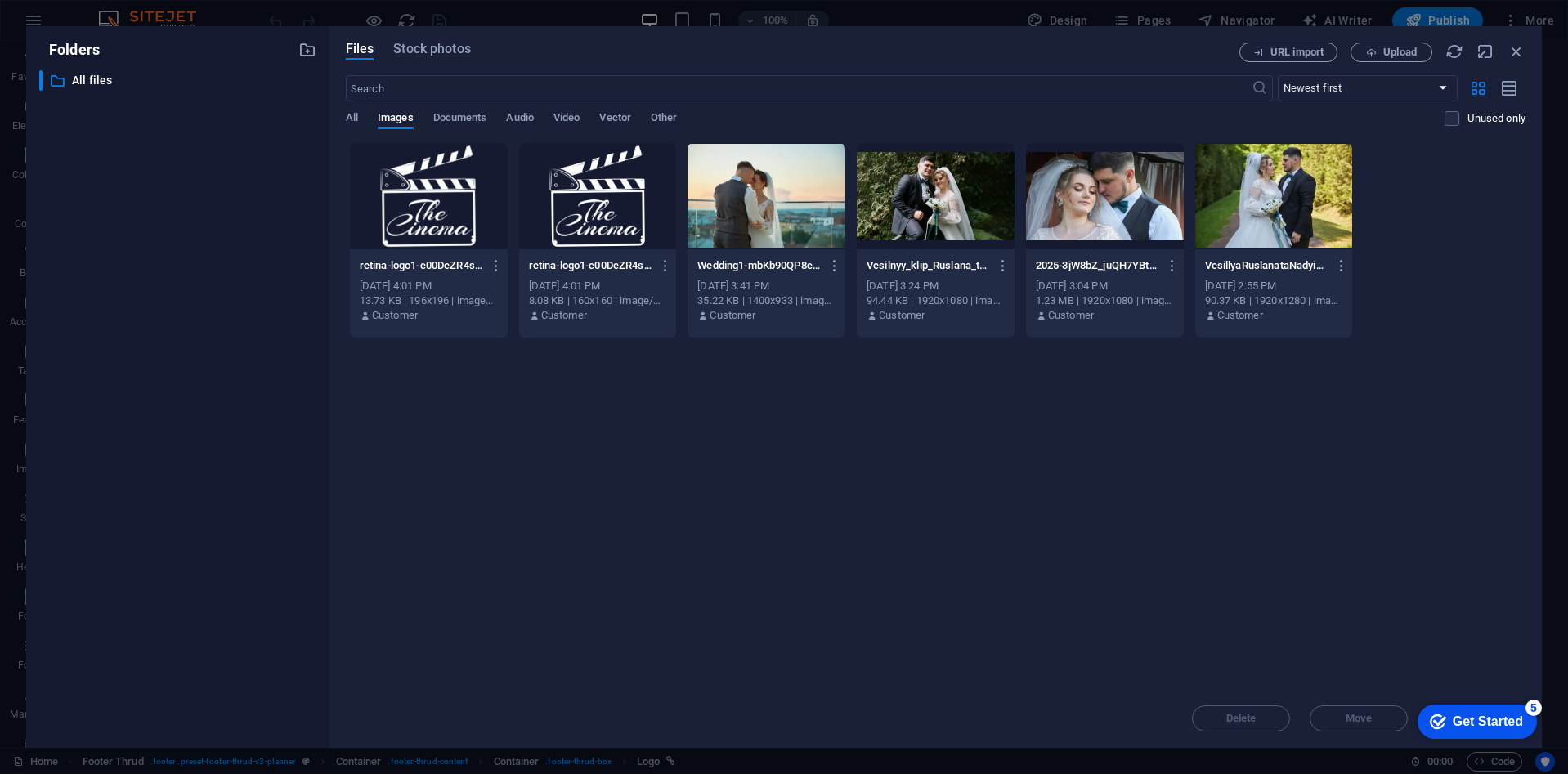
click at [425, 237] on div at bounding box center [428, 197] width 158 height 106
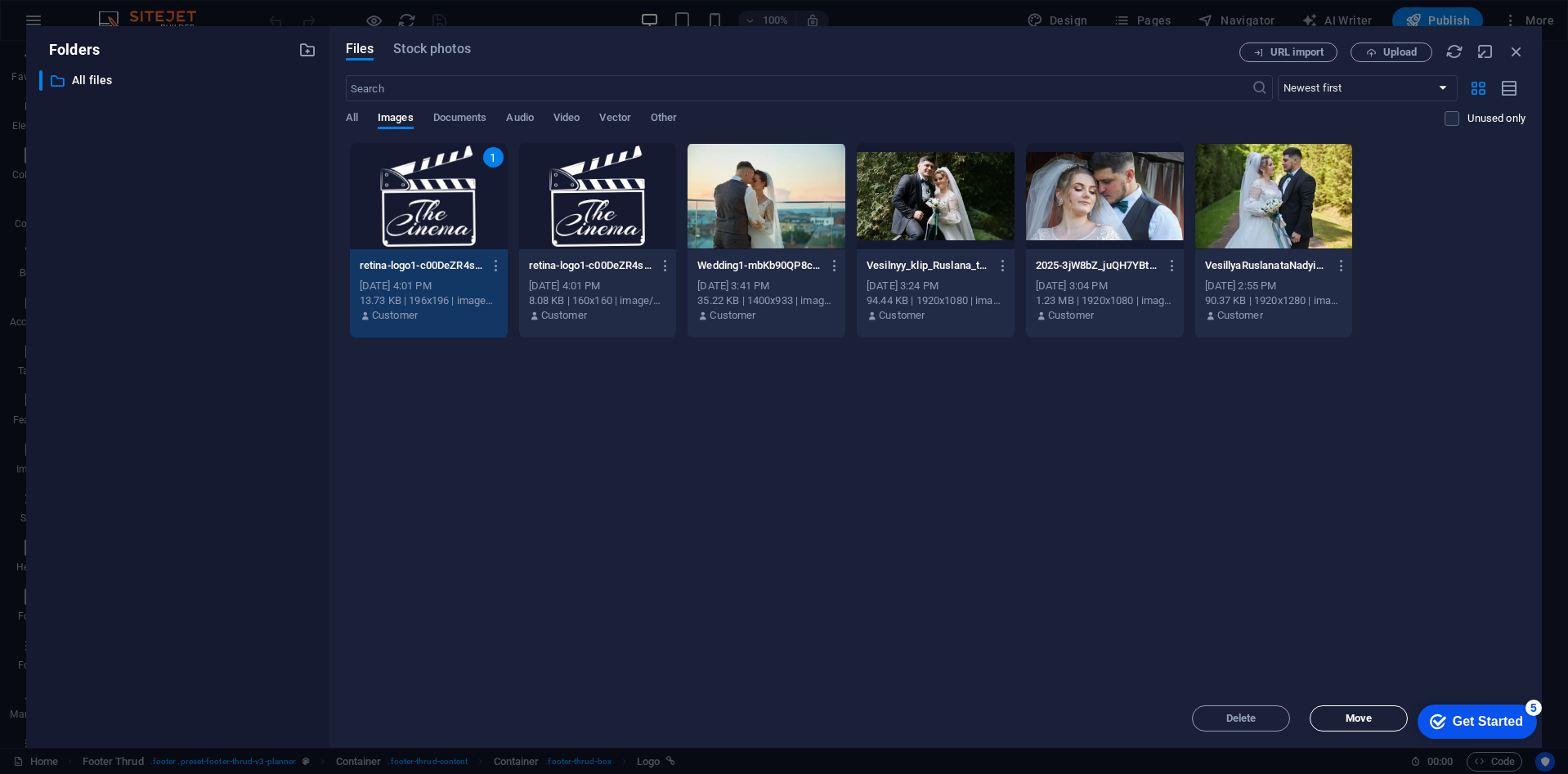
click at [1370, 713] on span "Move" at bounding box center [1359, 718] width 27 height 9
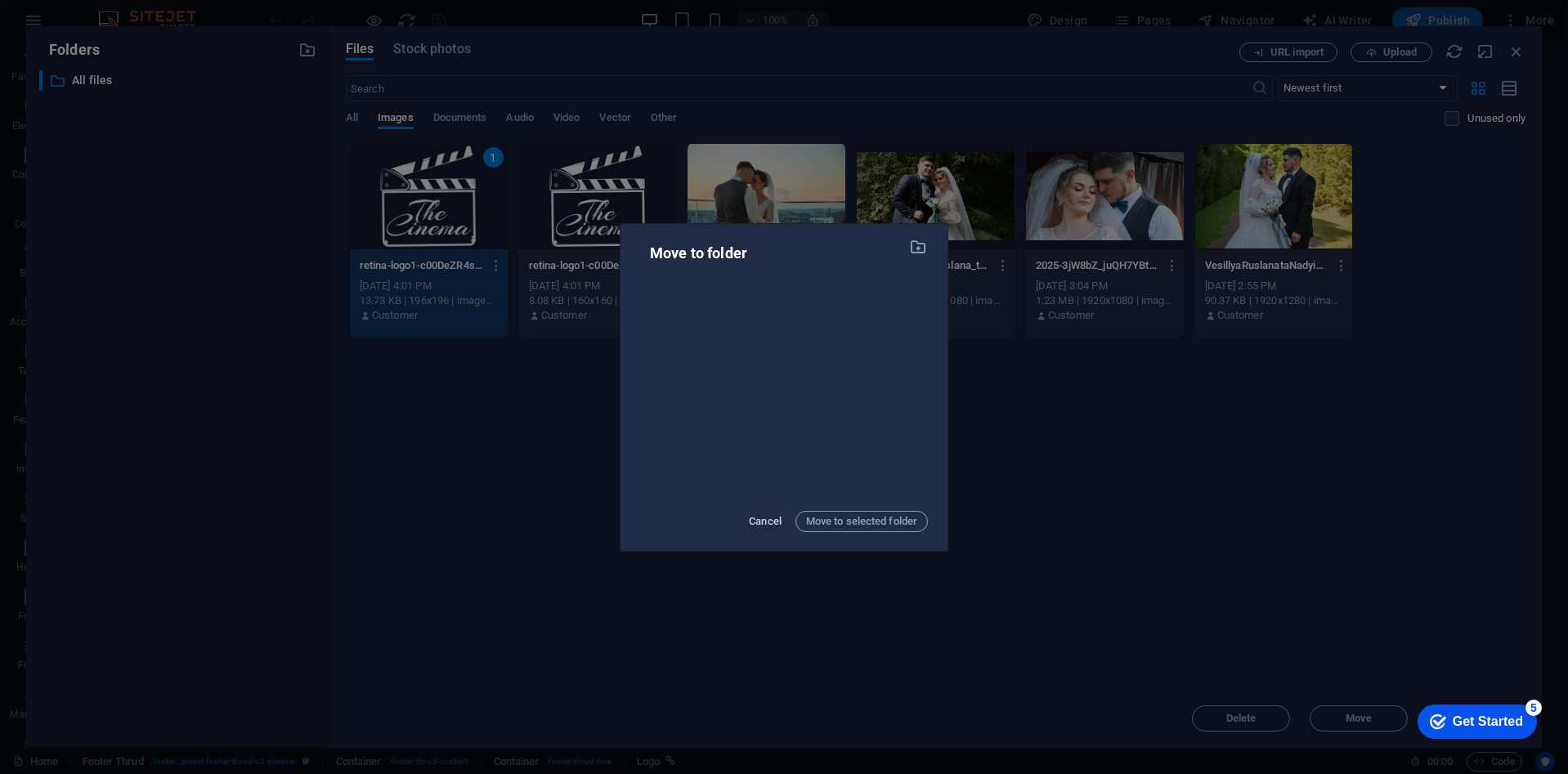
click at [768, 519] on span "Cancel" at bounding box center [765, 521] width 32 height 20
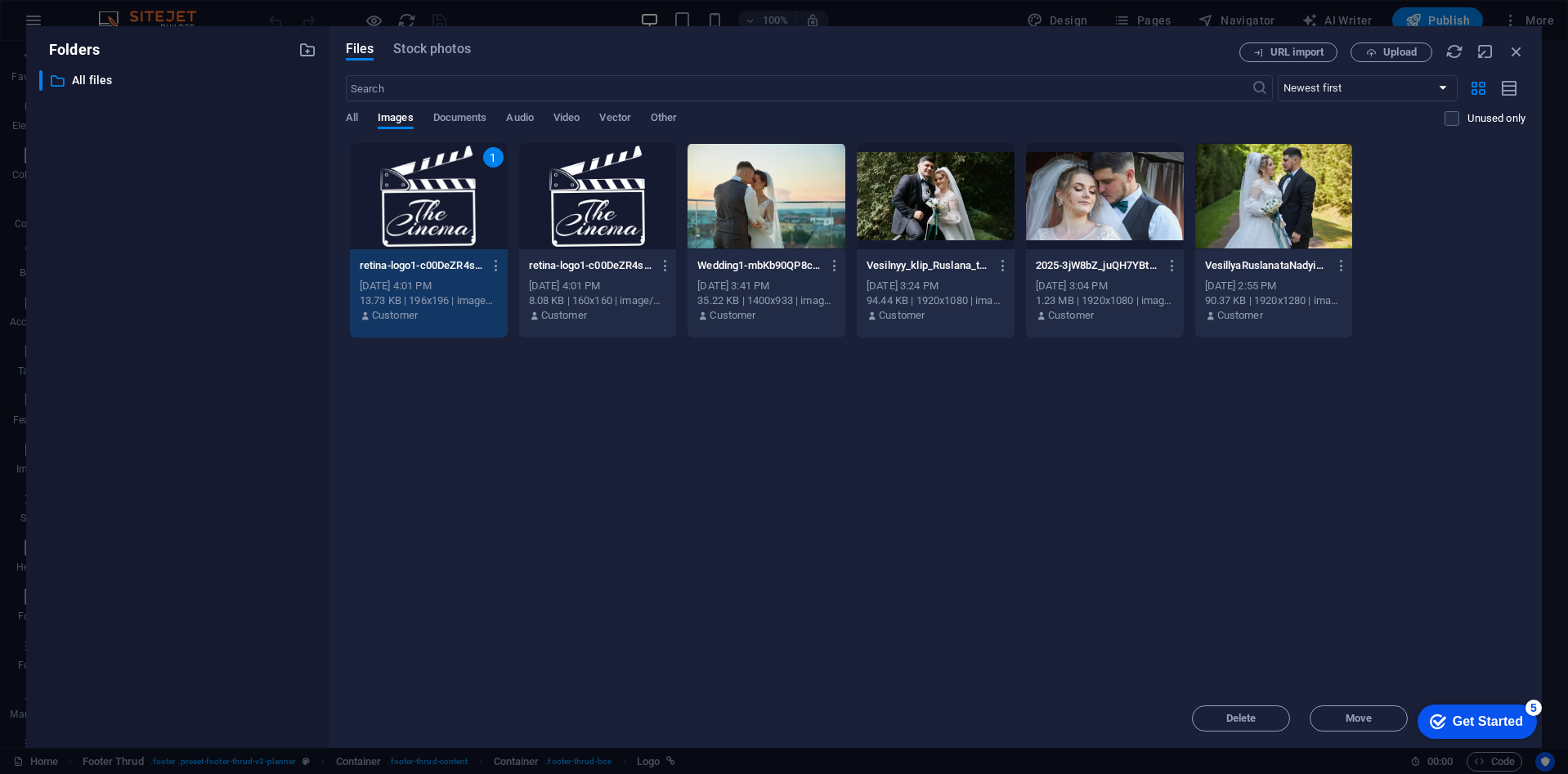
click at [443, 217] on div "1" at bounding box center [428, 197] width 158 height 106
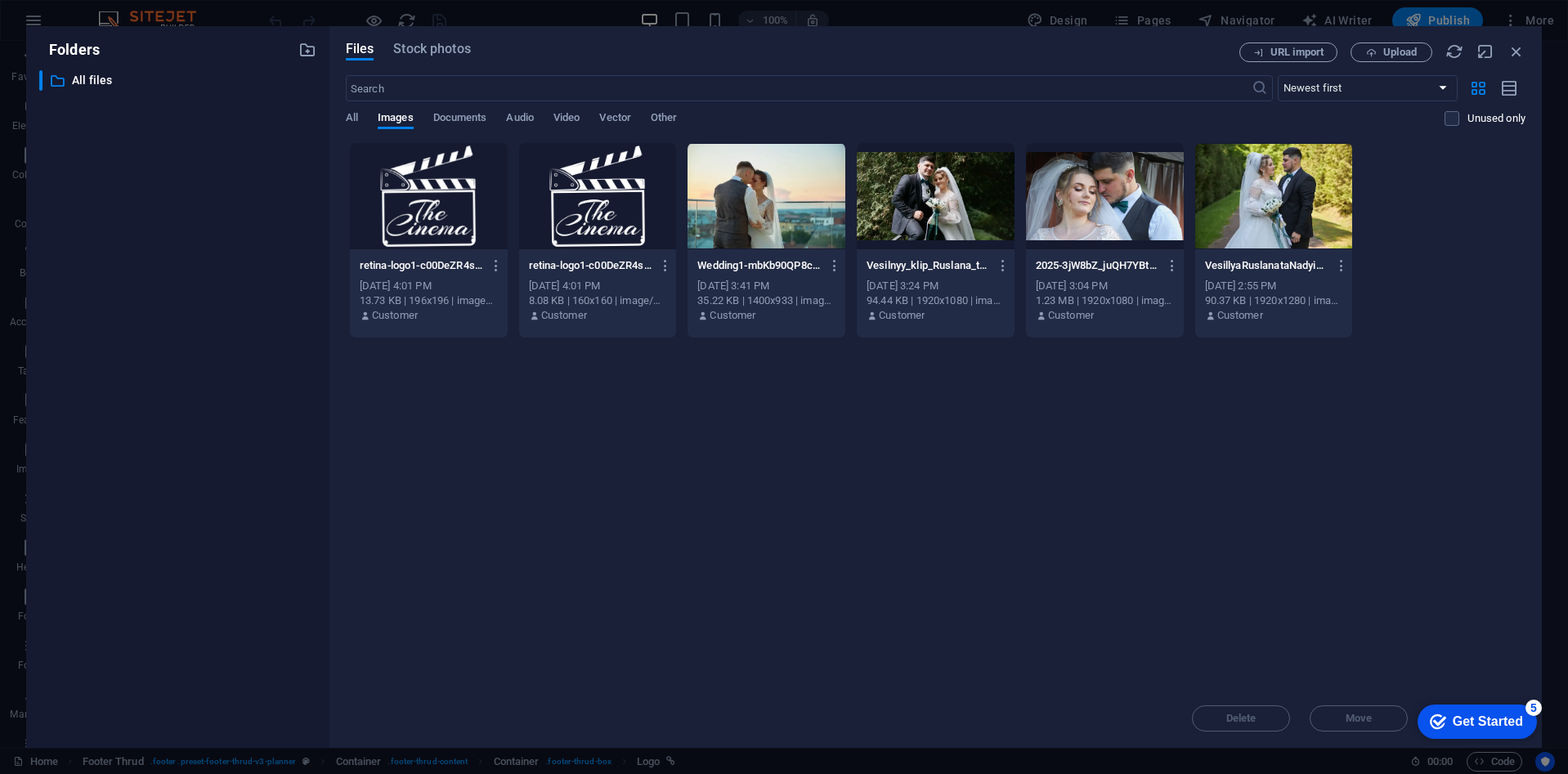
click at [443, 217] on div at bounding box center [428, 197] width 158 height 106
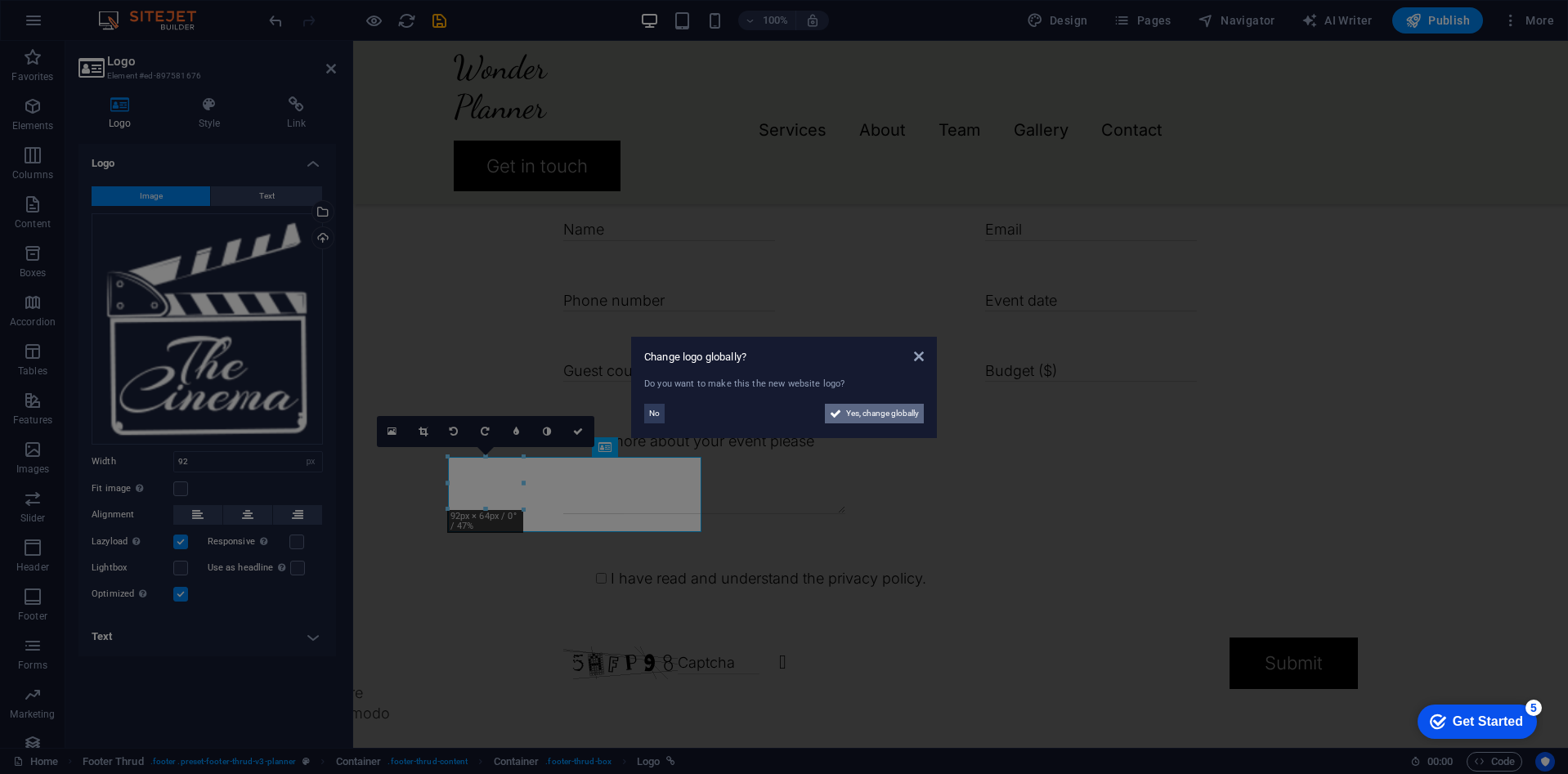
click at [906, 416] on span "Yes, change globally" at bounding box center [882, 413] width 73 height 20
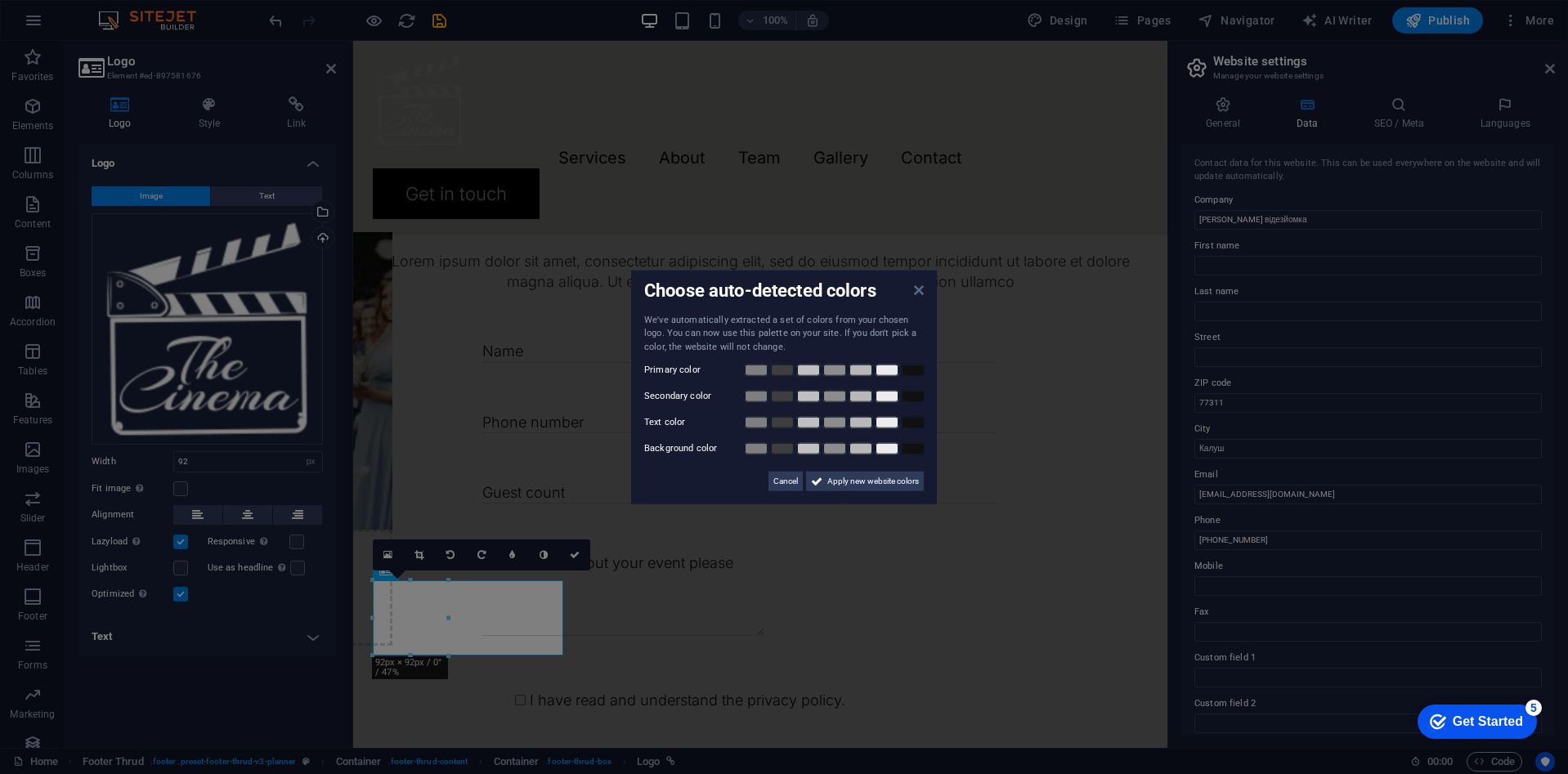
click at [918, 290] on icon at bounding box center [918, 290] width 9 height 13
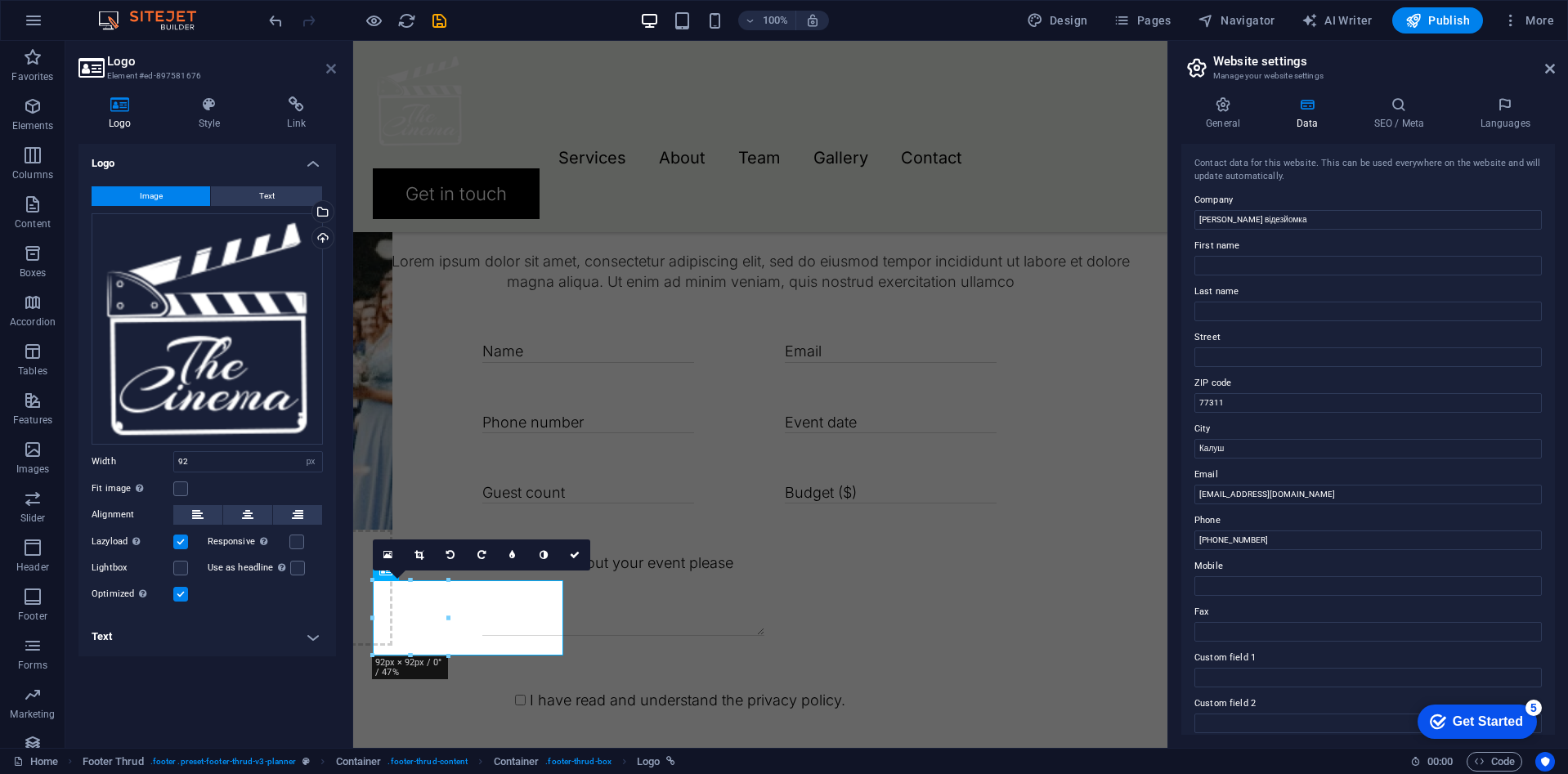
drag, startPoint x: 331, startPoint y: 67, endPoint x: 296, endPoint y: 173, distance: 111.6
click at [331, 67] on icon at bounding box center [331, 68] width 9 height 13
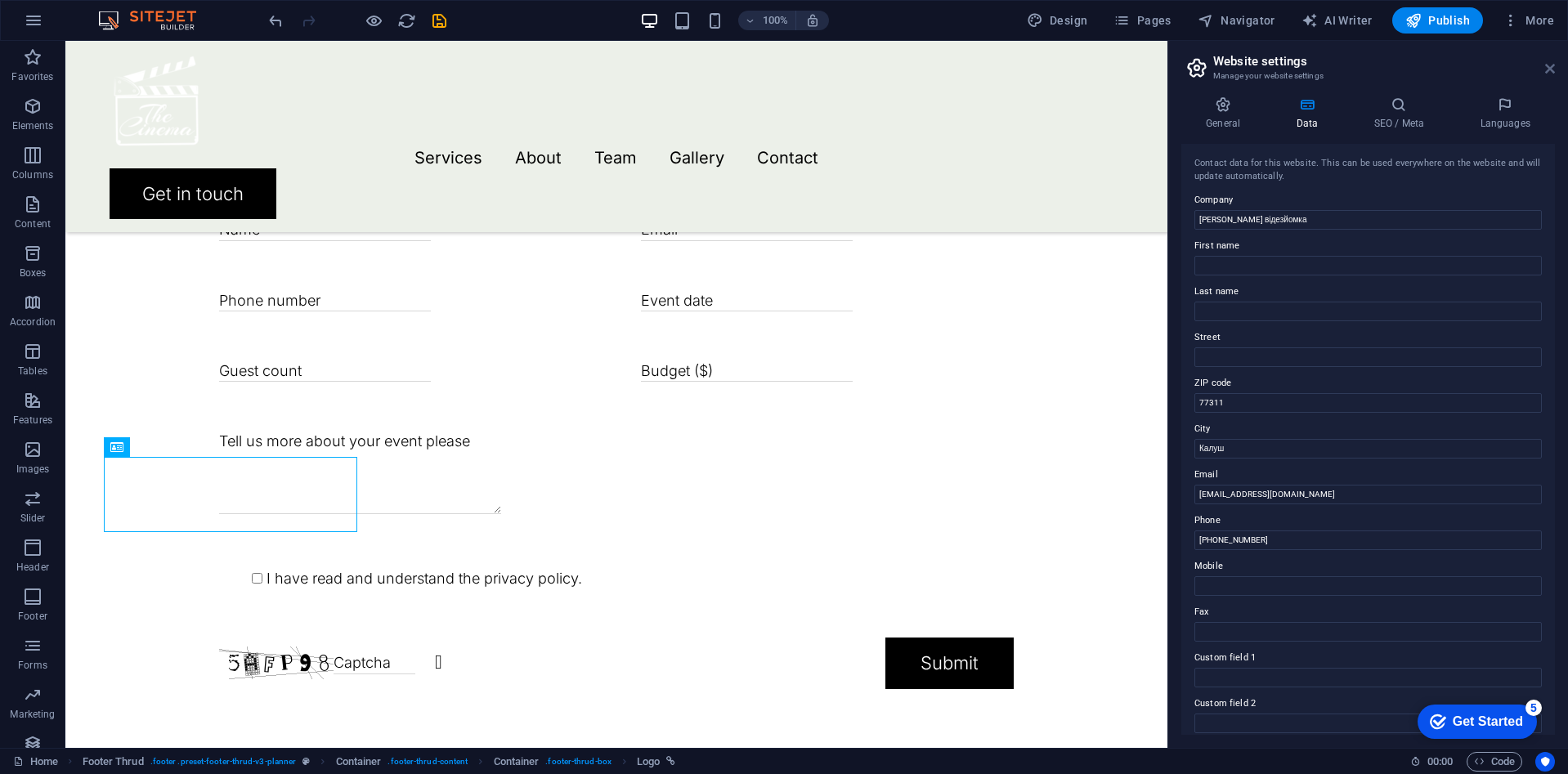
click at [1550, 67] on icon at bounding box center [1550, 68] width 9 height 13
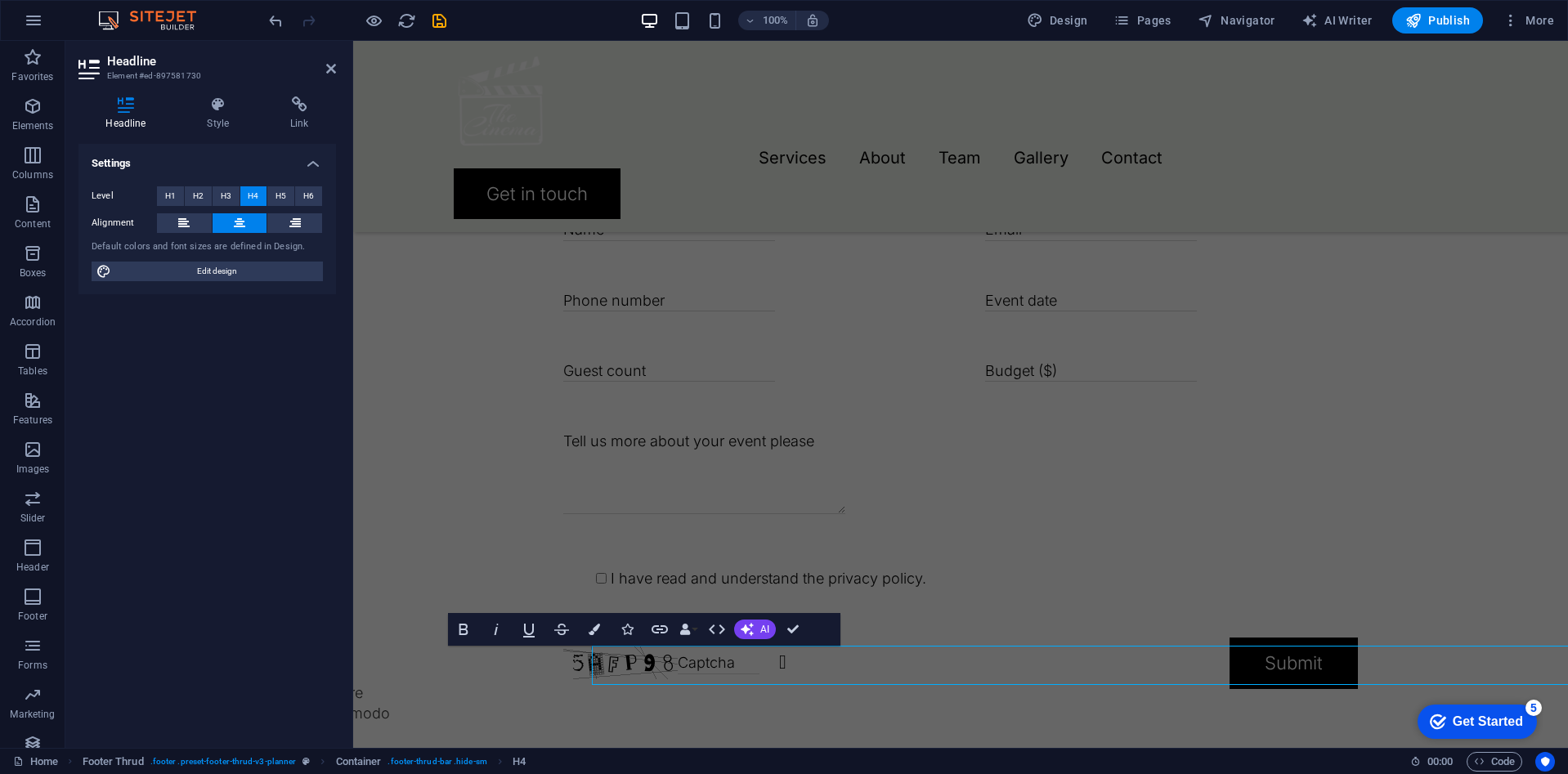
scroll to position [3610, 0]
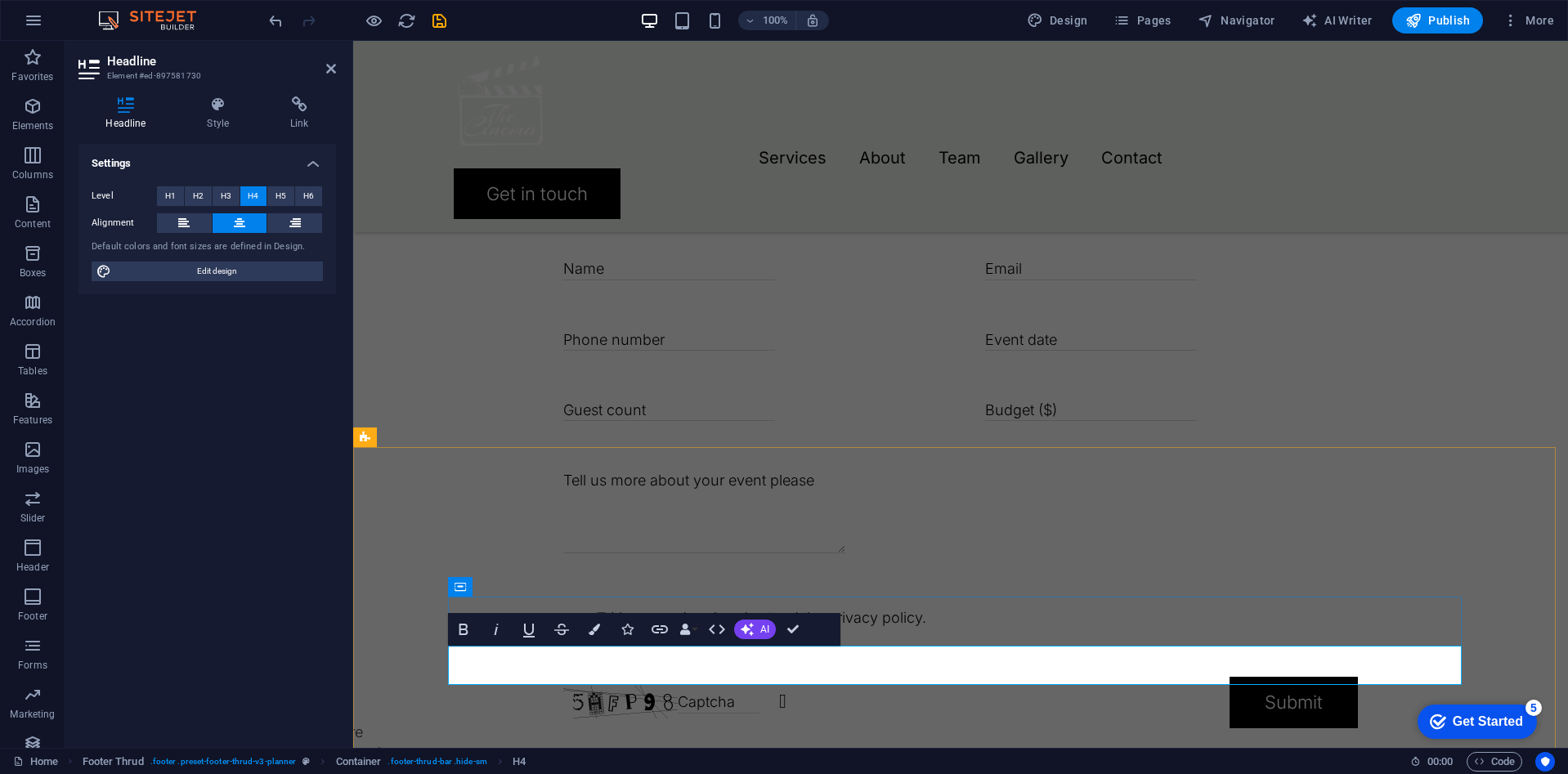
drag, startPoint x: 754, startPoint y: 658, endPoint x: 1175, endPoint y: 670, distance: 421.2
copy h4 "Beyond plans, we create memories!"
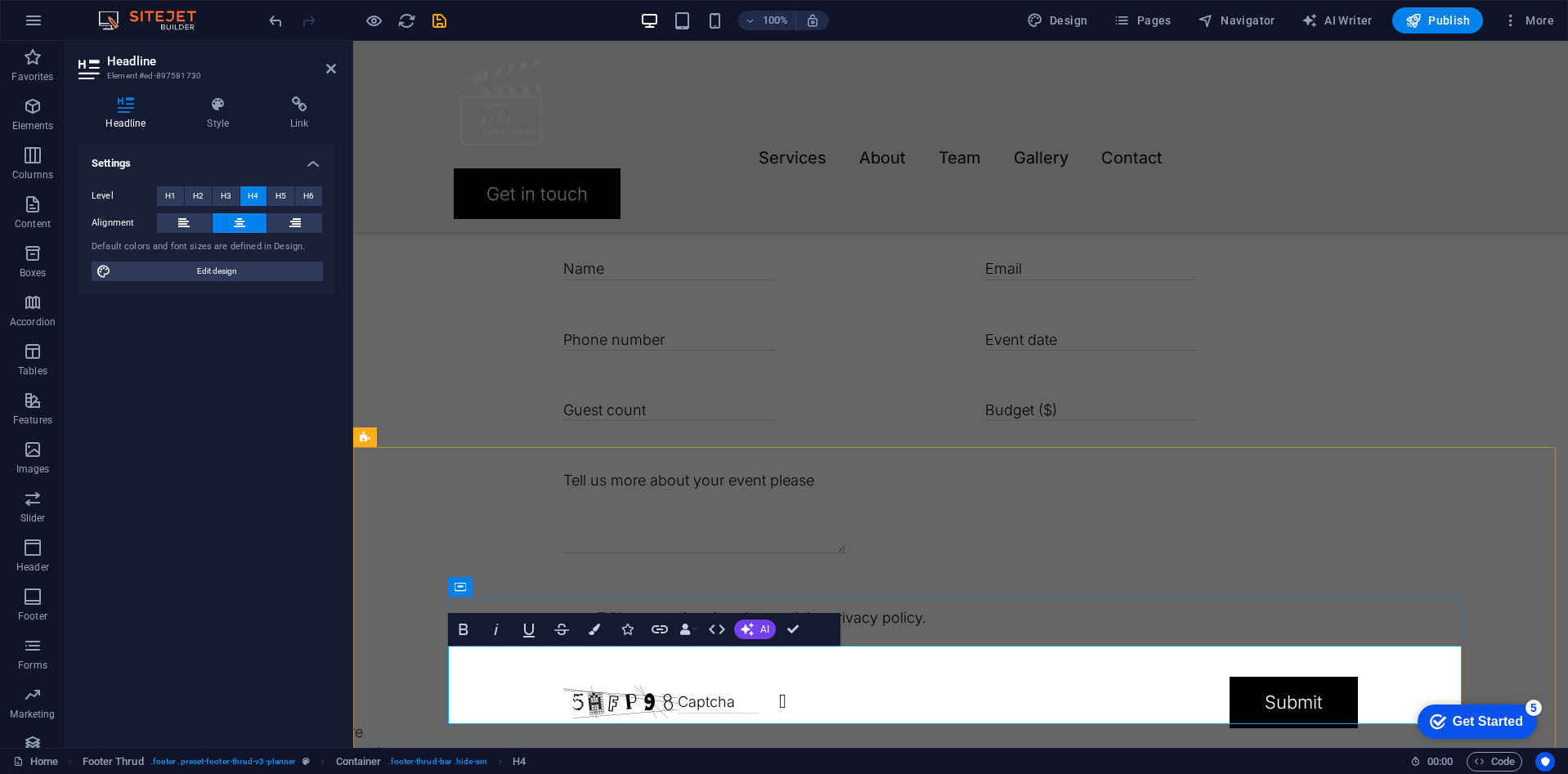
scroll to position [610, 0]
click at [227, 120] on h4 "Style" at bounding box center [221, 114] width 84 height 34
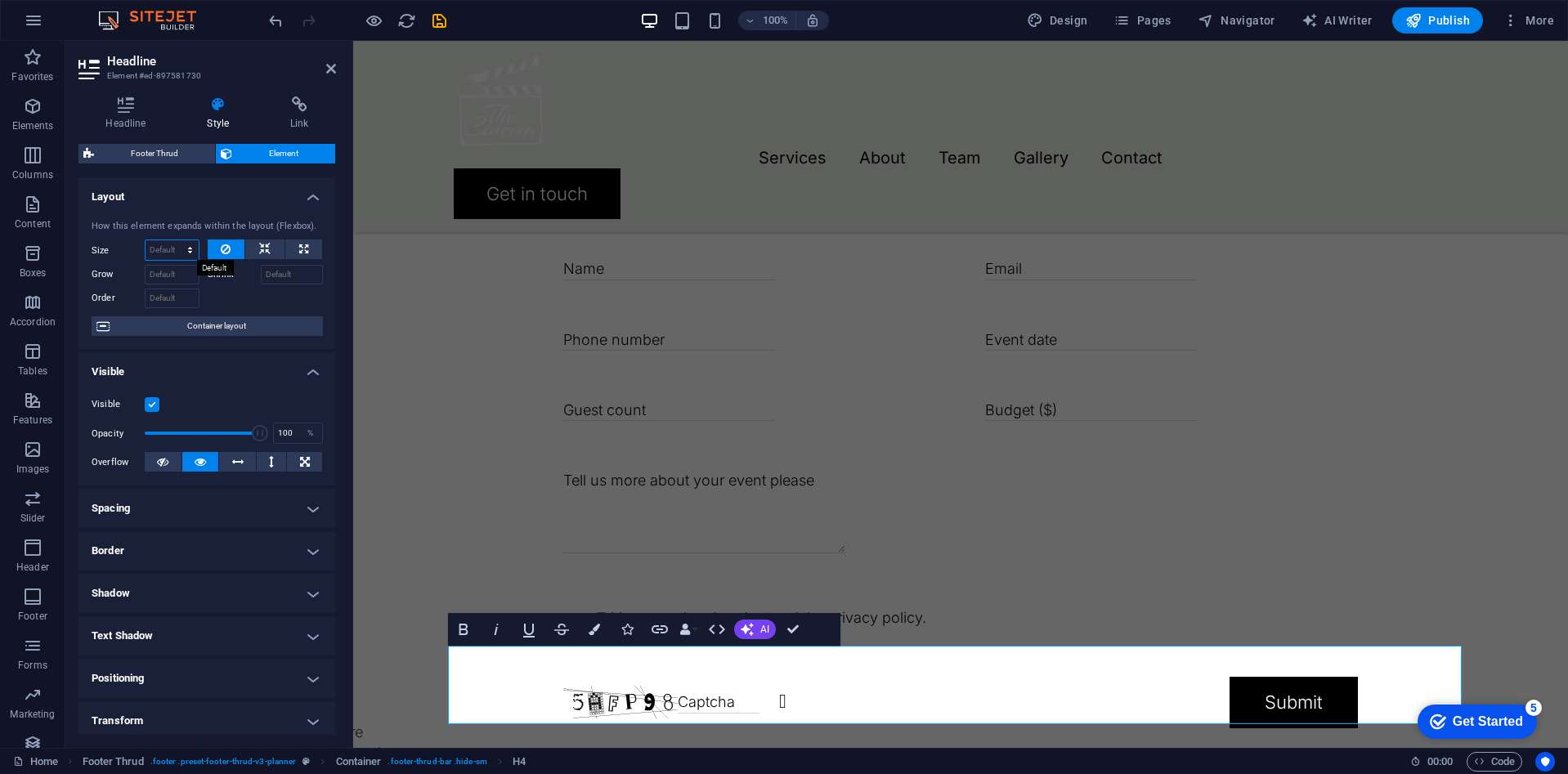
click at [187, 253] on select "Default auto px % 1/1 1/2 1/3 1/4 1/5 1/6 1/7 1/8 1/9 1/10" at bounding box center [172, 250] width 53 height 20
click at [145, 240] on select "Default auto px % 1/1 1/2 1/3 1/4 1/5 1/6 1/7 1/8 1/9 1/10" at bounding box center [172, 250] width 53 height 20
click at [183, 255] on select "Default auto px % 1/1 1/2 1/3 1/4 1/5 1/6 1/7 1/8 1/9 1/10" at bounding box center [172, 250] width 53 height 20
select select "1/5"
click at [173, 240] on select "Default auto px % 1/1 1/2 1/3 1/4 1/5 1/6 1/7 1/8 1/9 1/10" at bounding box center [172, 250] width 53 height 20
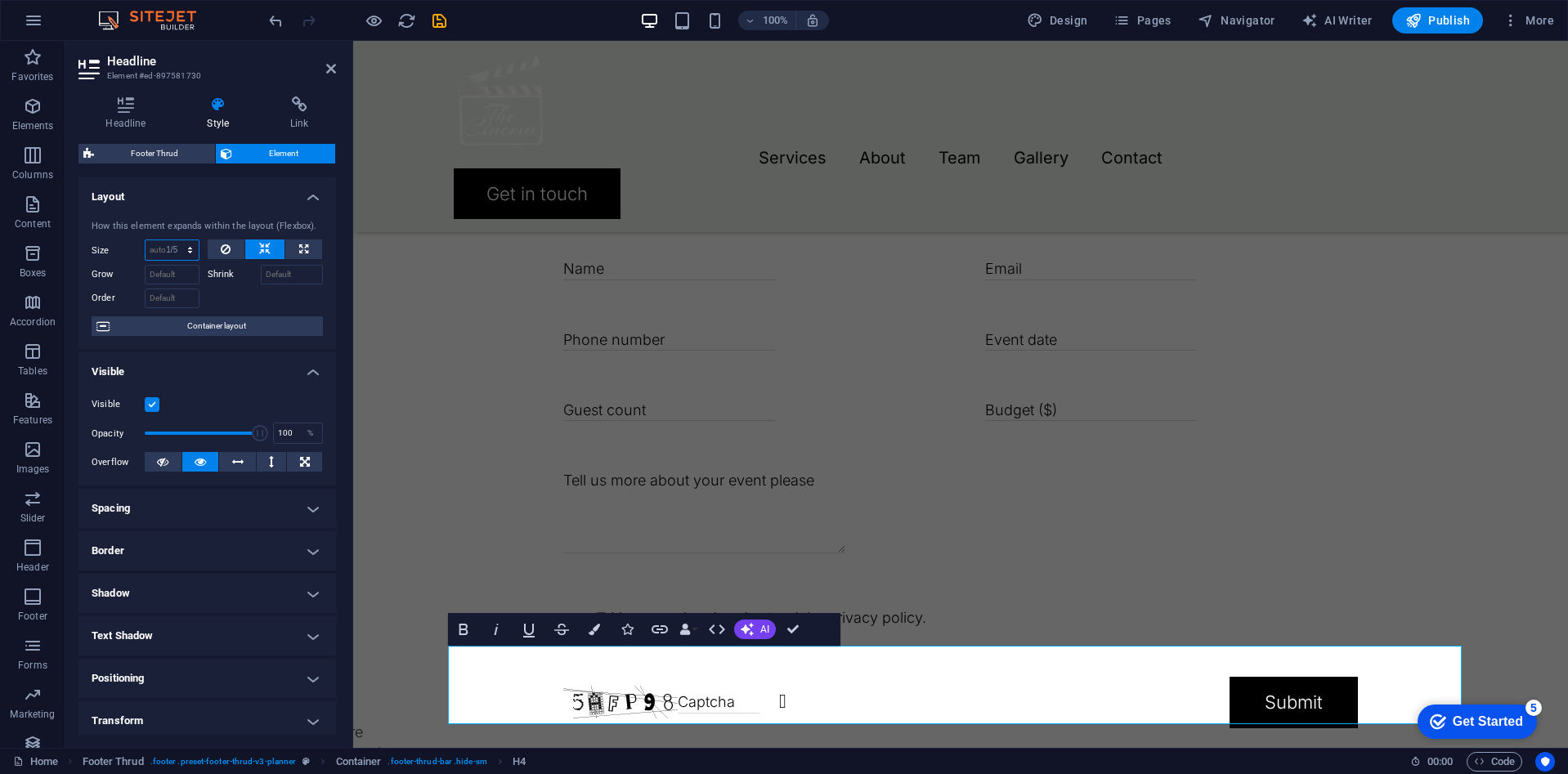
type input "20"
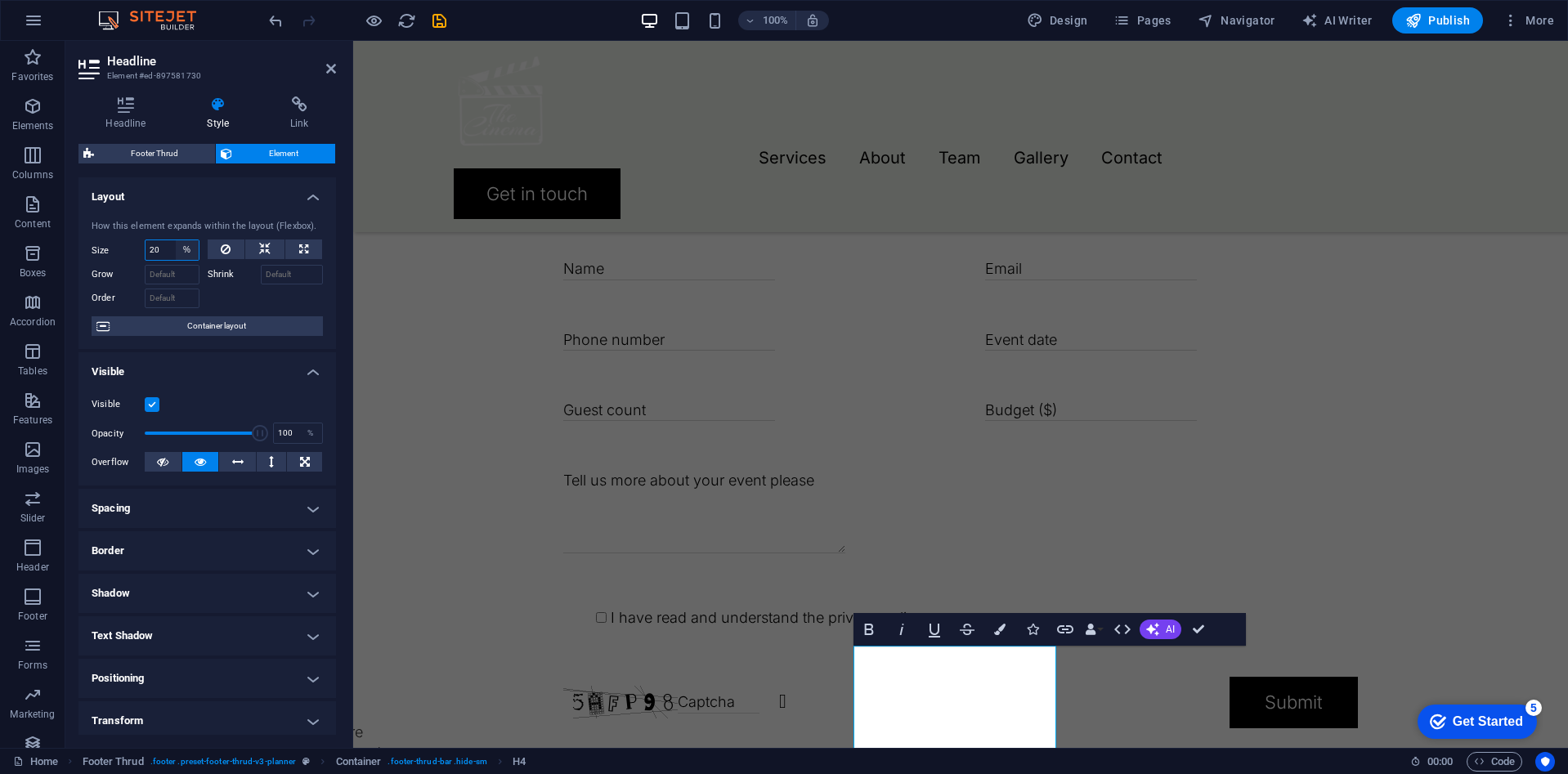
click at [189, 257] on select "Default auto px % 1/1 1/2 1/3 1/4 1/5 1/6 1/7 1/8 1/9 1/10" at bounding box center [187, 250] width 23 height 20
select select "auto"
click at [176, 240] on select "Default auto px % 1/1 1/2 1/3 1/4 1/5 1/6 1/7 1/8 1/9 1/10" at bounding box center [187, 250] width 23 height 20
select select "DISABLED_OPTION_VALUE"
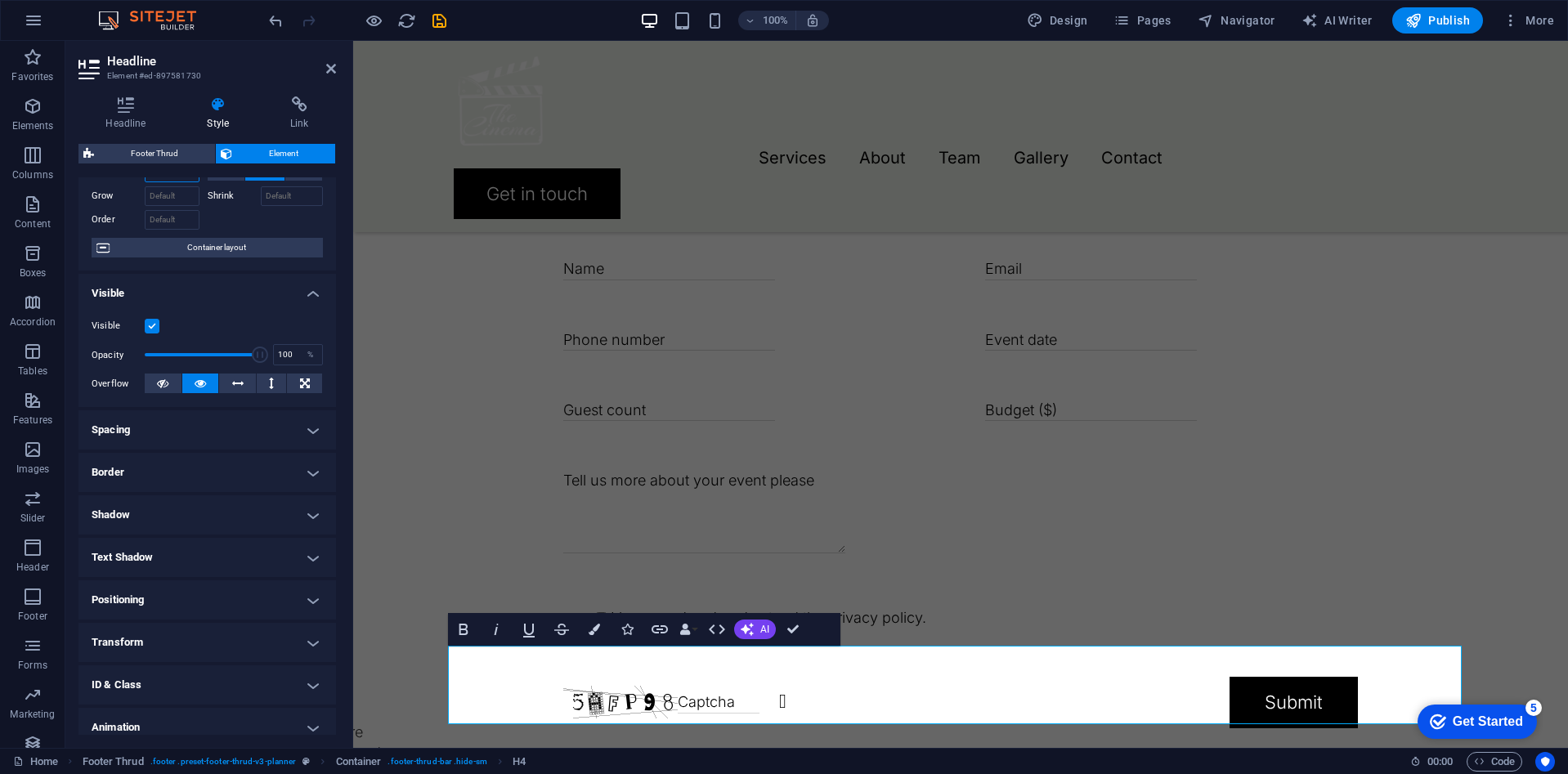
scroll to position [133, 0]
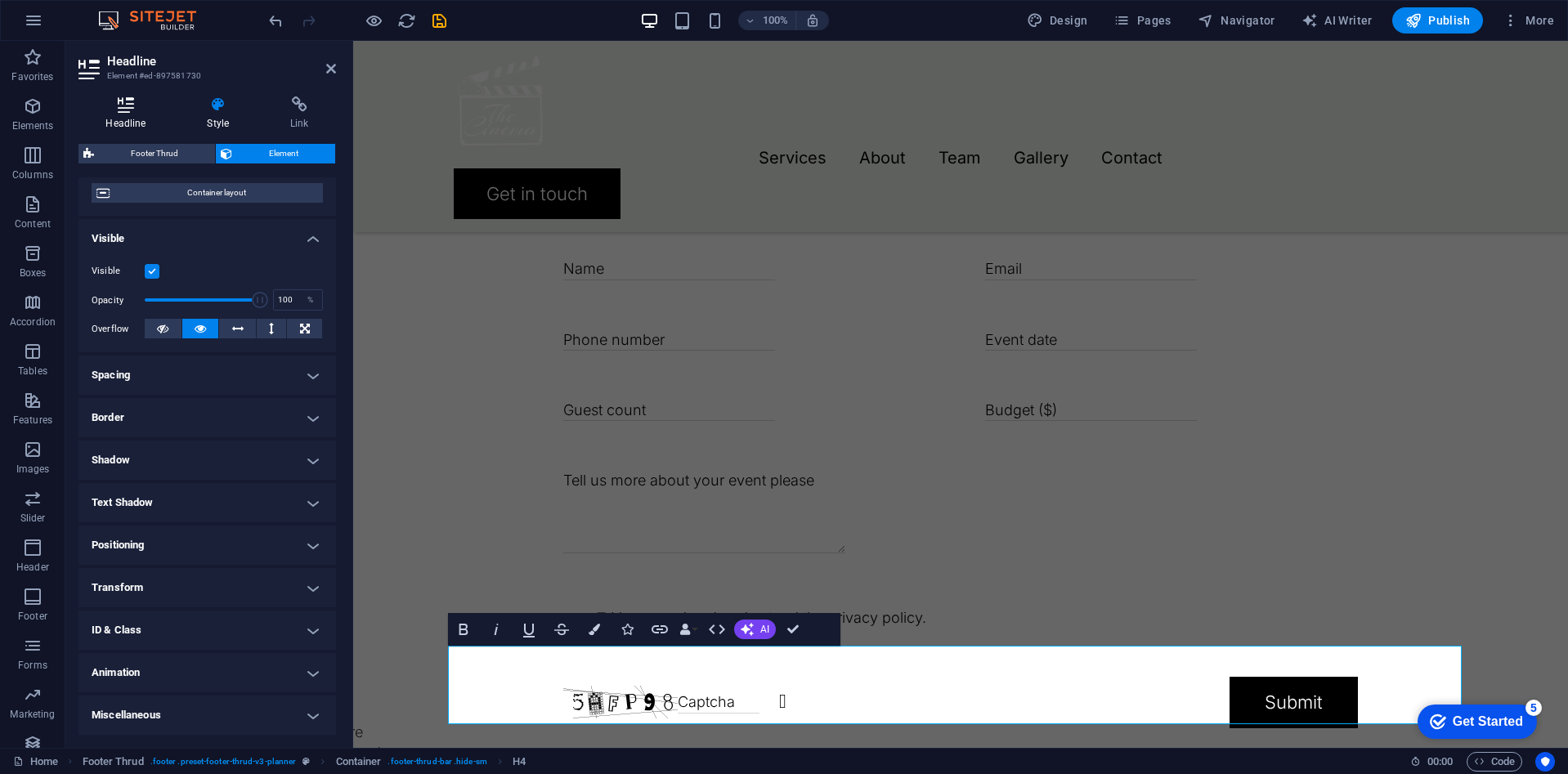
click at [119, 115] on h4 "Headline" at bounding box center [129, 114] width 102 height 34
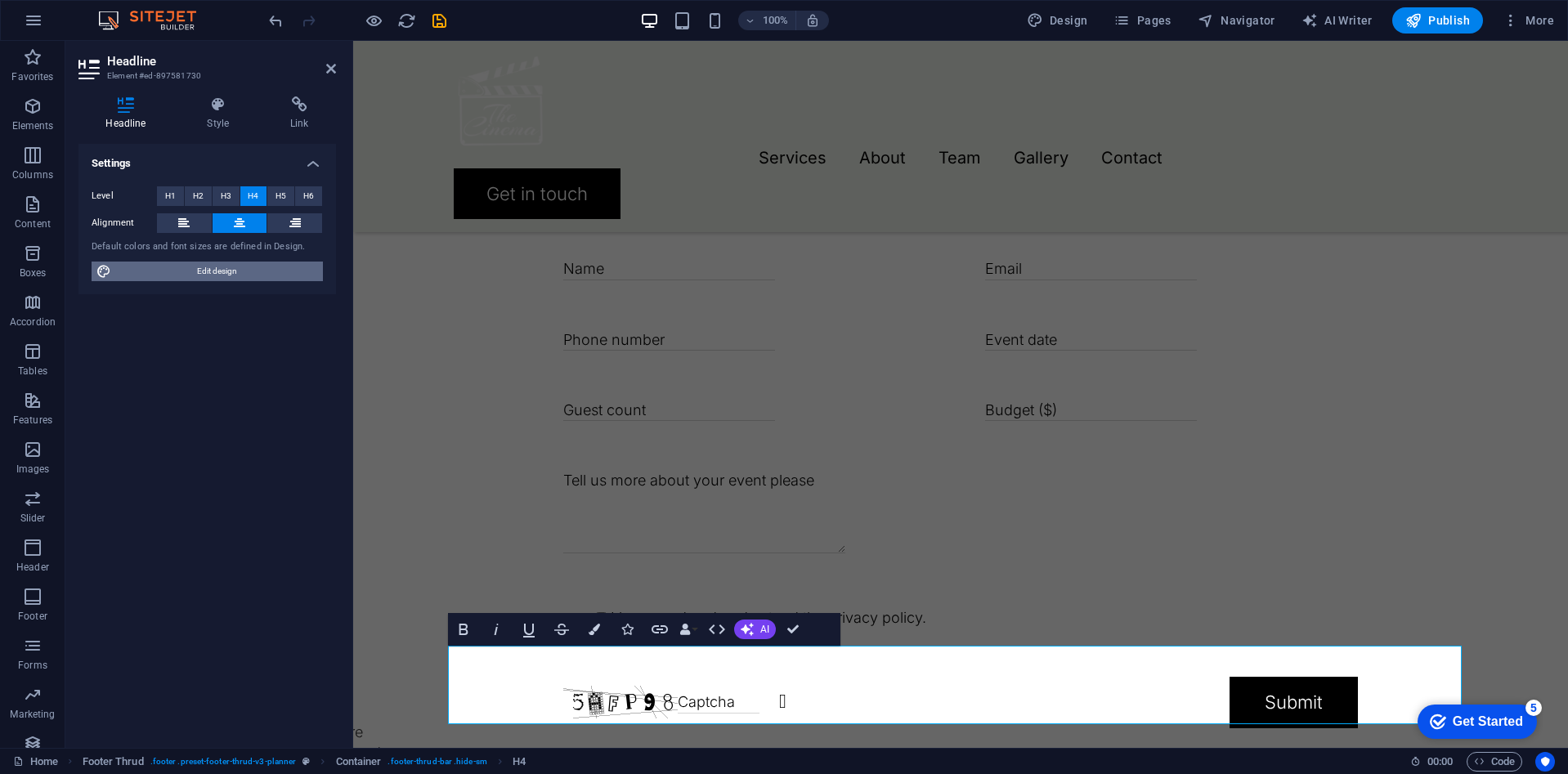
click at [215, 273] on span "Edit design" at bounding box center [217, 271] width 202 height 20
select select "px"
select select "300"
select select "px"
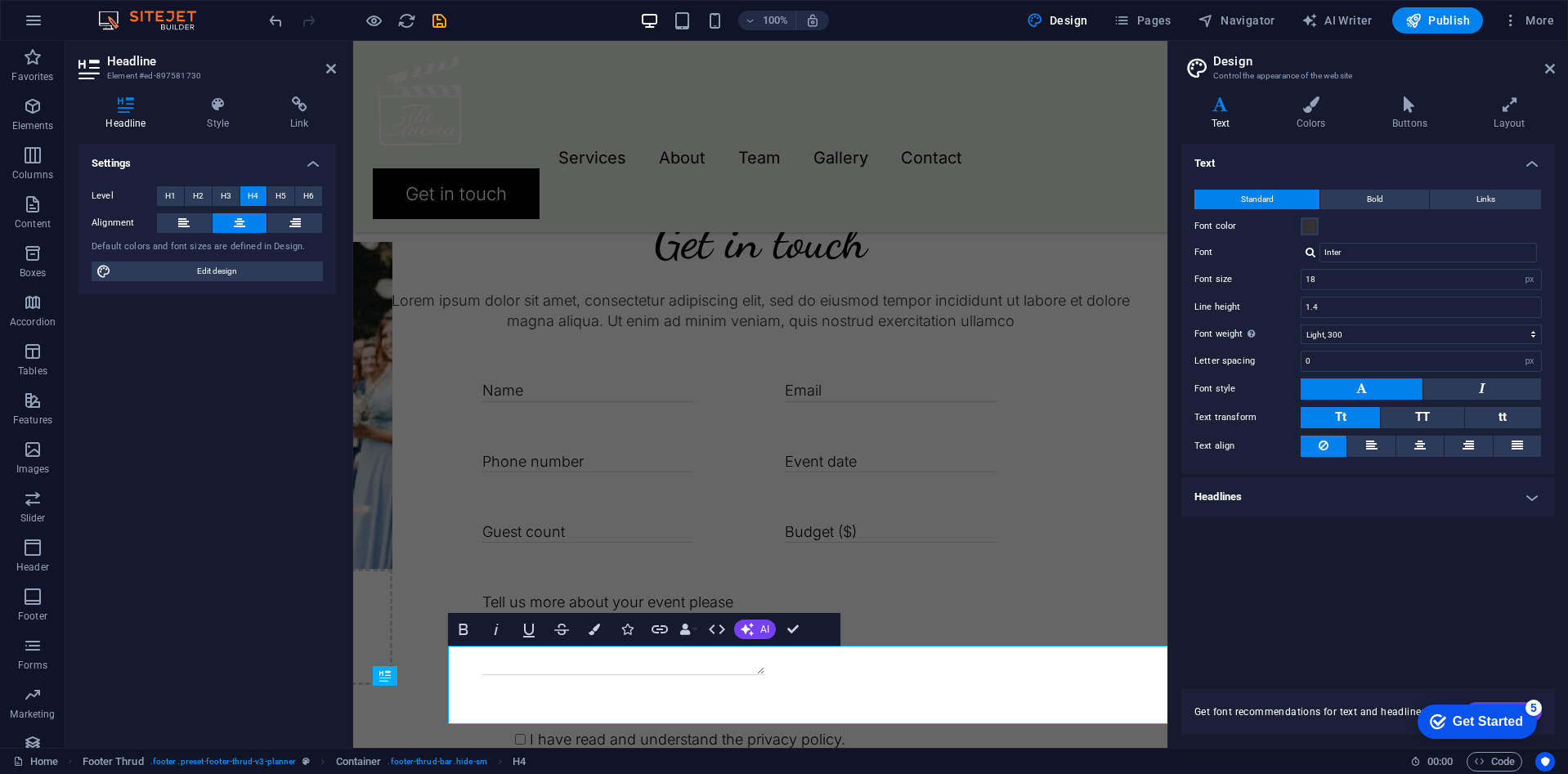
scroll to position [3850, 0]
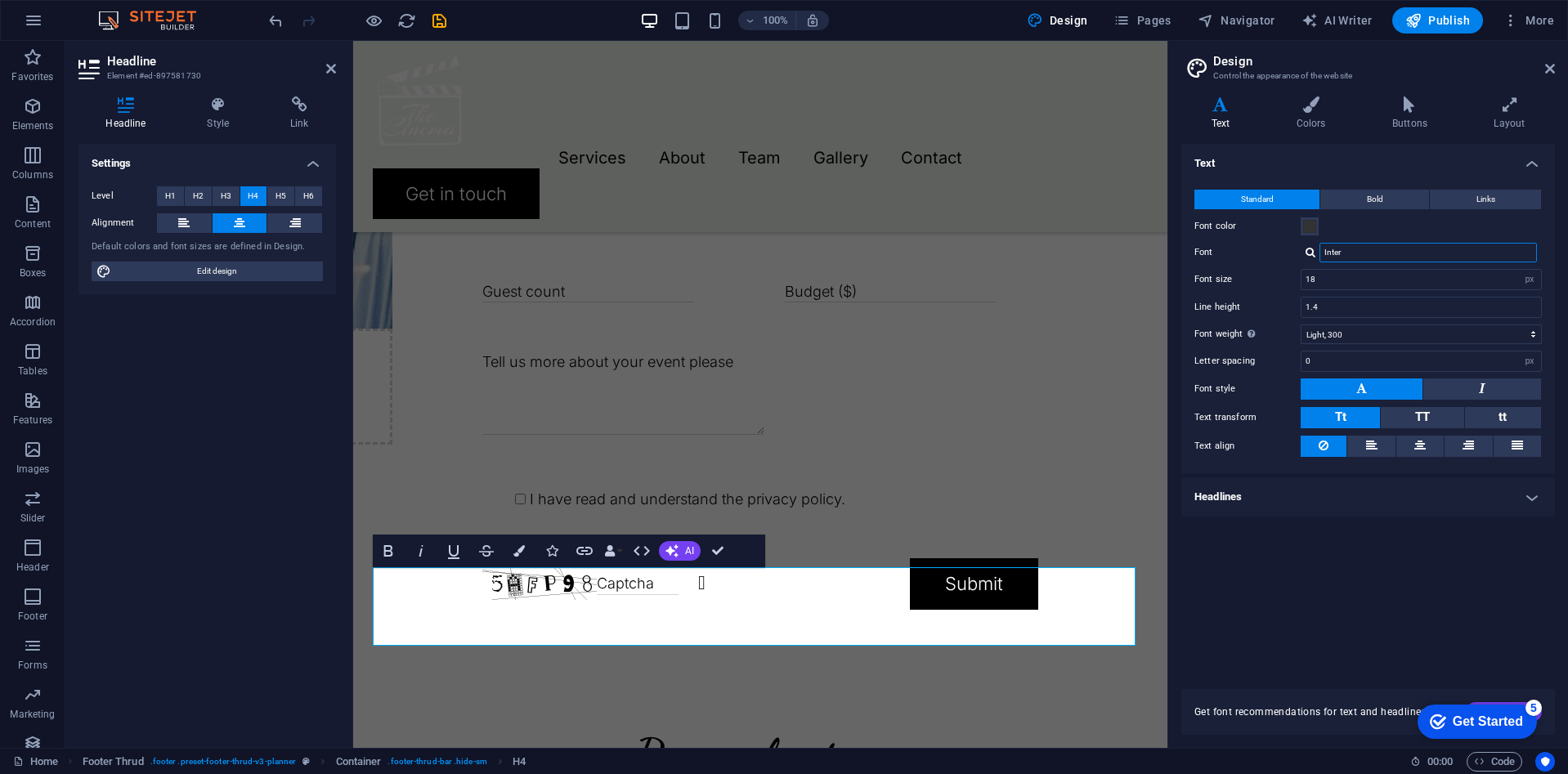
click at [1349, 259] on input "Inter" at bounding box center [1427, 253] width 217 height 20
click at [1313, 277] on input "18" at bounding box center [1421, 279] width 239 height 20
drag, startPoint x: 1310, startPoint y: 278, endPoint x: 1322, endPoint y: 278, distance: 12.0
click at [1322, 278] on input "18" at bounding box center [1421, 279] width 239 height 20
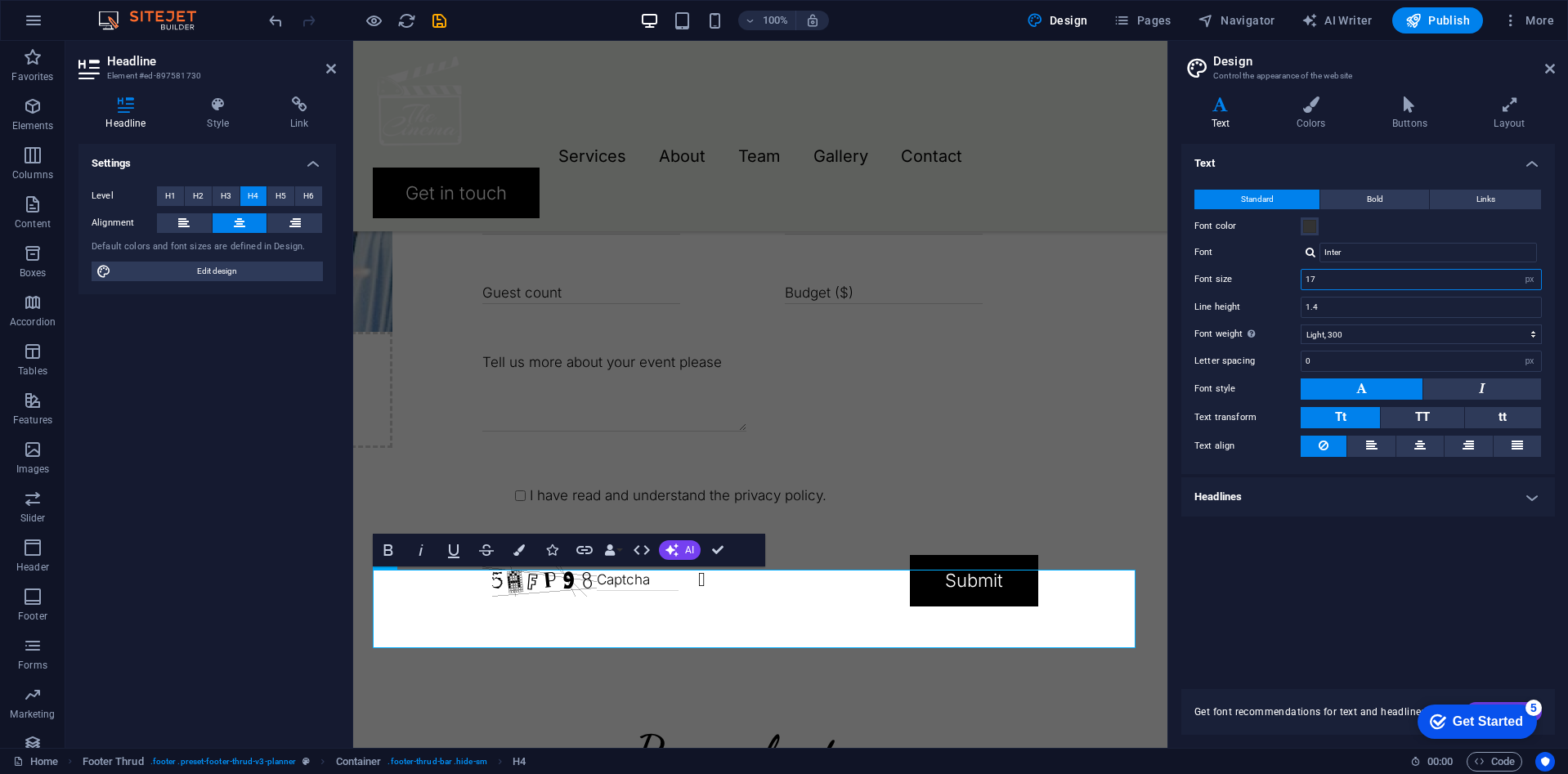
scroll to position [3841, 0]
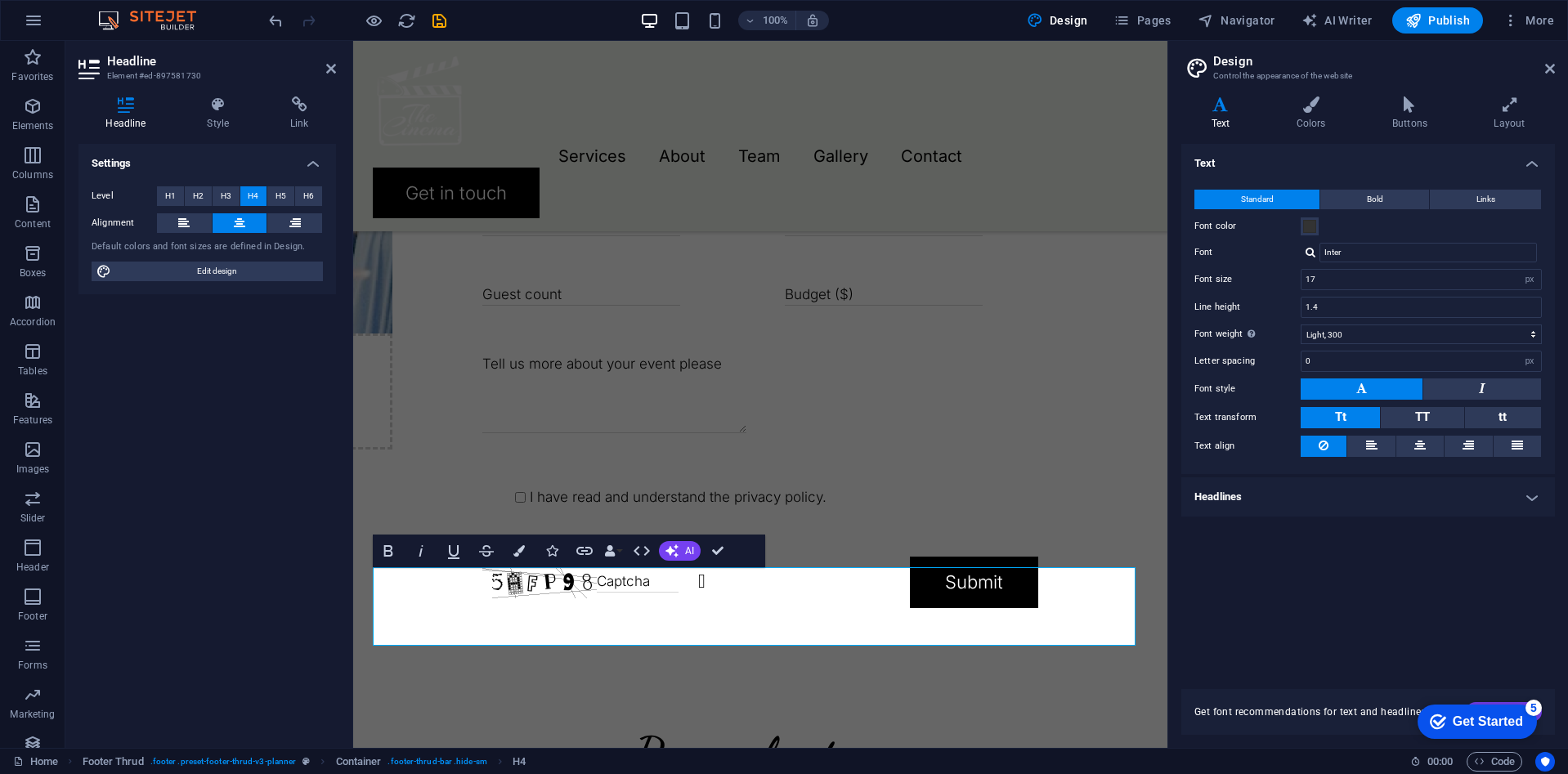
click at [1270, 263] on div "Standard Bold Links Font color Font Inter Font size 17 rem px Line height 1.4 F…" at bounding box center [1368, 323] width 380 height 301
drag, startPoint x: 985, startPoint y: 625, endPoint x: 368, endPoint y: 570, distance: 619.4
click at [1412, 280] on input "17" at bounding box center [1421, 279] width 239 height 20
drag, startPoint x: 1412, startPoint y: 280, endPoint x: 1292, endPoint y: 278, distance: 120.0
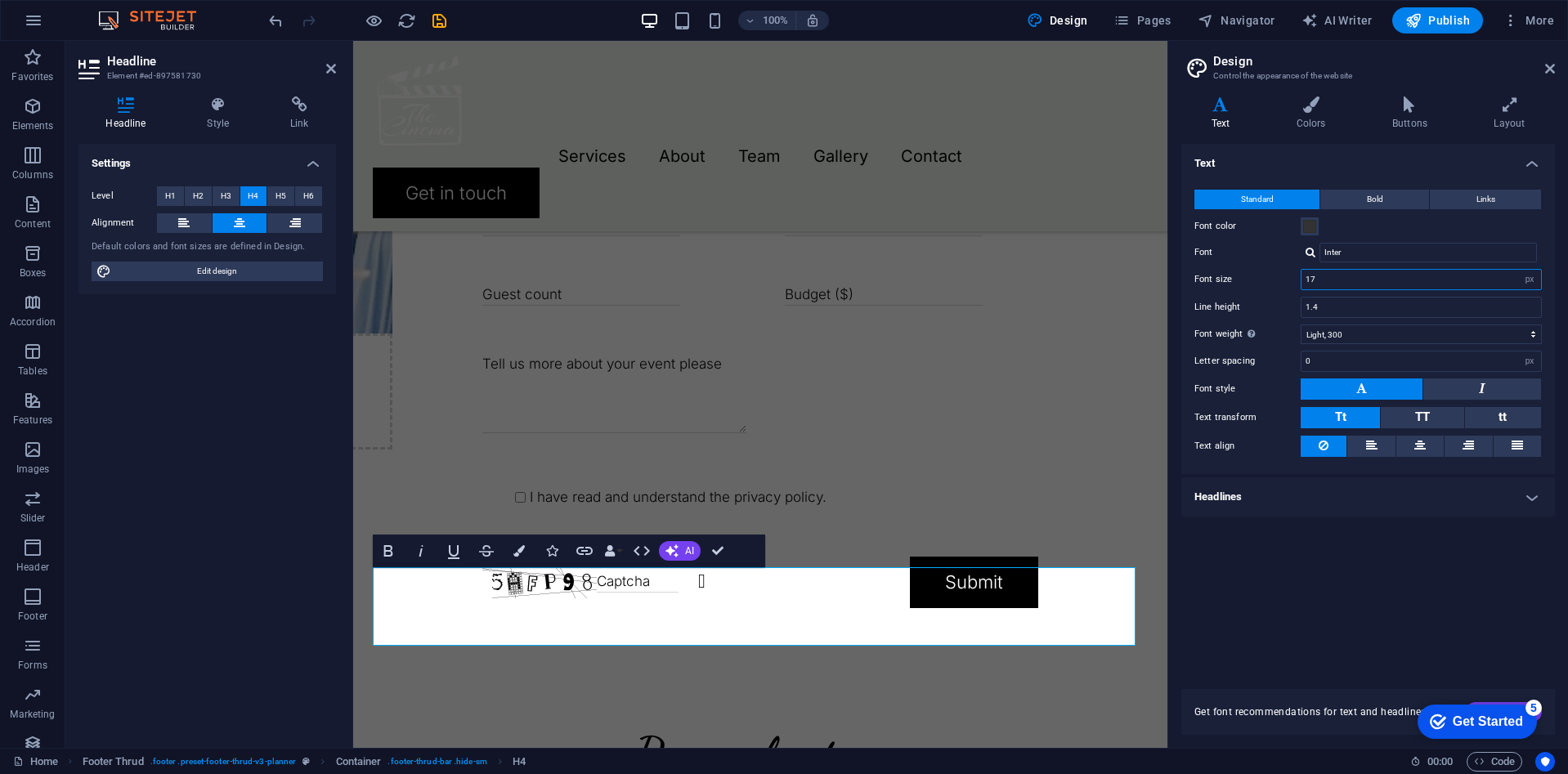
click at [1292, 278] on div "Font size 17 rem px" at bounding box center [1368, 279] width 348 height 21
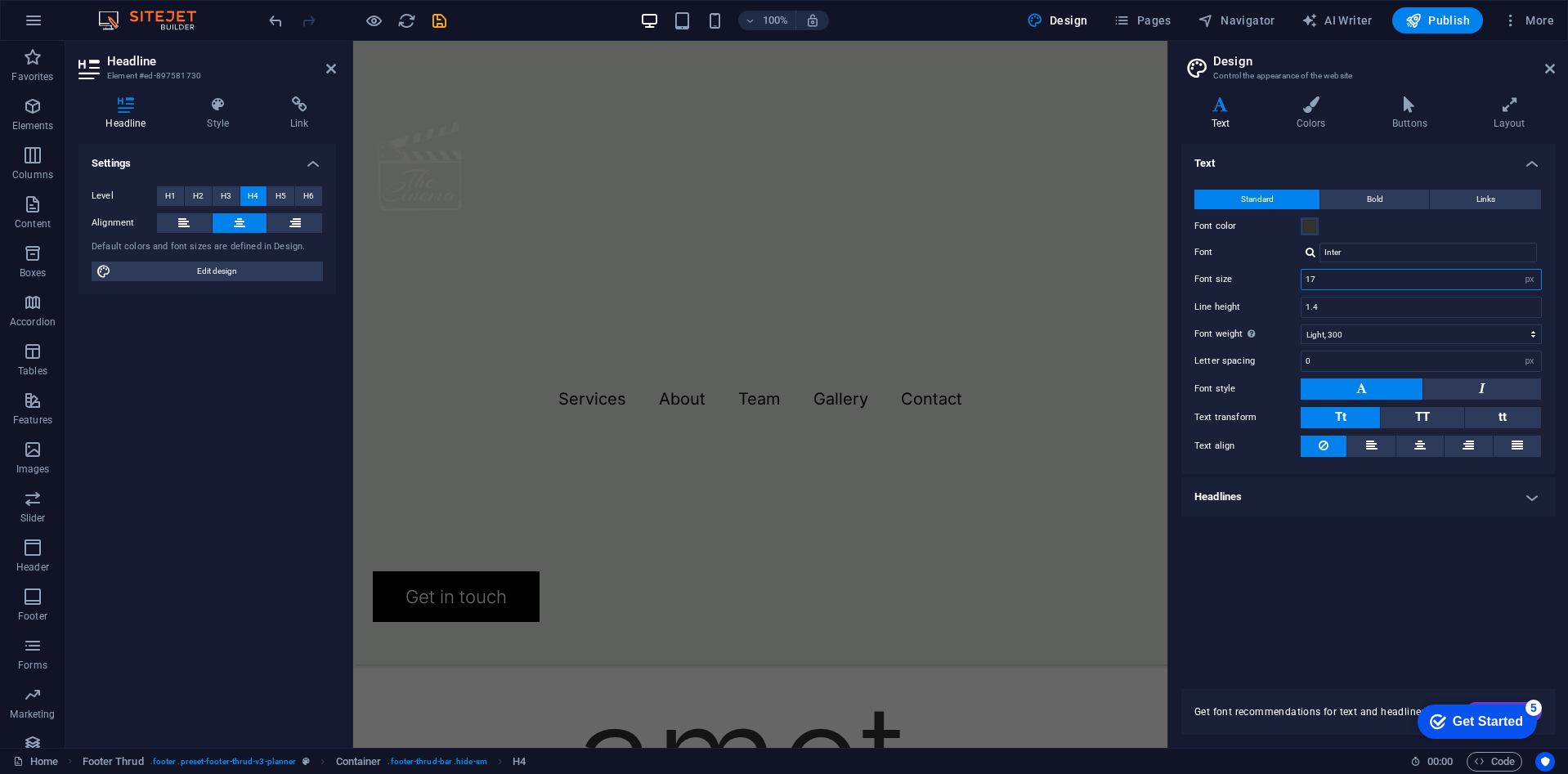
type input "1"
type input "15"
click at [1271, 279] on label "Font size" at bounding box center [1247, 278] width 106 height 9
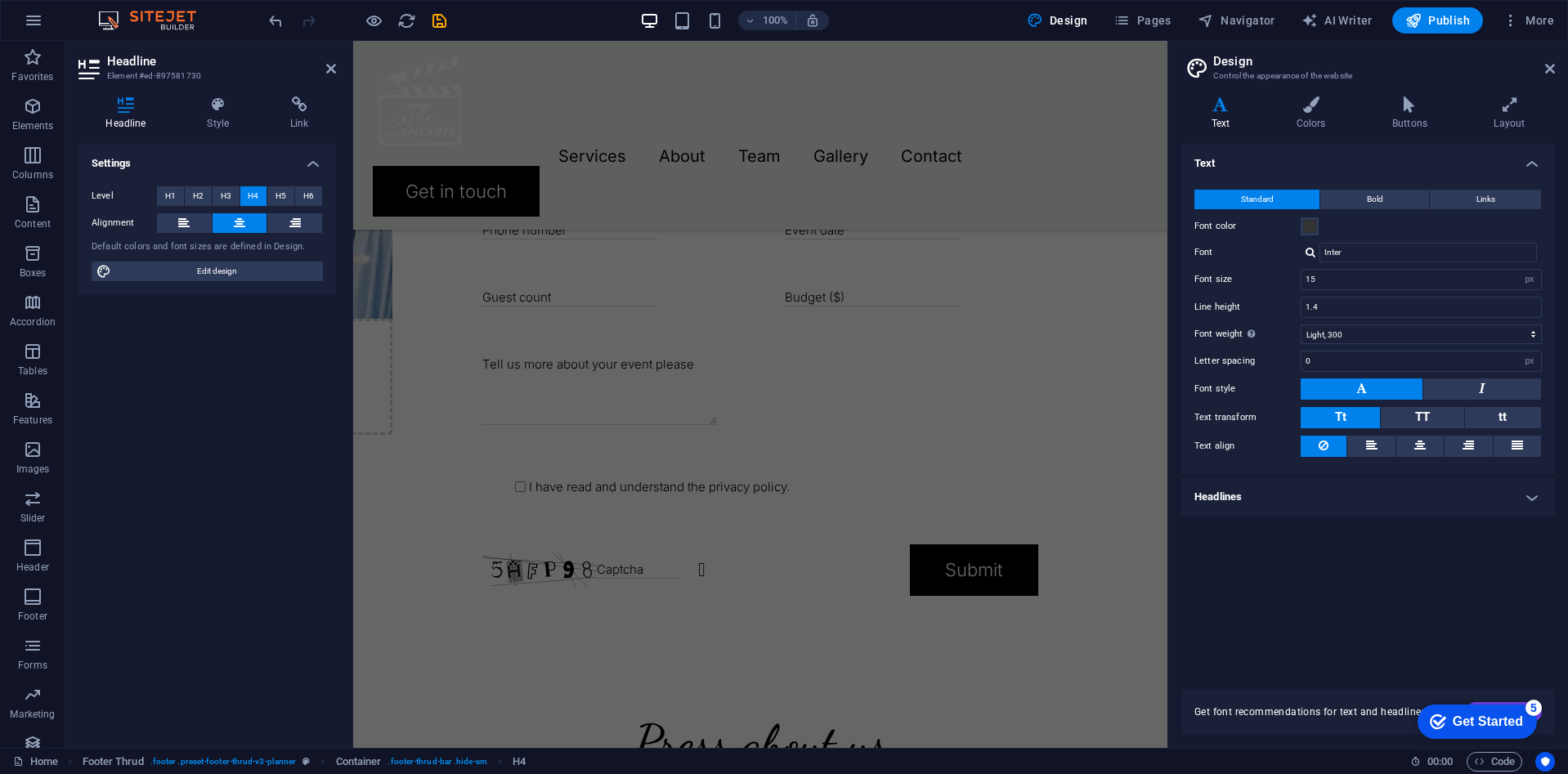
scroll to position [3823, 0]
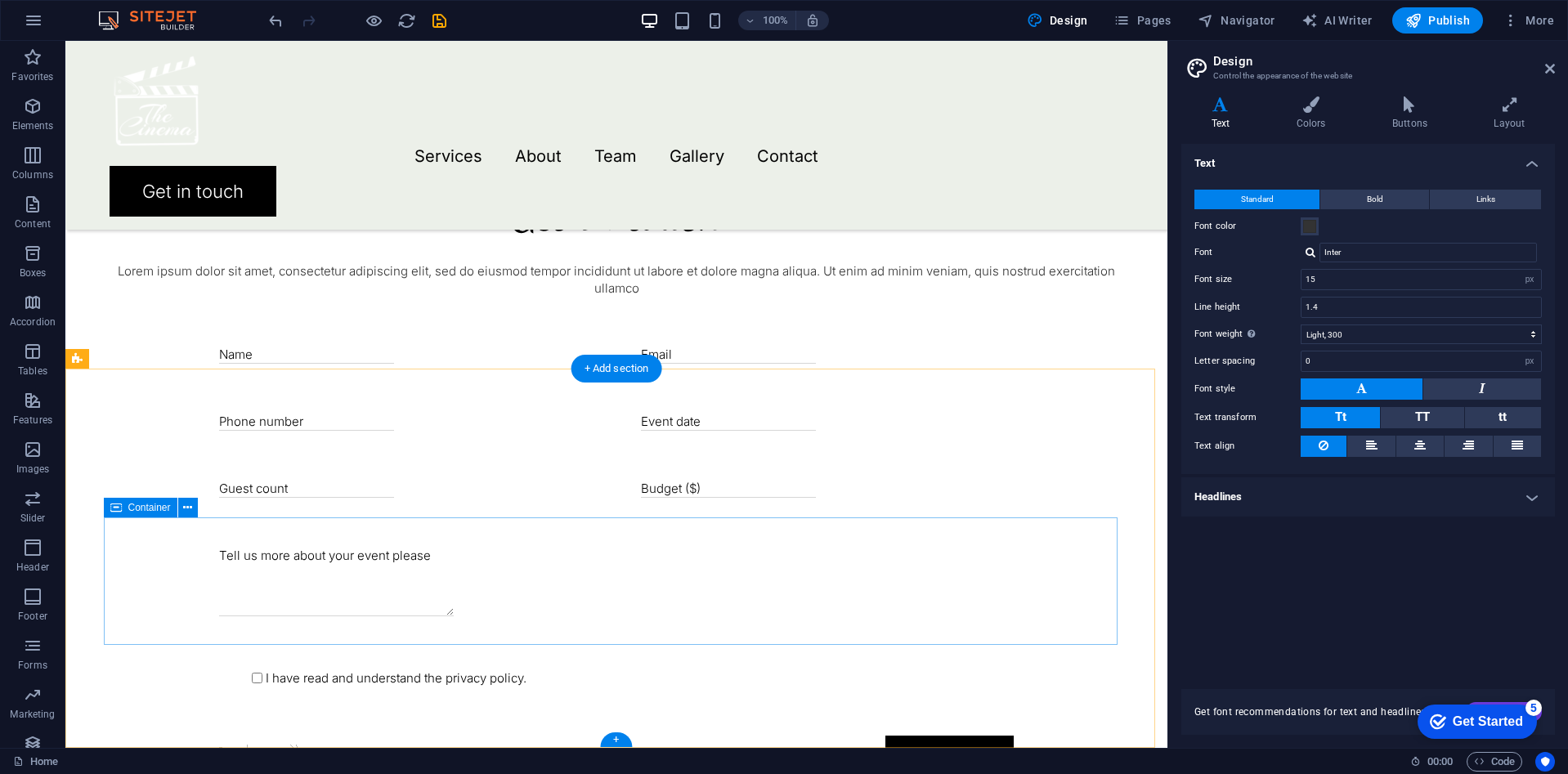
scroll to position [3661, 0]
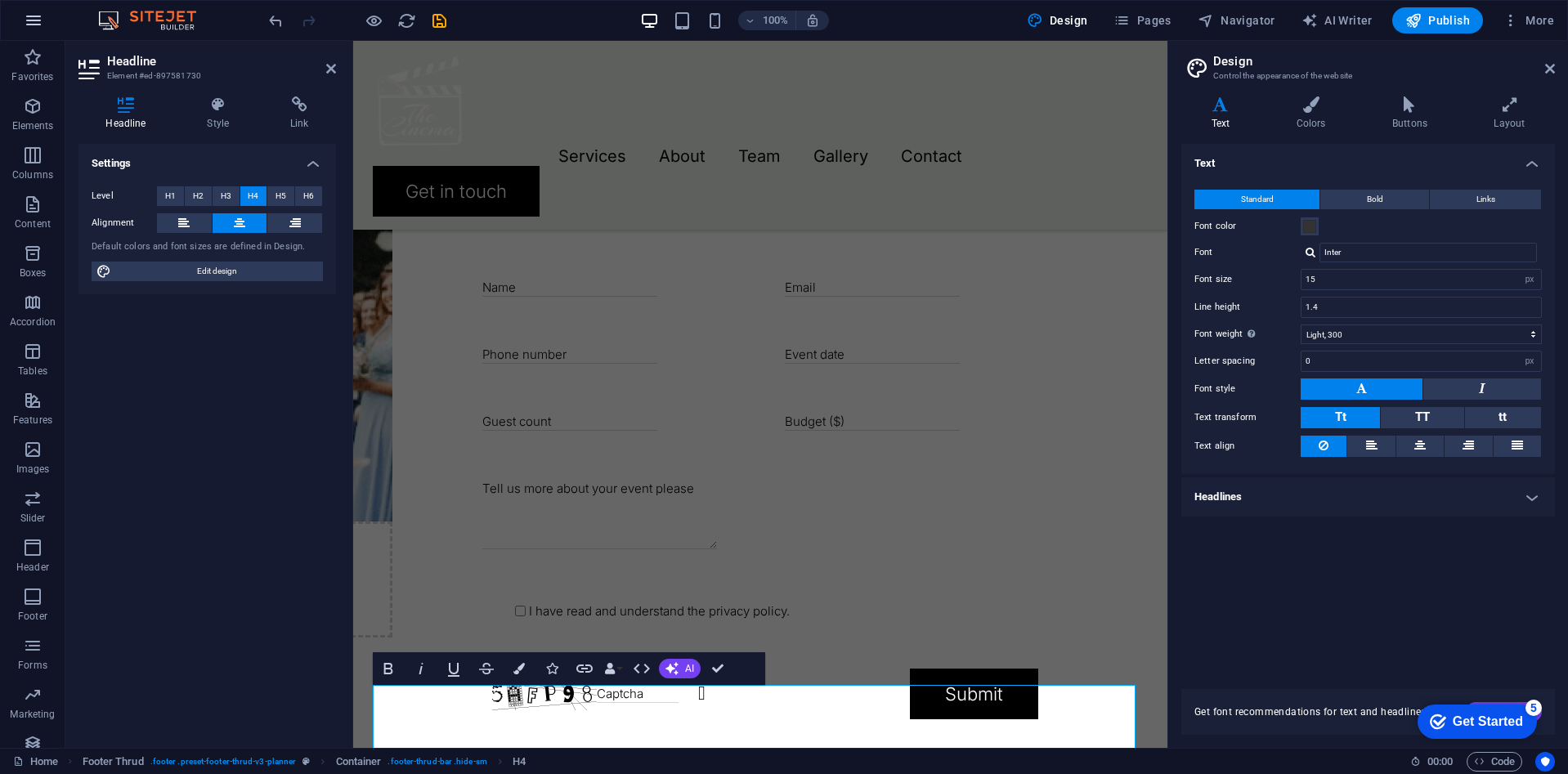
click at [25, 19] on icon "button" at bounding box center [33, 20] width 20 height 20
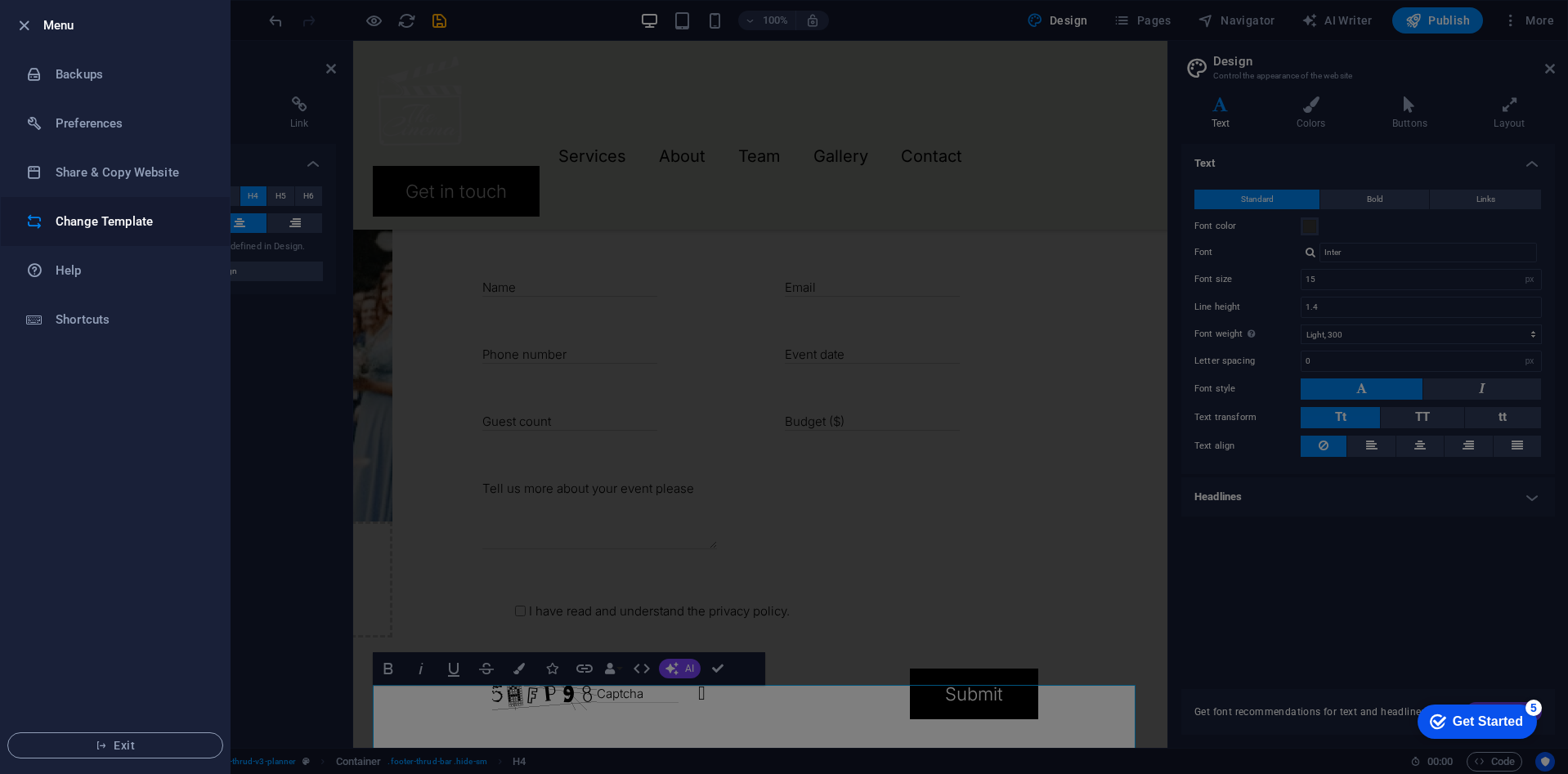
click at [87, 228] on h6 "Change Template" at bounding box center [131, 221] width 151 height 20
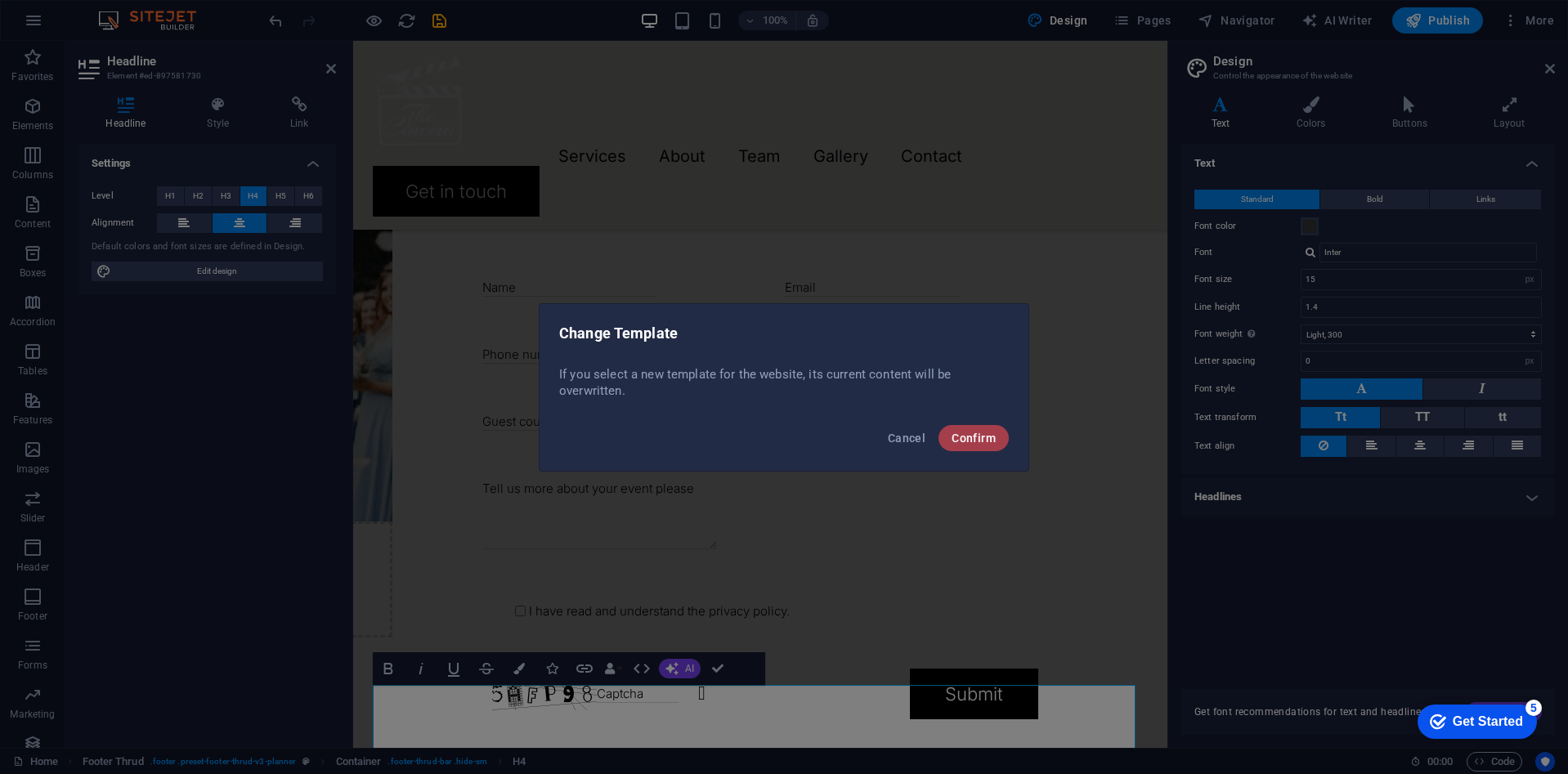
click at [969, 438] on span "Confirm" at bounding box center [973, 438] width 44 height 13
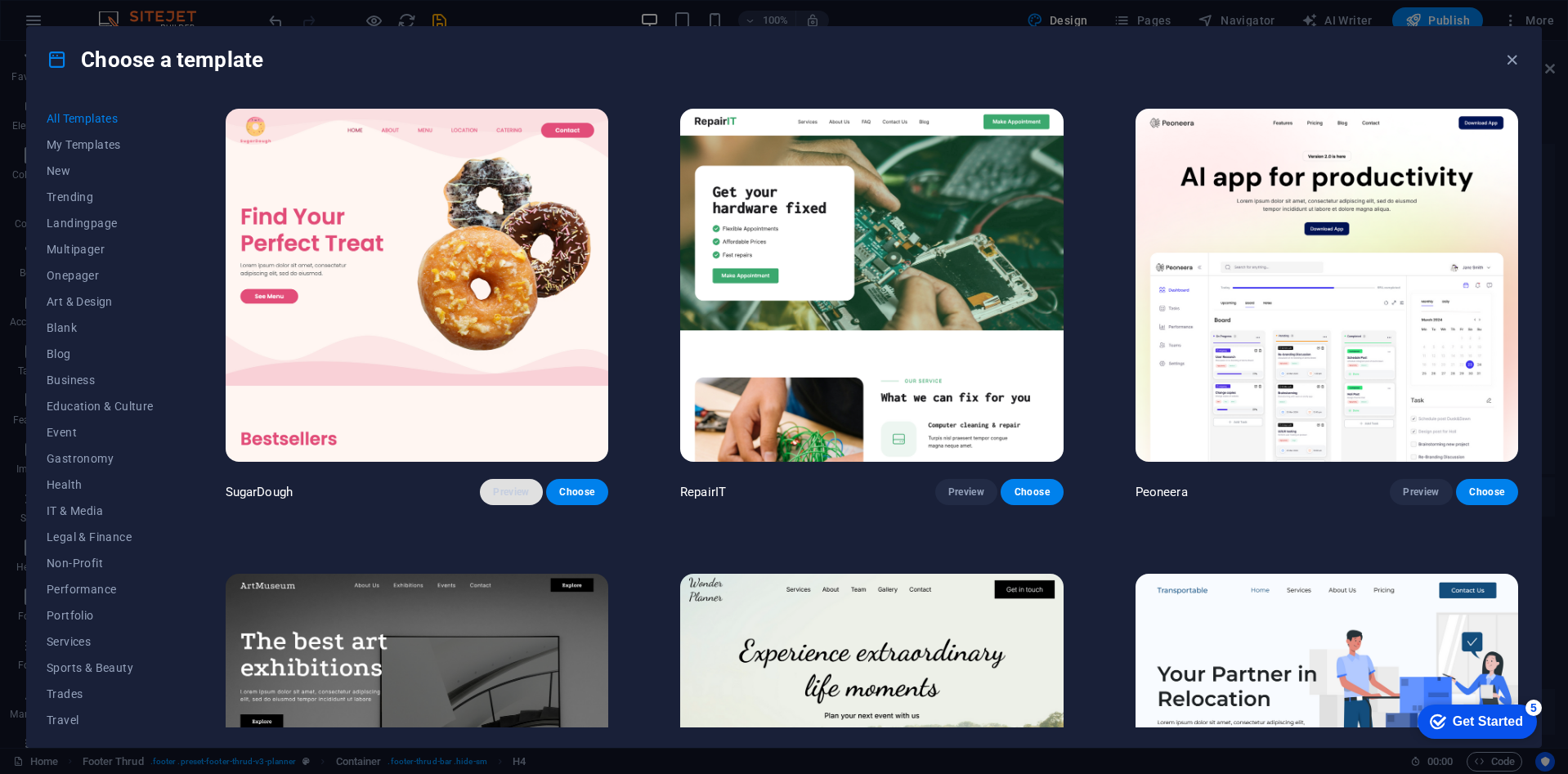
click at [518, 486] on span "Preview" at bounding box center [511, 492] width 36 height 13
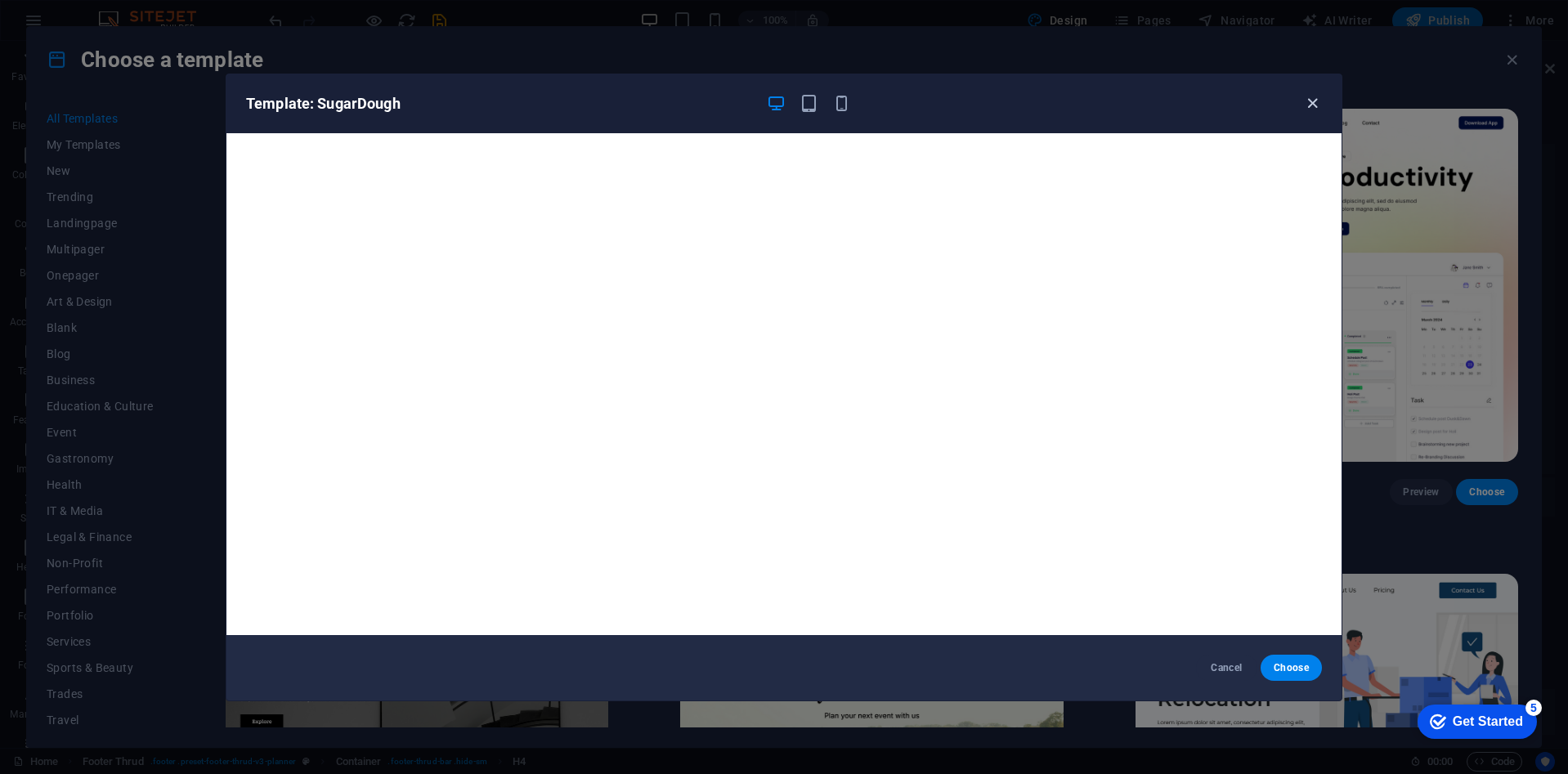
click at [1317, 103] on icon "button" at bounding box center [1313, 104] width 19 height 19
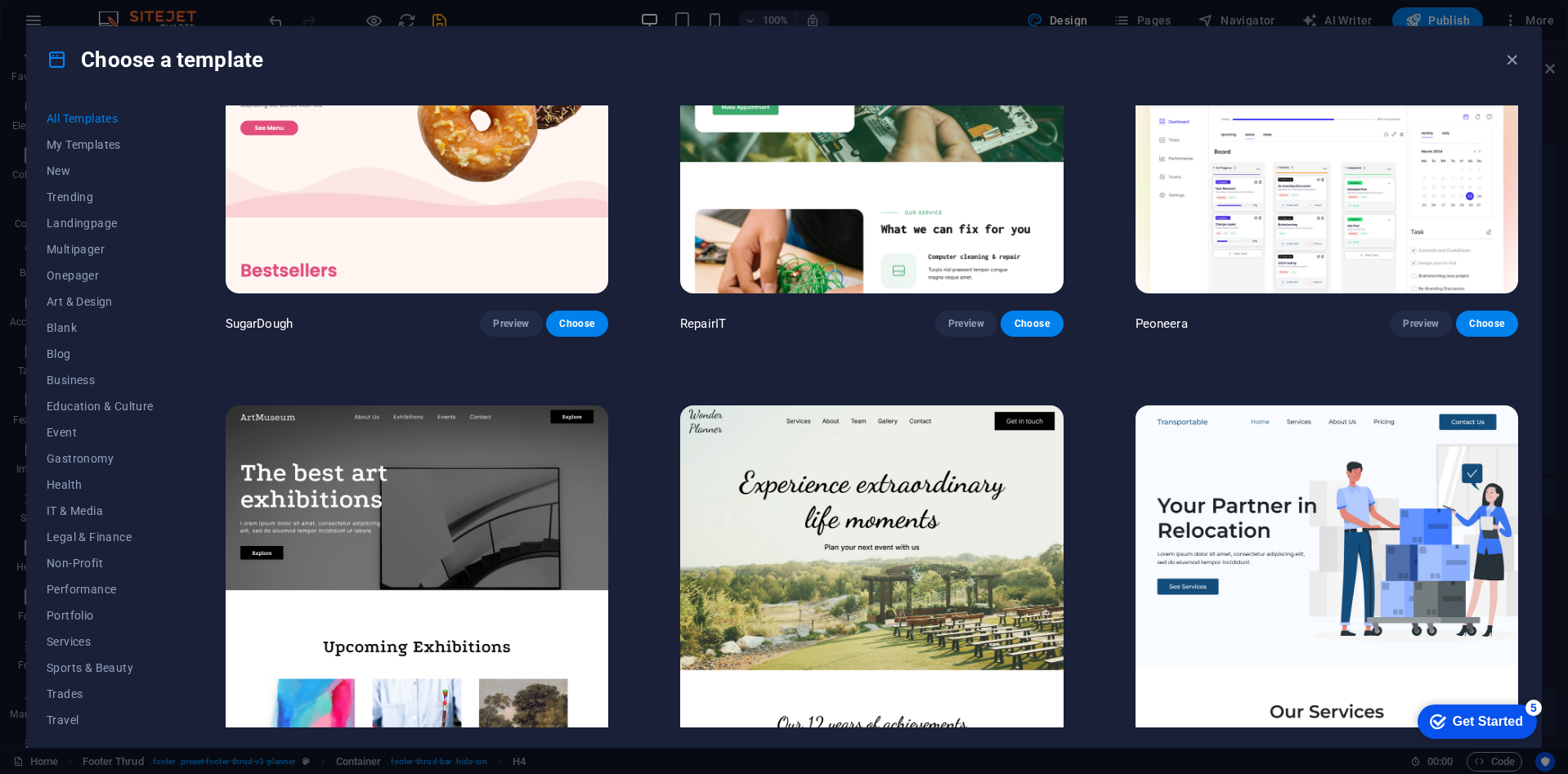
scroll to position [327, 0]
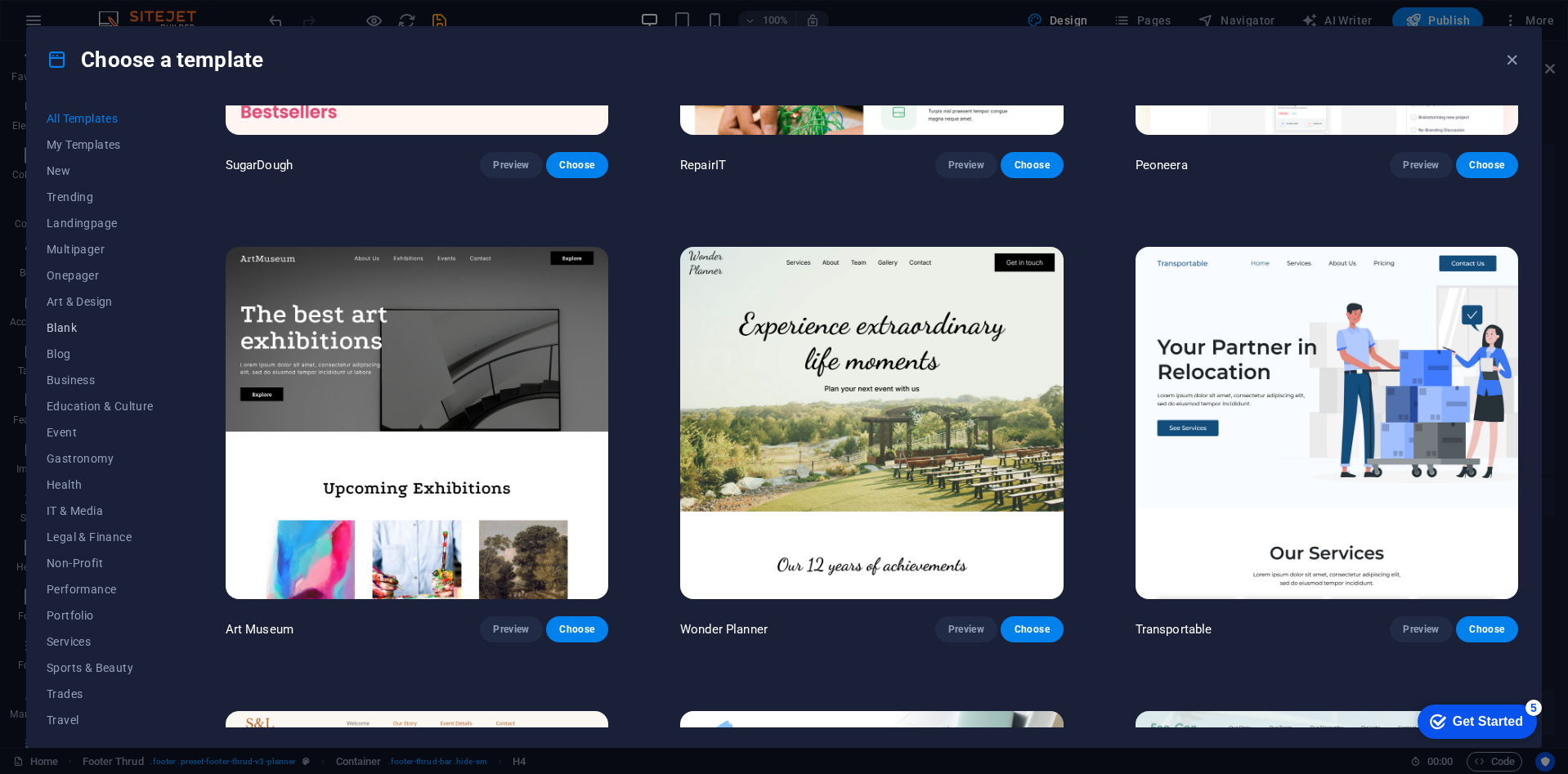
click at [66, 331] on span "Blank" at bounding box center [100, 328] width 107 height 13
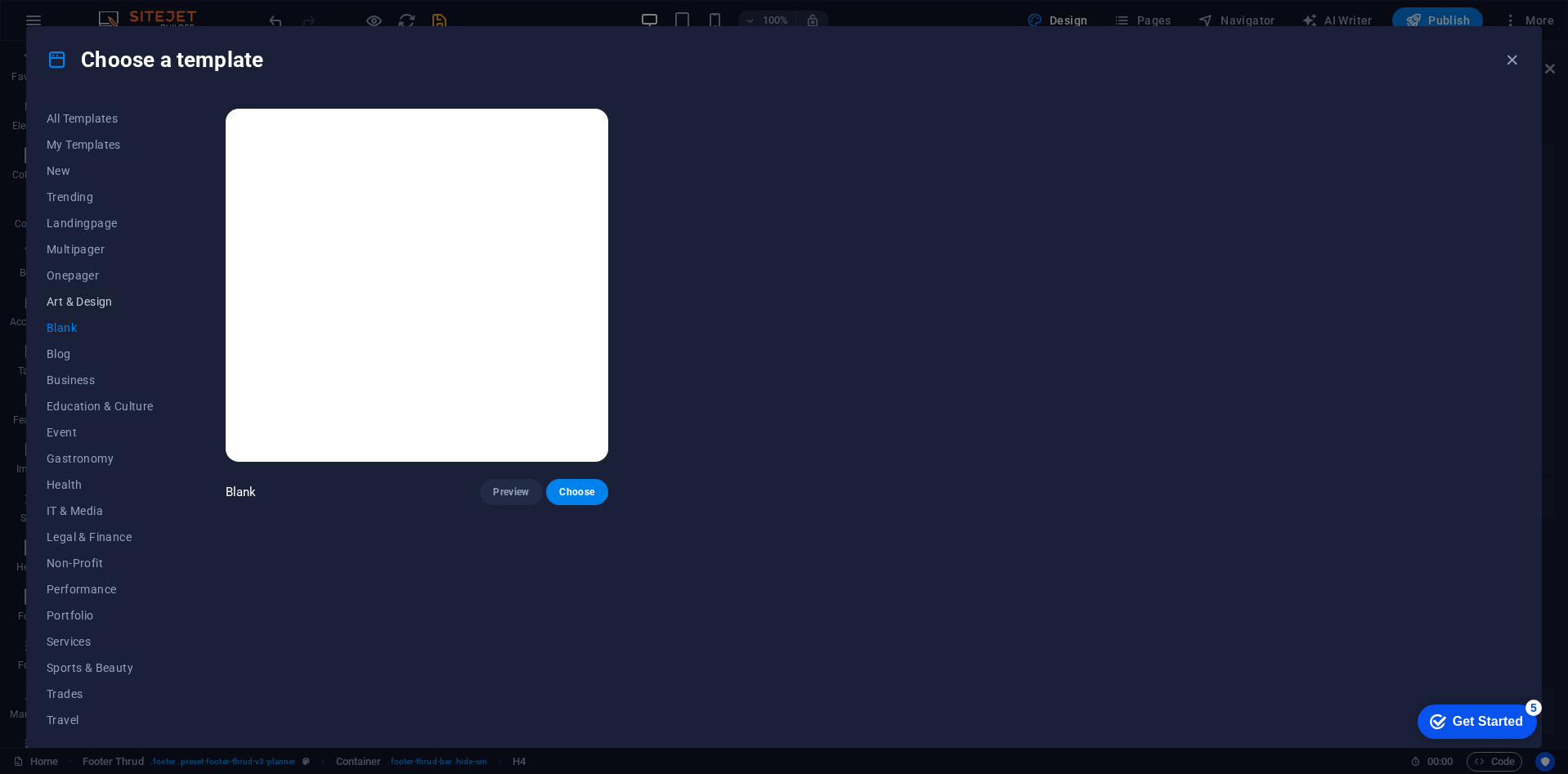
click at [66, 302] on span "Art & Design" at bounding box center [100, 302] width 107 height 13
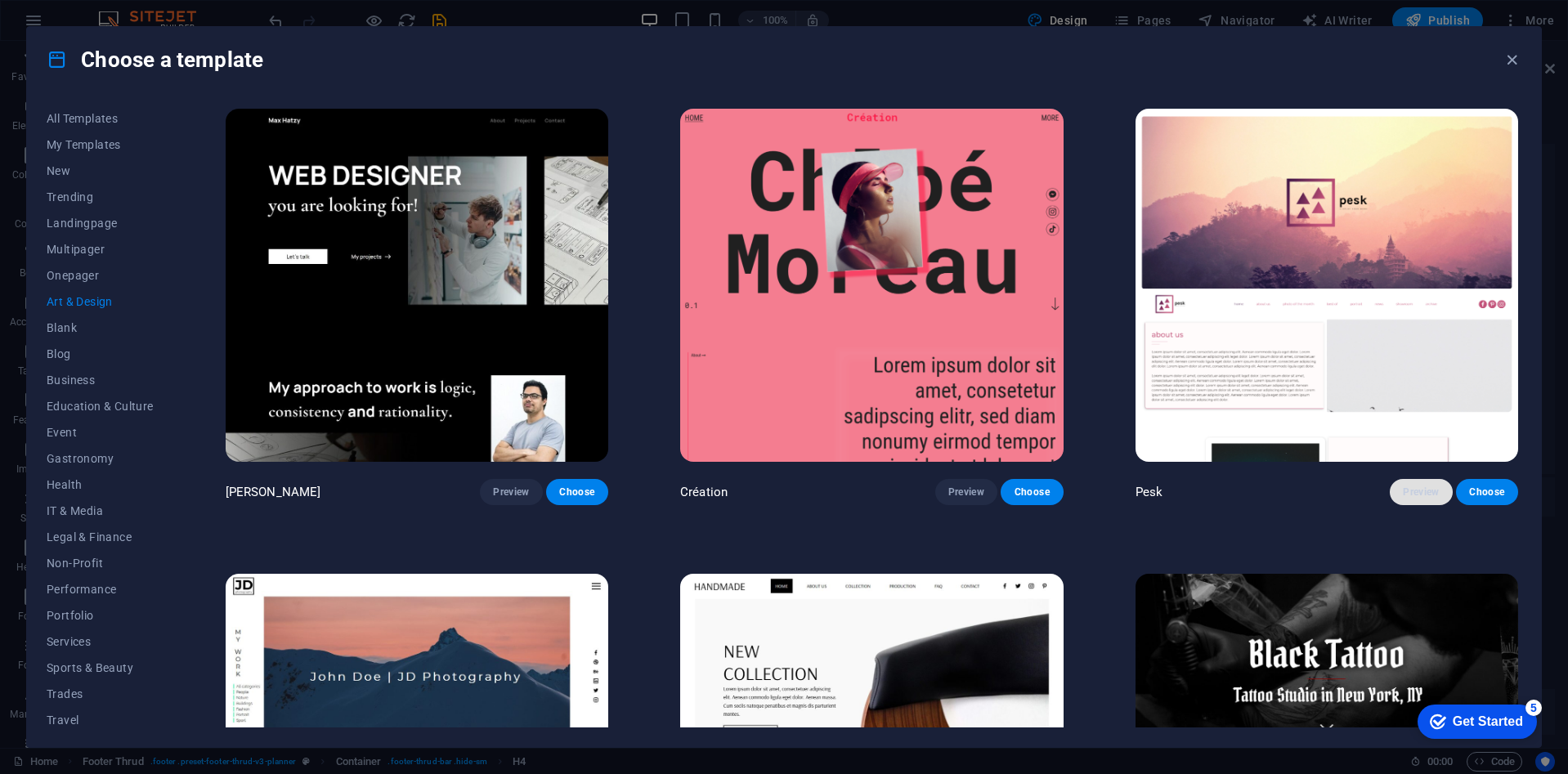
click at [1419, 487] on span "Preview" at bounding box center [1421, 492] width 36 height 13
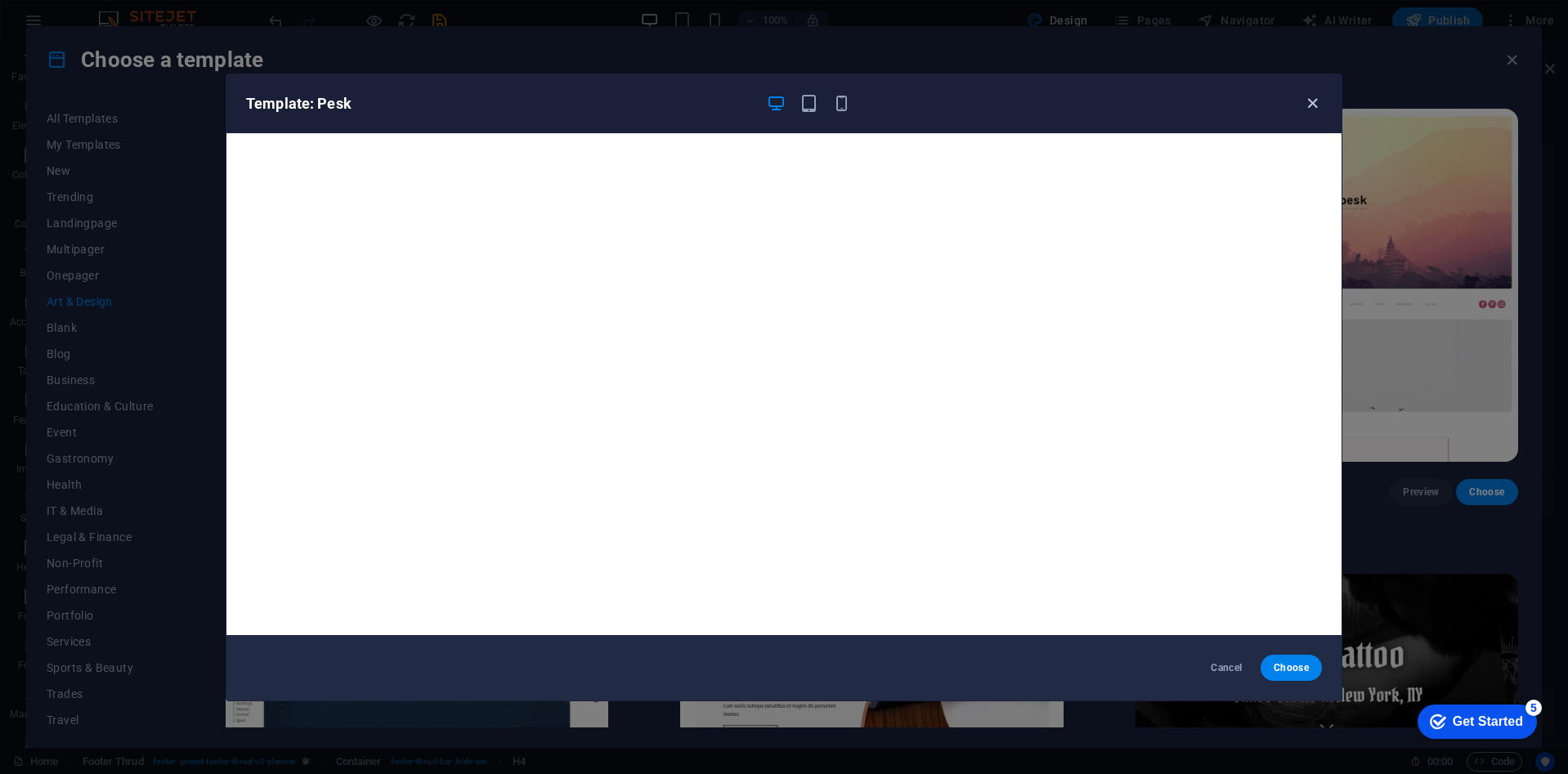
click at [1312, 102] on icon "button" at bounding box center [1313, 104] width 19 height 19
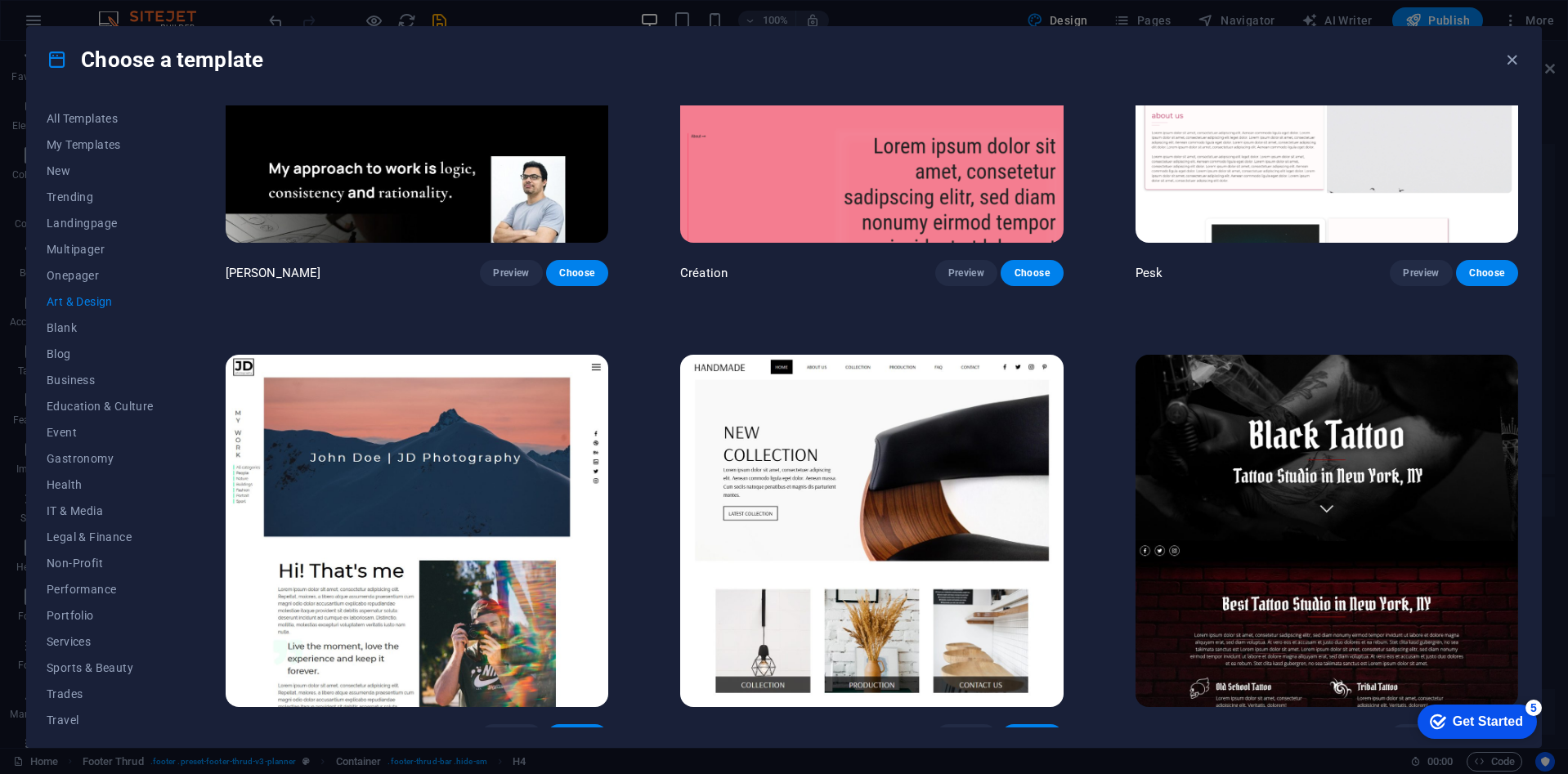
scroll to position [245, 0]
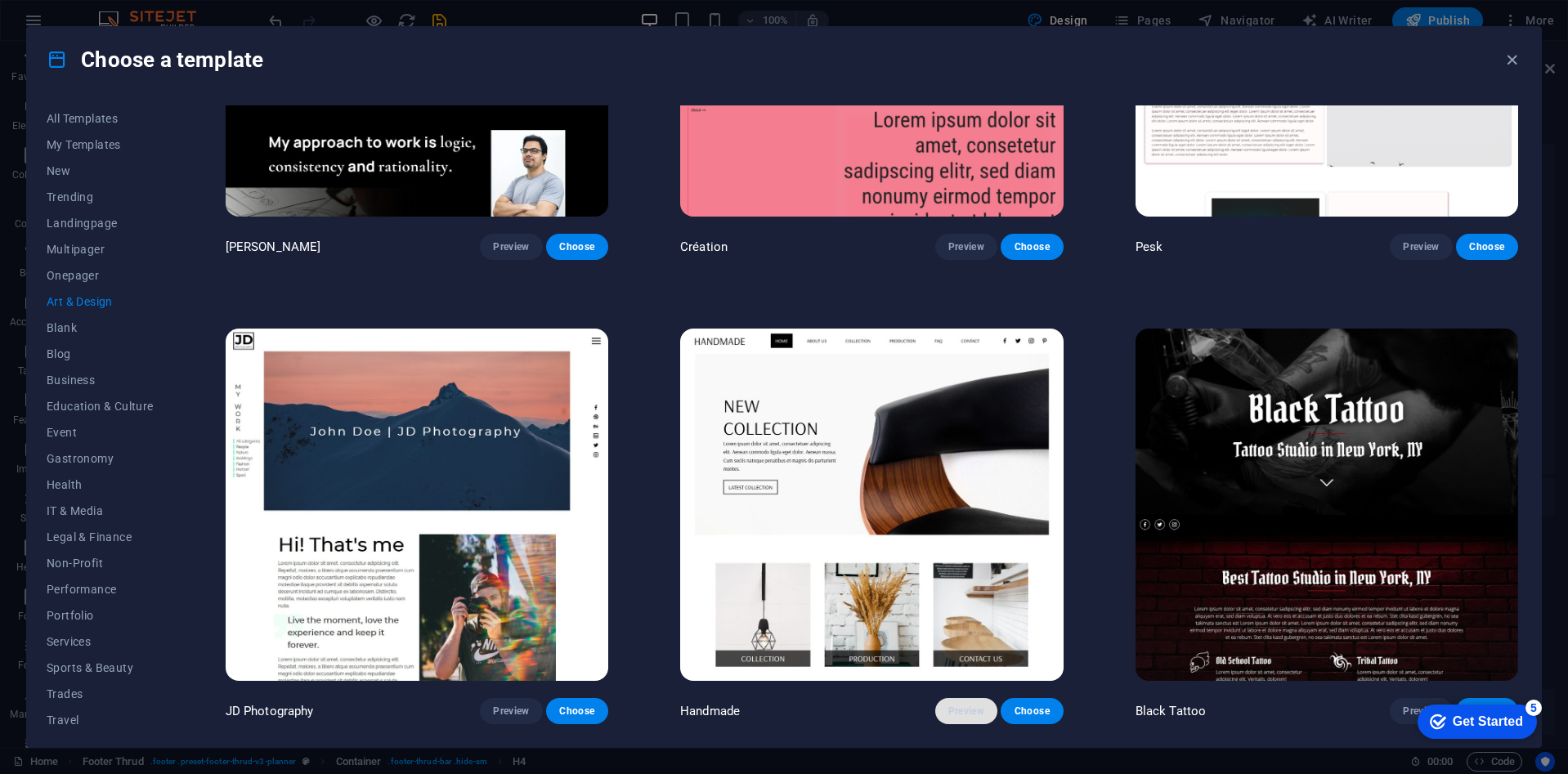
click at [973, 709] on span "Preview" at bounding box center [966, 711] width 36 height 13
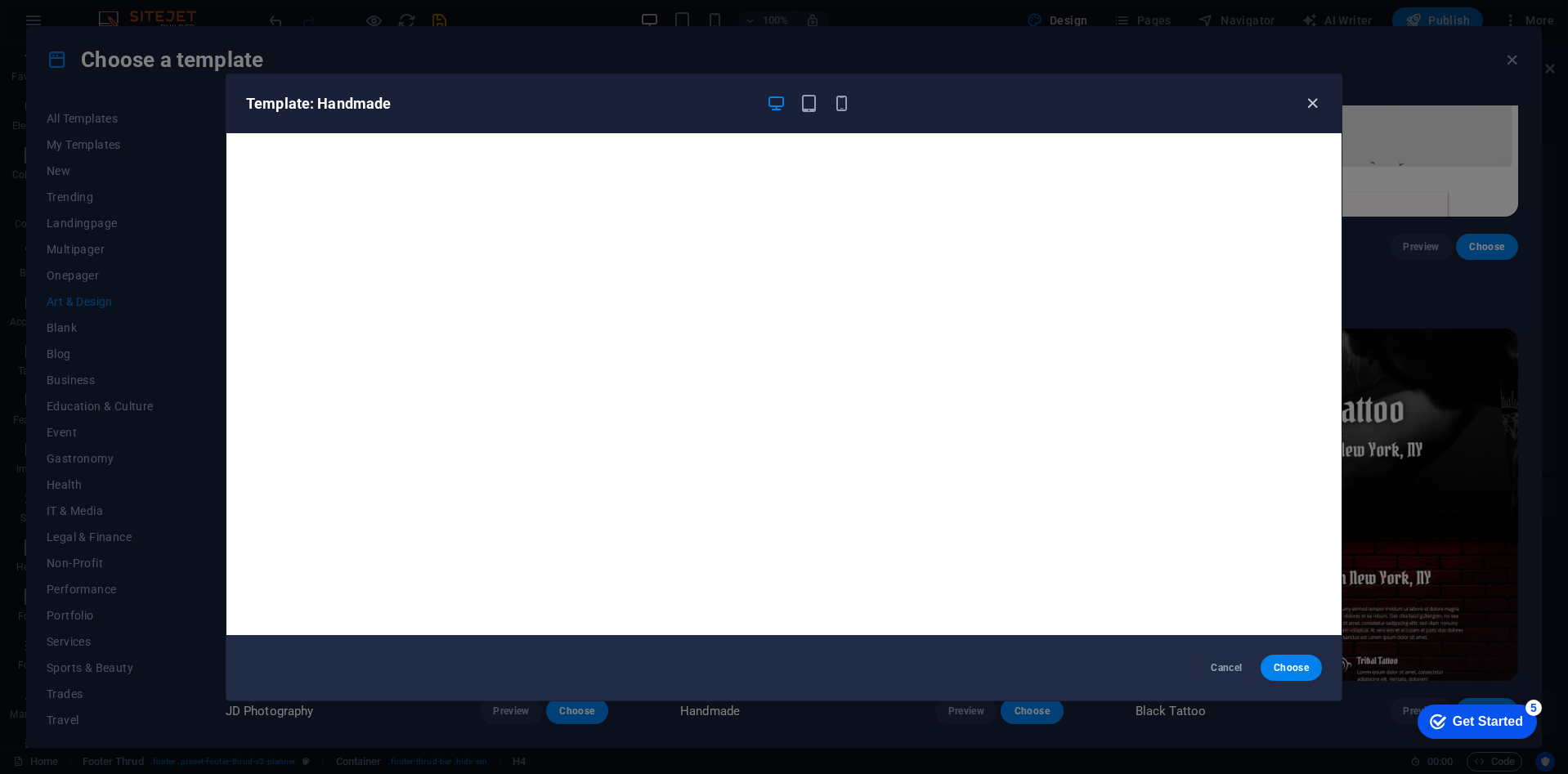
click at [1311, 103] on icon "button" at bounding box center [1313, 104] width 19 height 19
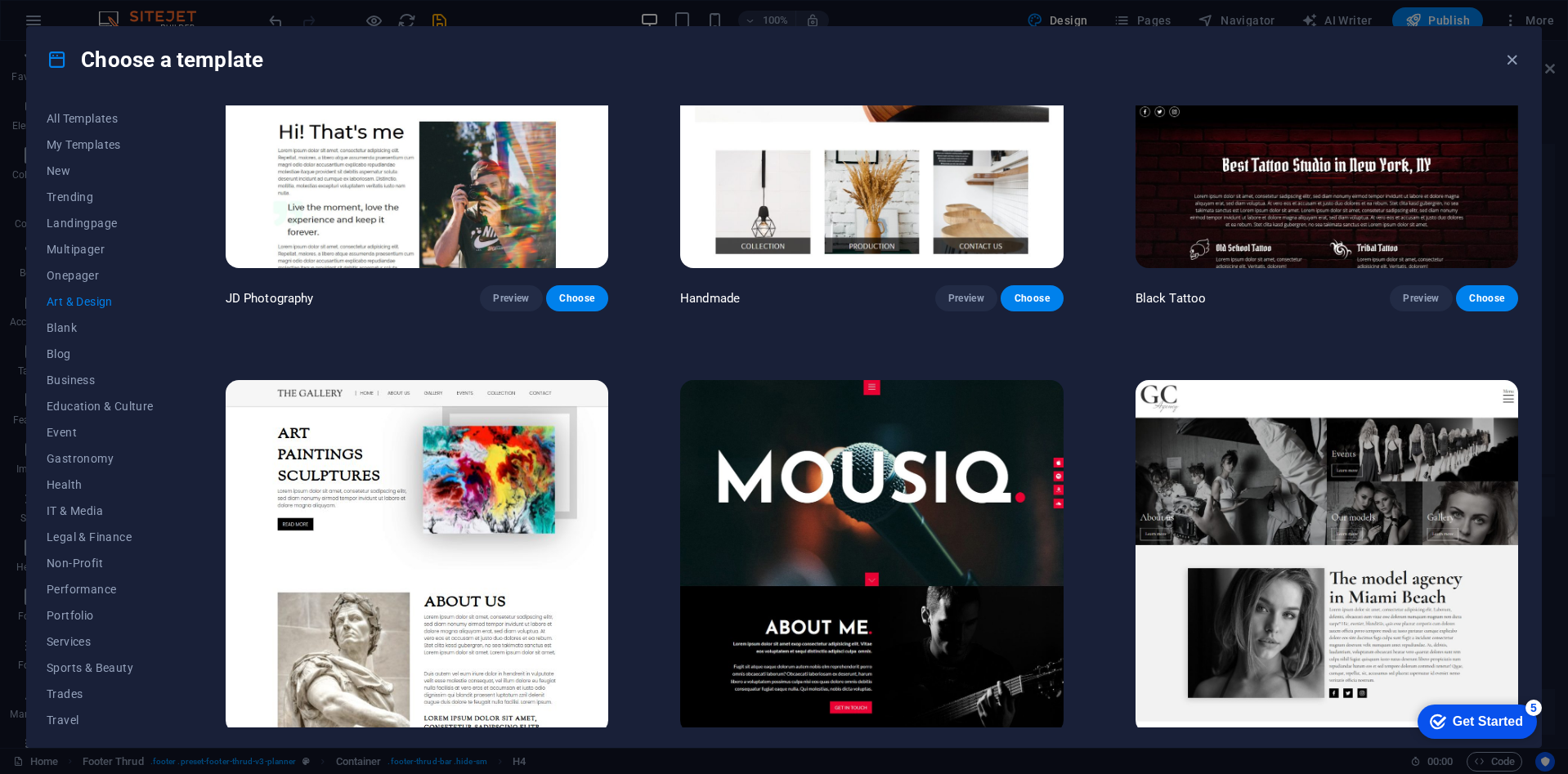
scroll to position [736, 0]
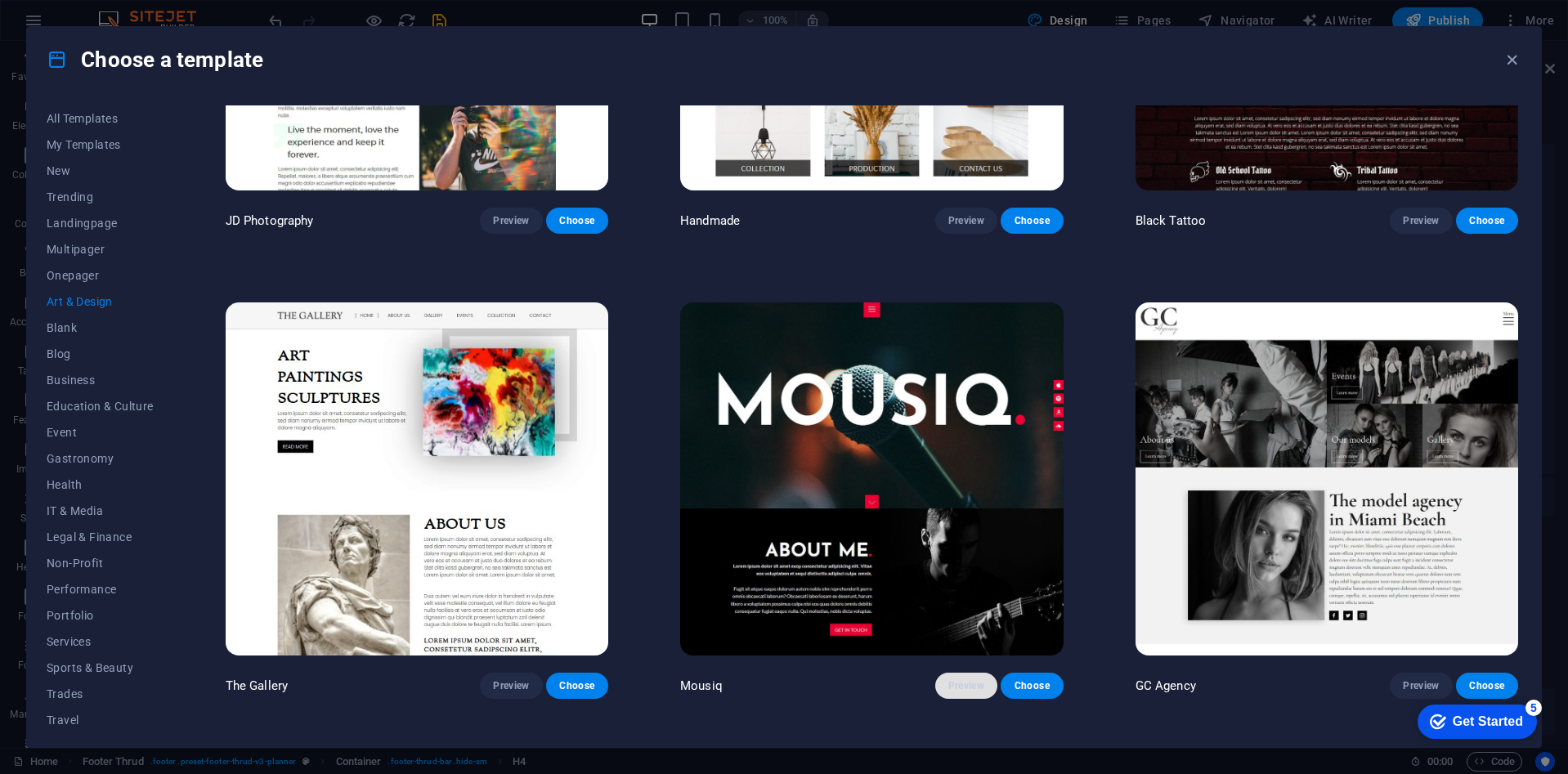
click at [956, 672] on button "Preview" at bounding box center [966, 686] width 62 height 27
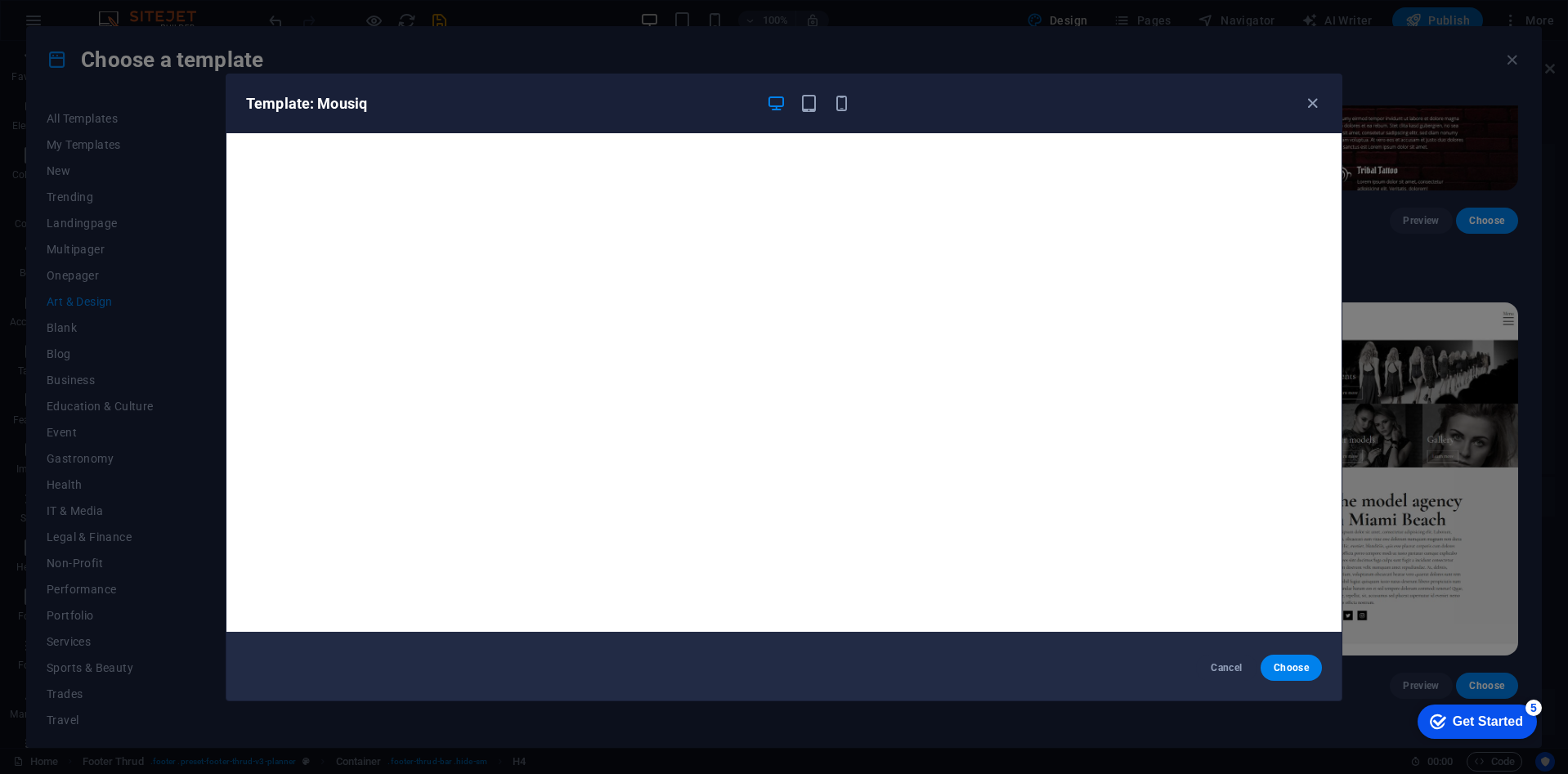
scroll to position [4, 0]
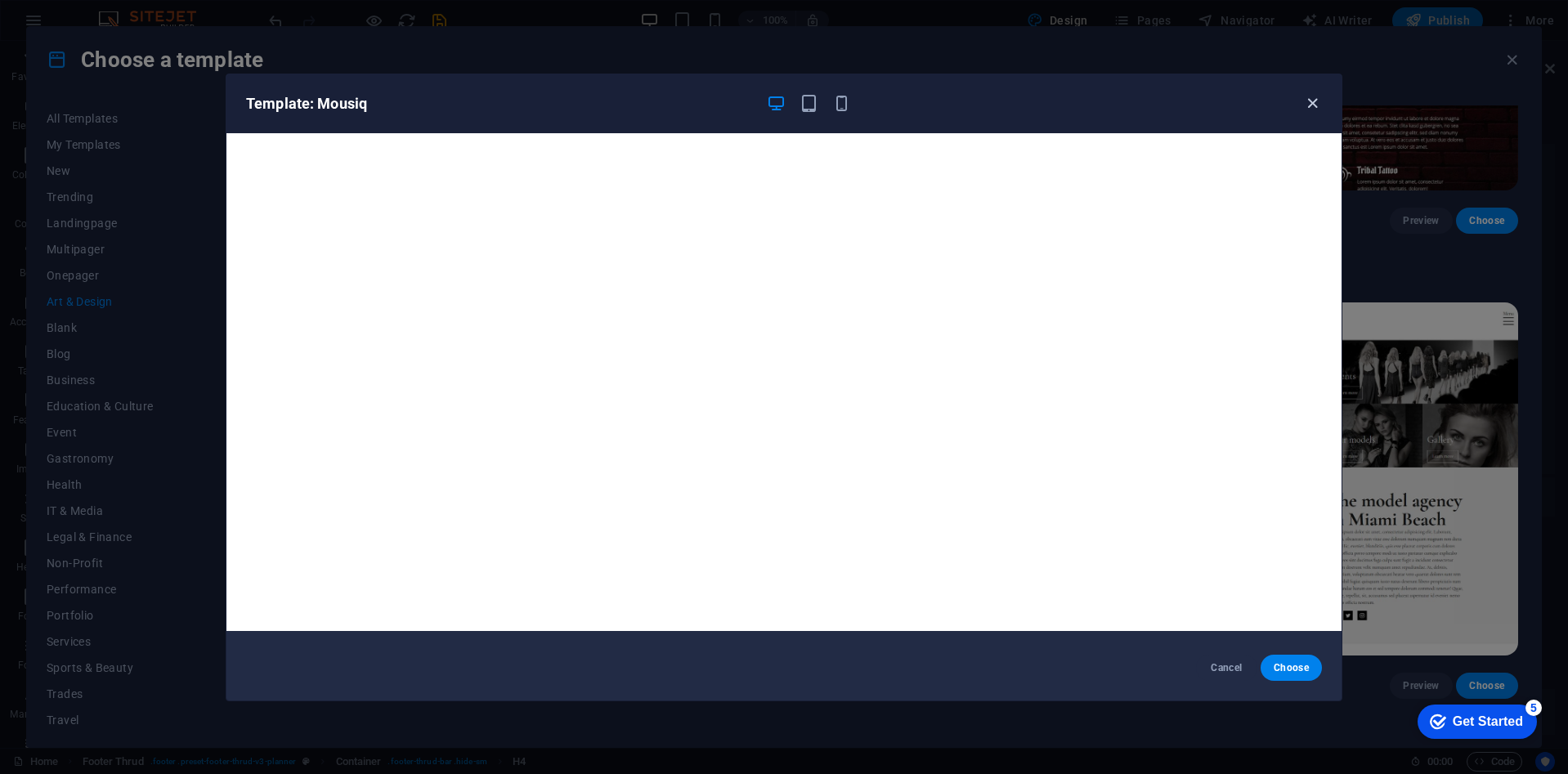
click at [1308, 103] on icon "button" at bounding box center [1313, 104] width 19 height 19
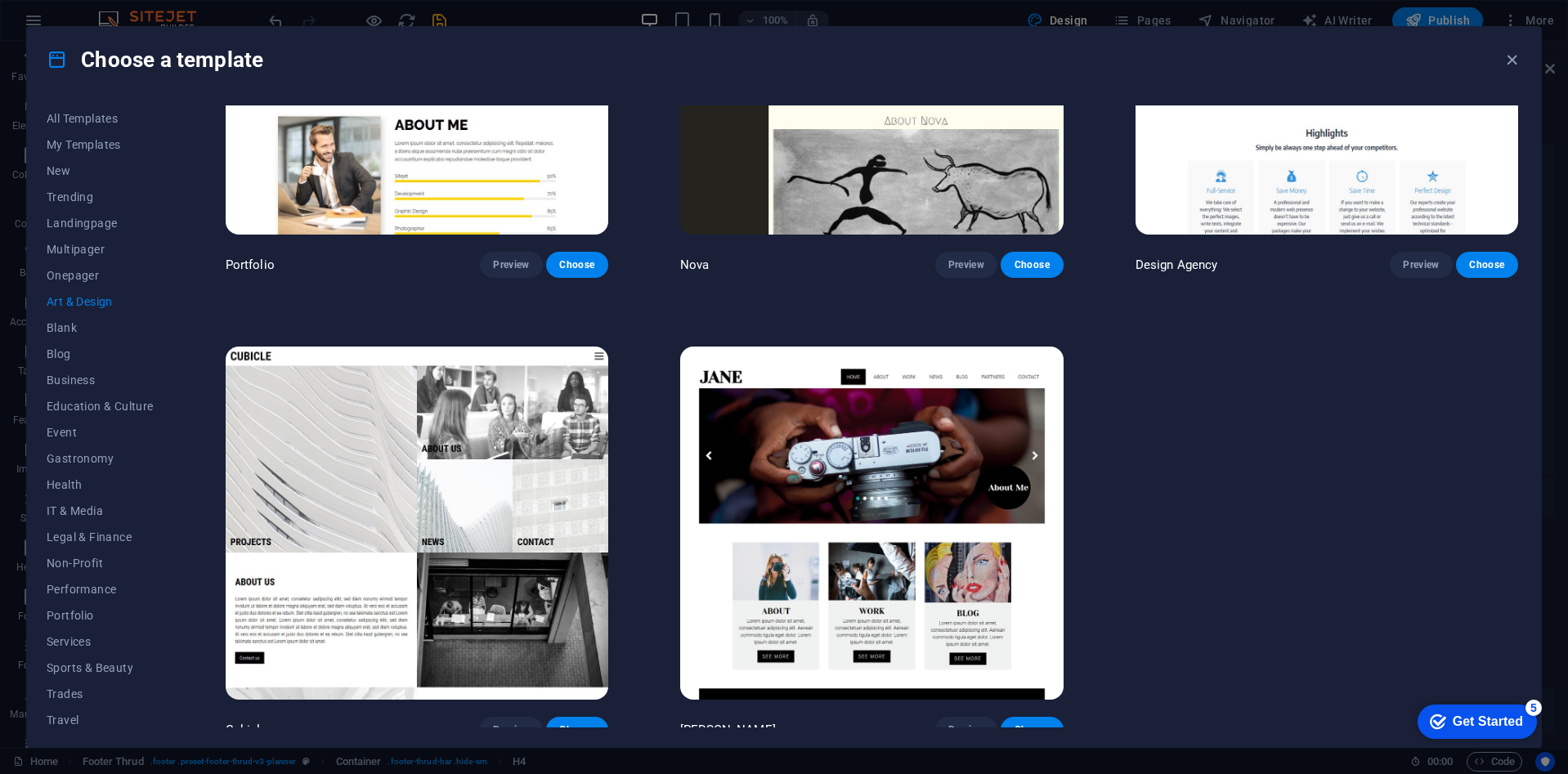
scroll to position [1628, 0]
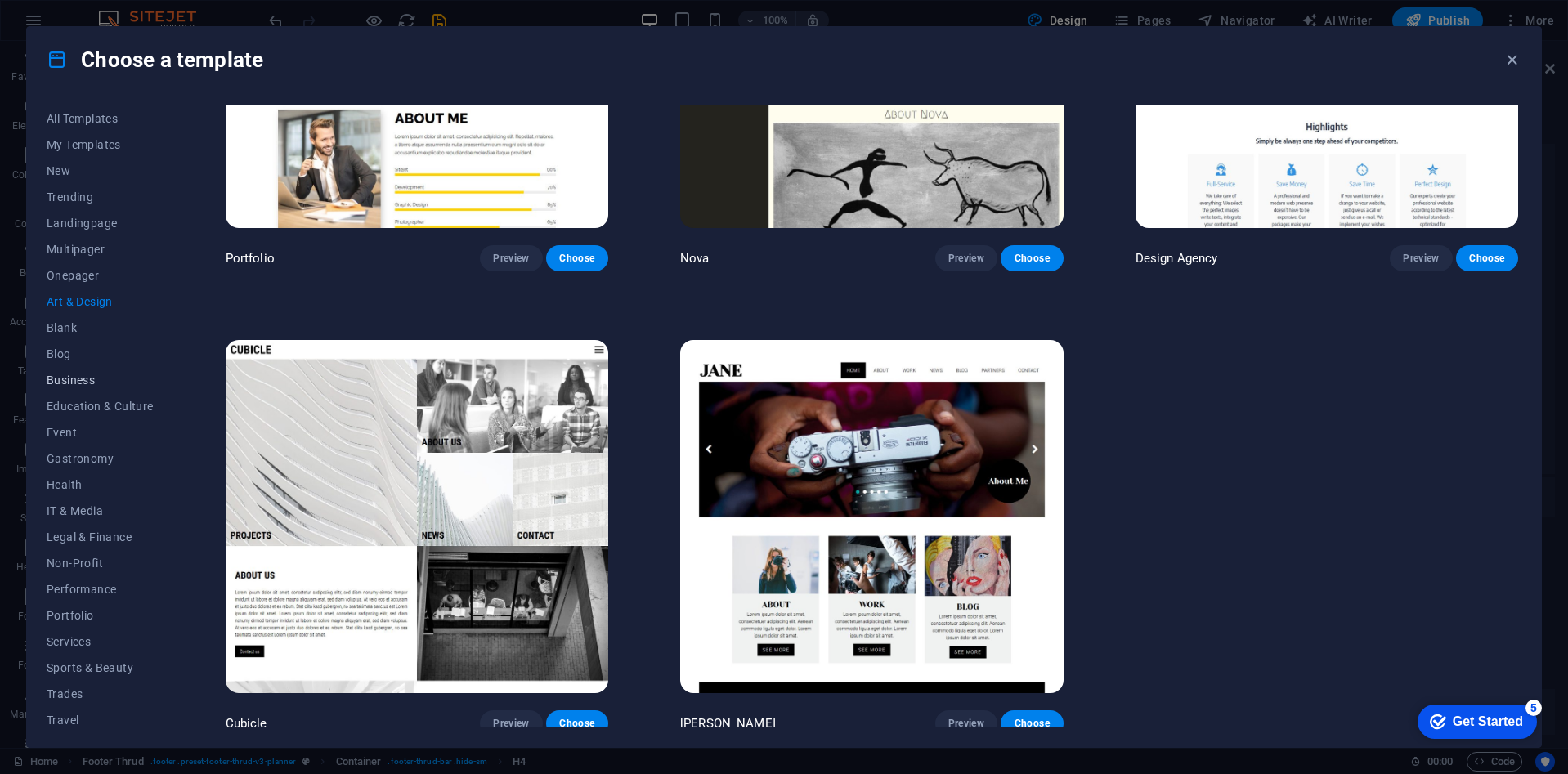
click at [67, 379] on span "Business" at bounding box center [100, 380] width 107 height 13
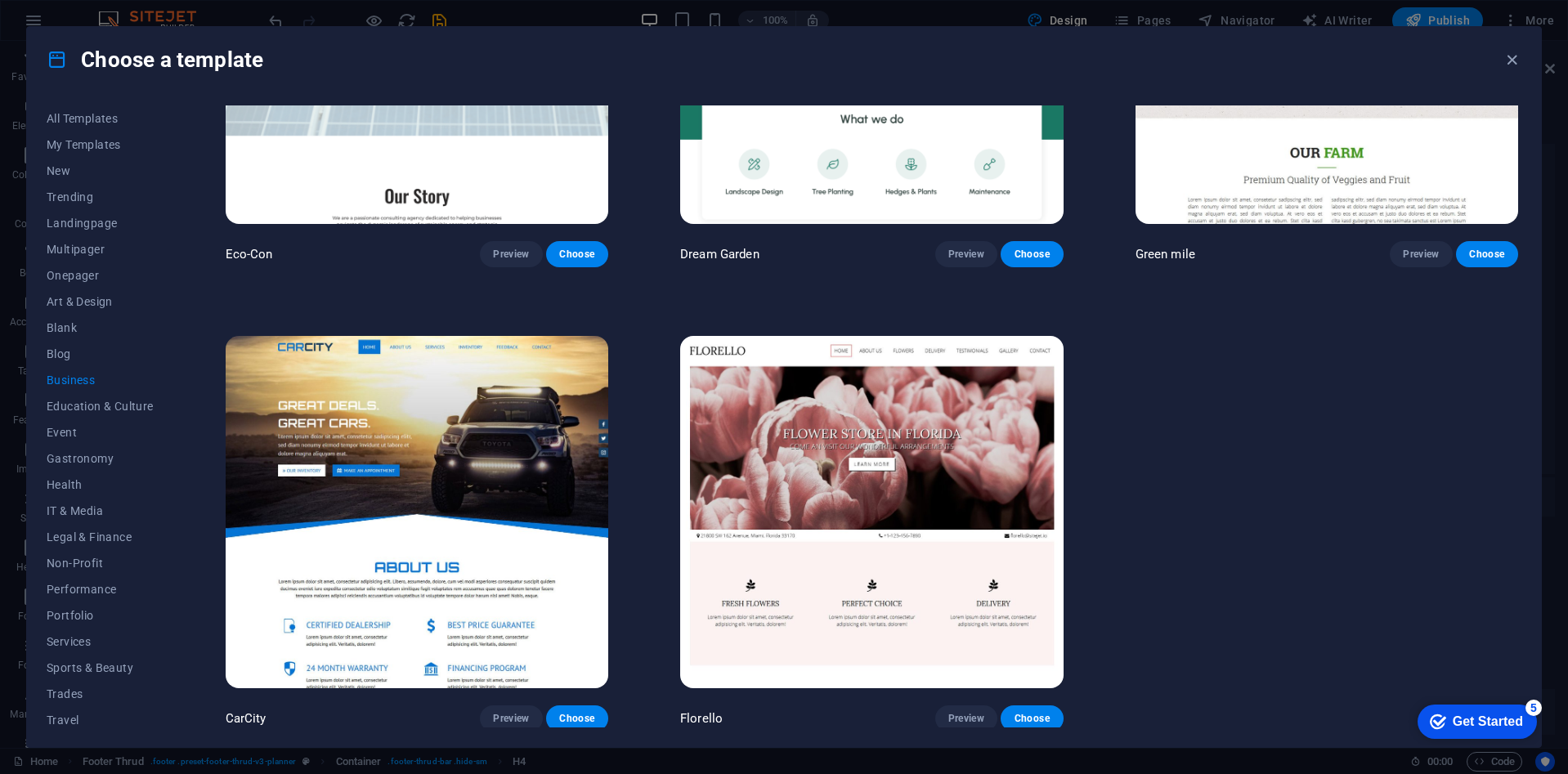
scroll to position [238, 0]
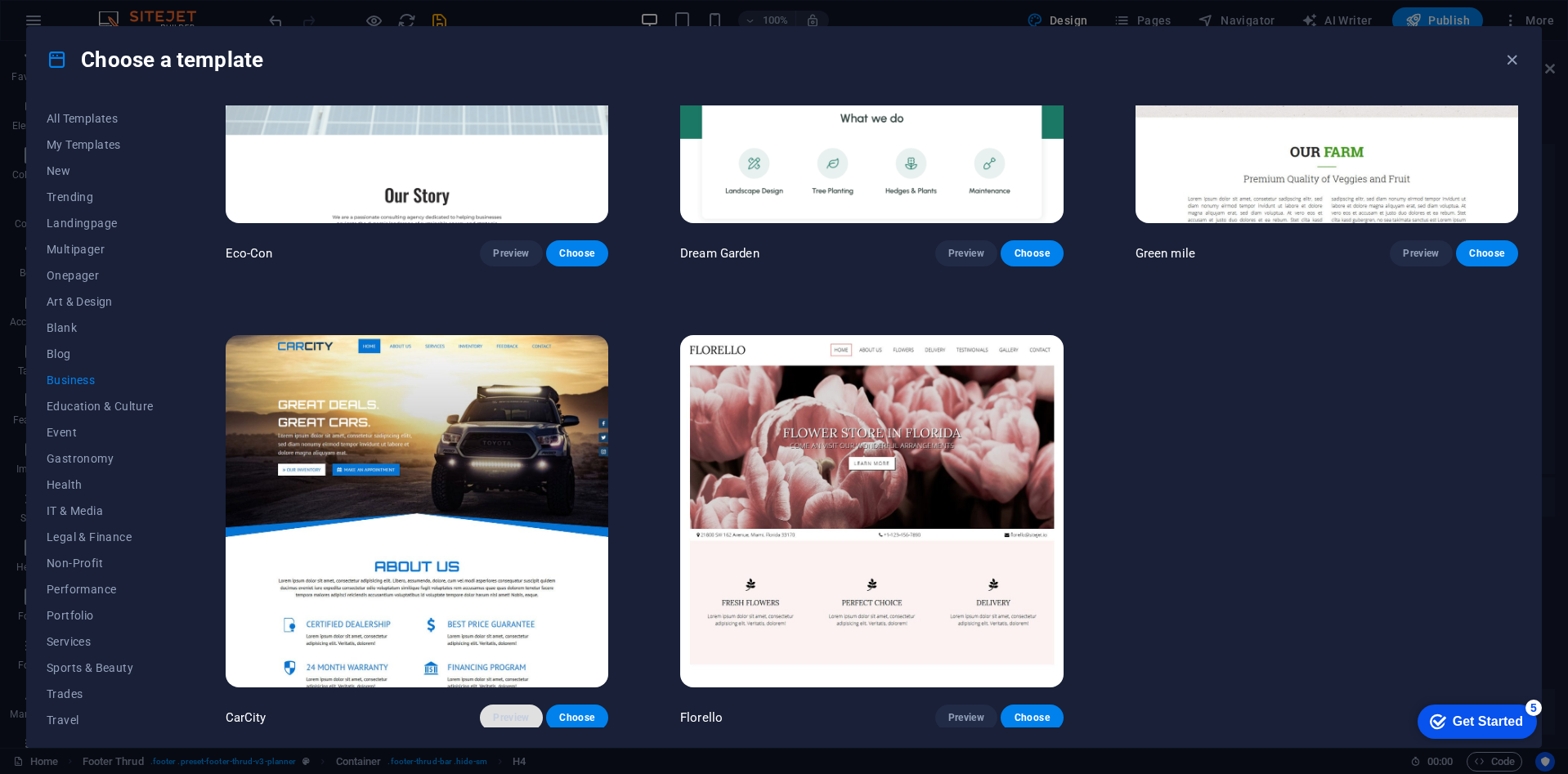
click at [504, 711] on span "Preview" at bounding box center [511, 718] width 36 height 13
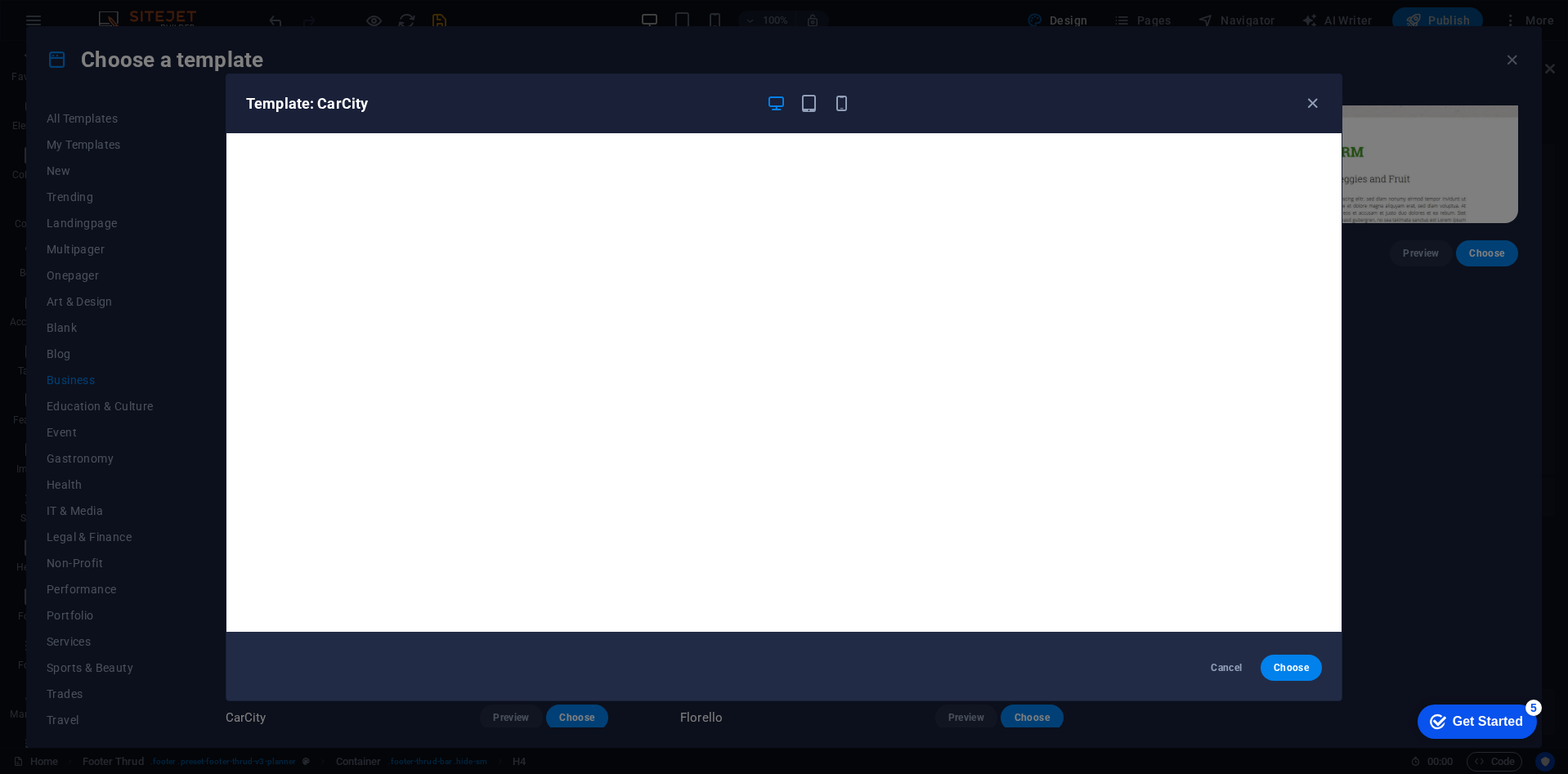
scroll to position [4, 0]
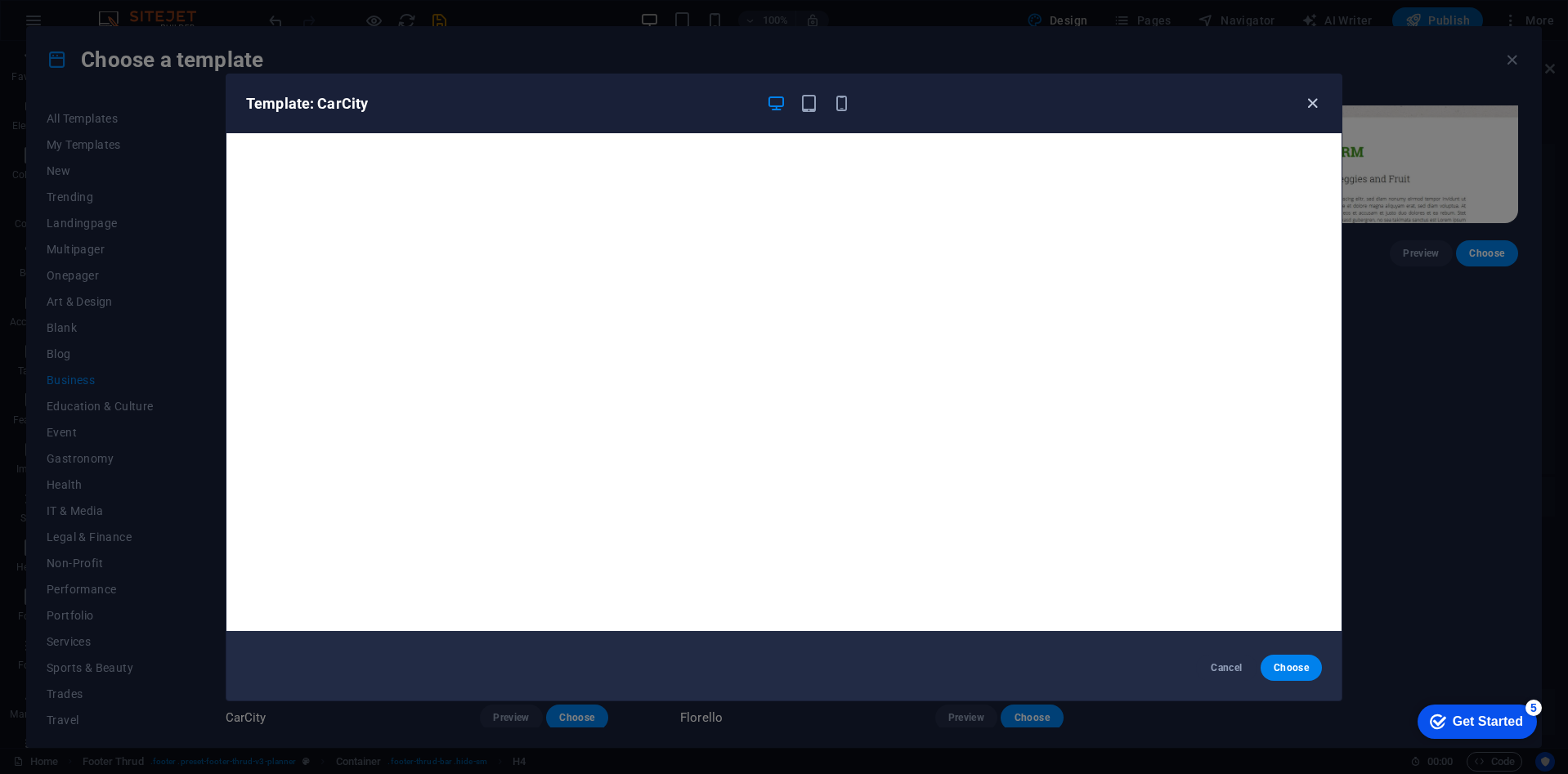
click at [1309, 103] on icon "button" at bounding box center [1313, 104] width 19 height 19
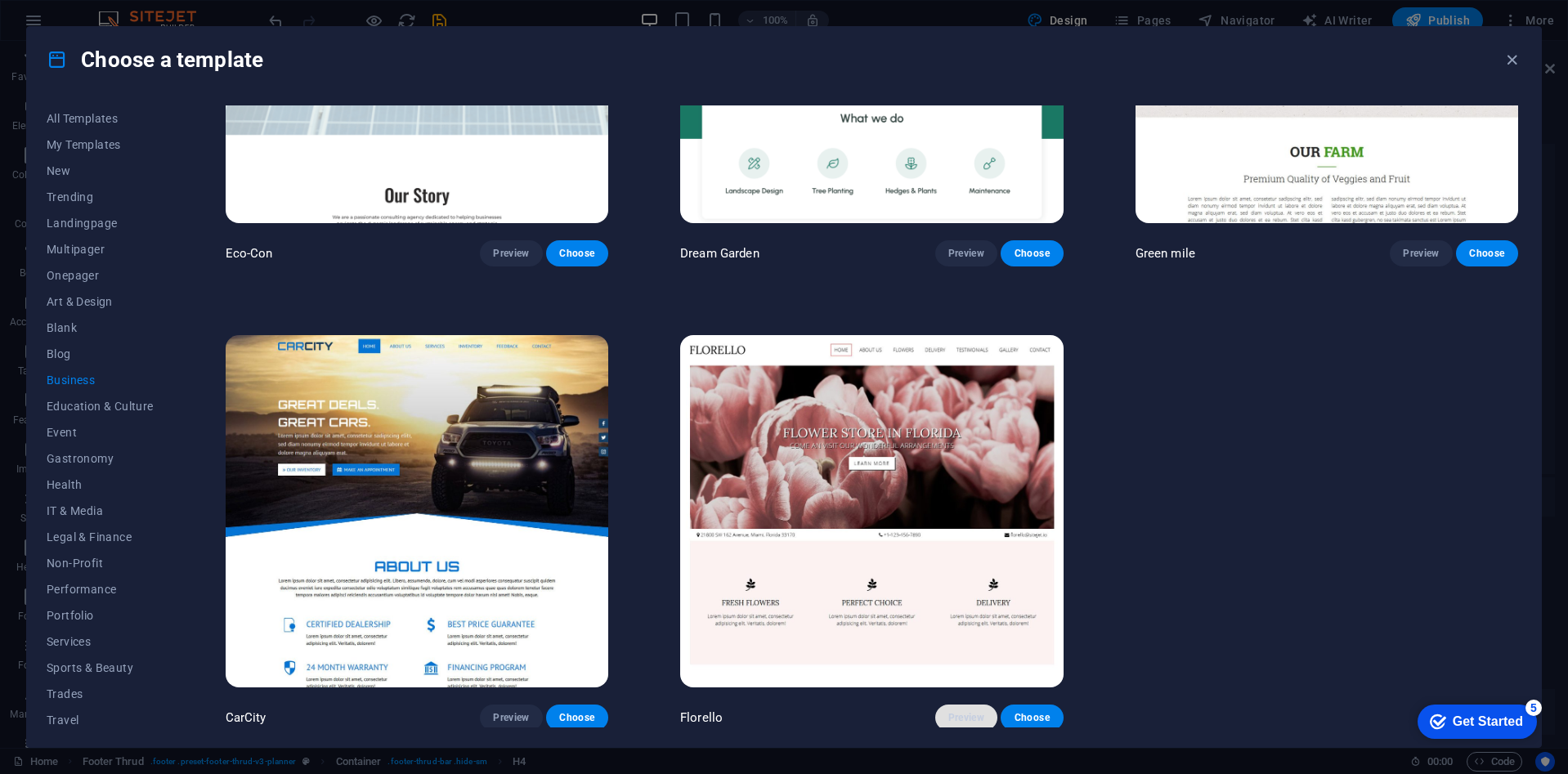
click at [962, 714] on span "Preview" at bounding box center [966, 718] width 36 height 13
